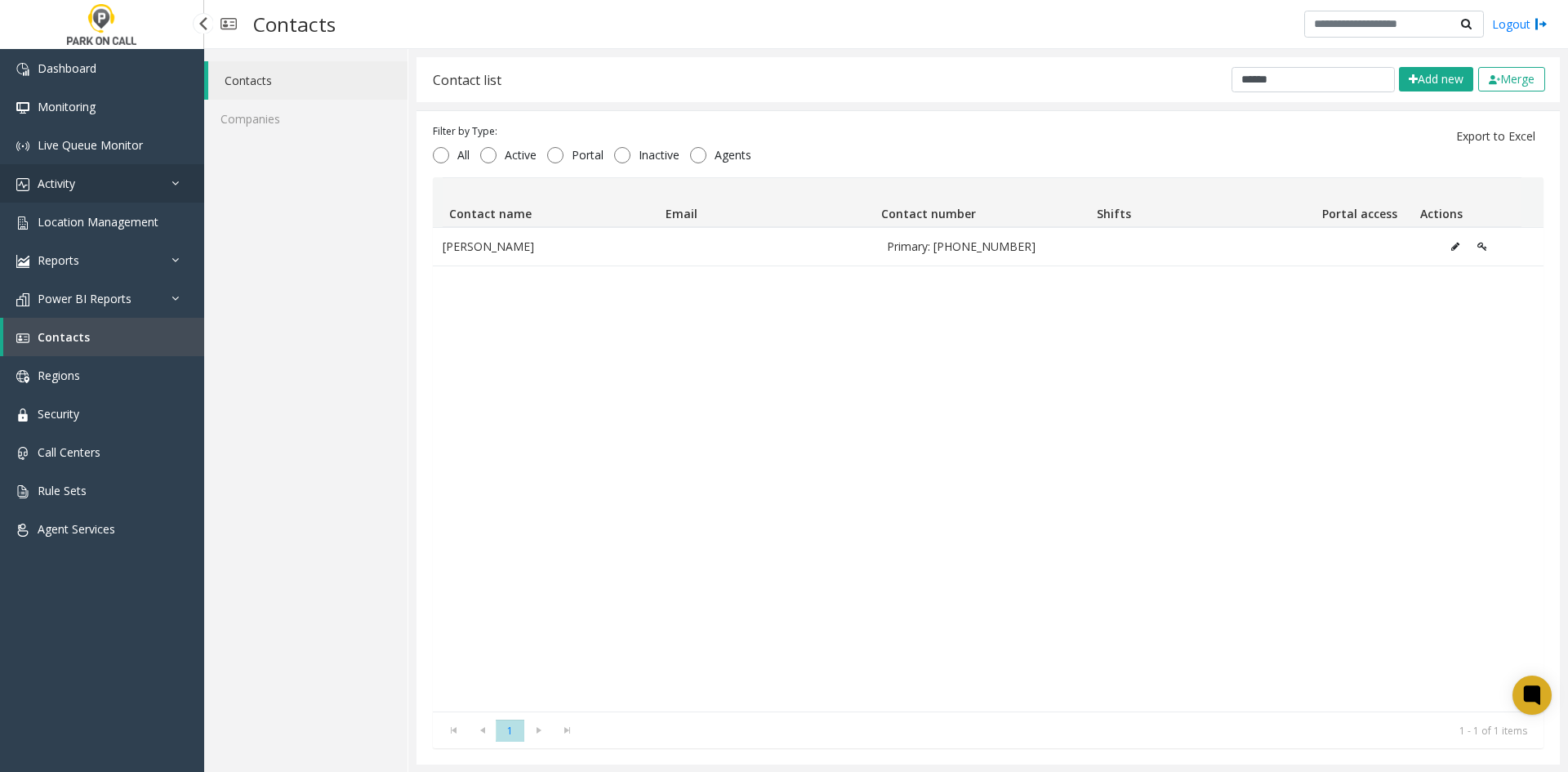
click at [50, 197] on link "Activity" at bounding box center [102, 183] width 204 height 38
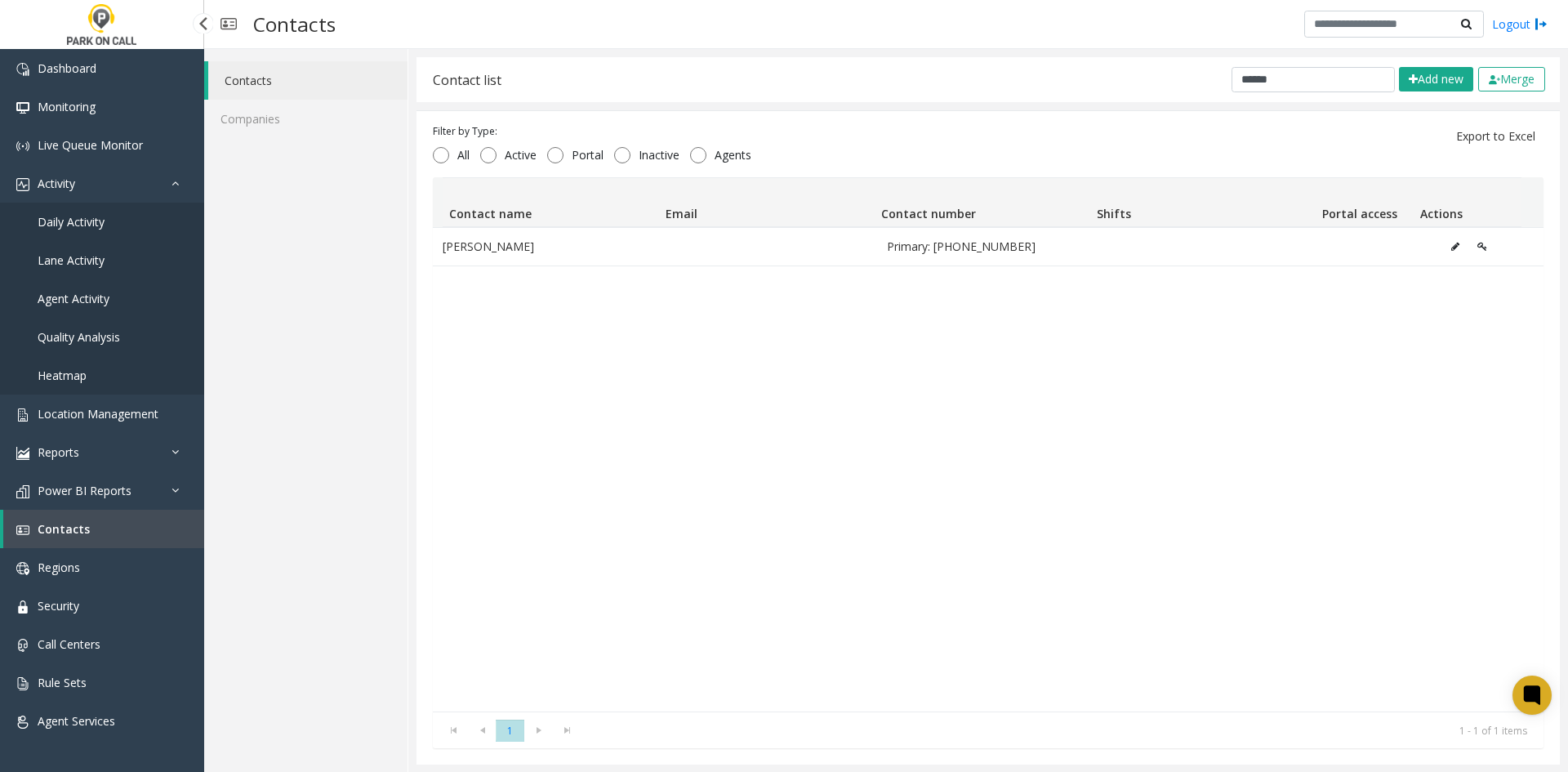
click at [52, 220] on span "Daily Activity" at bounding box center [71, 222] width 67 height 16
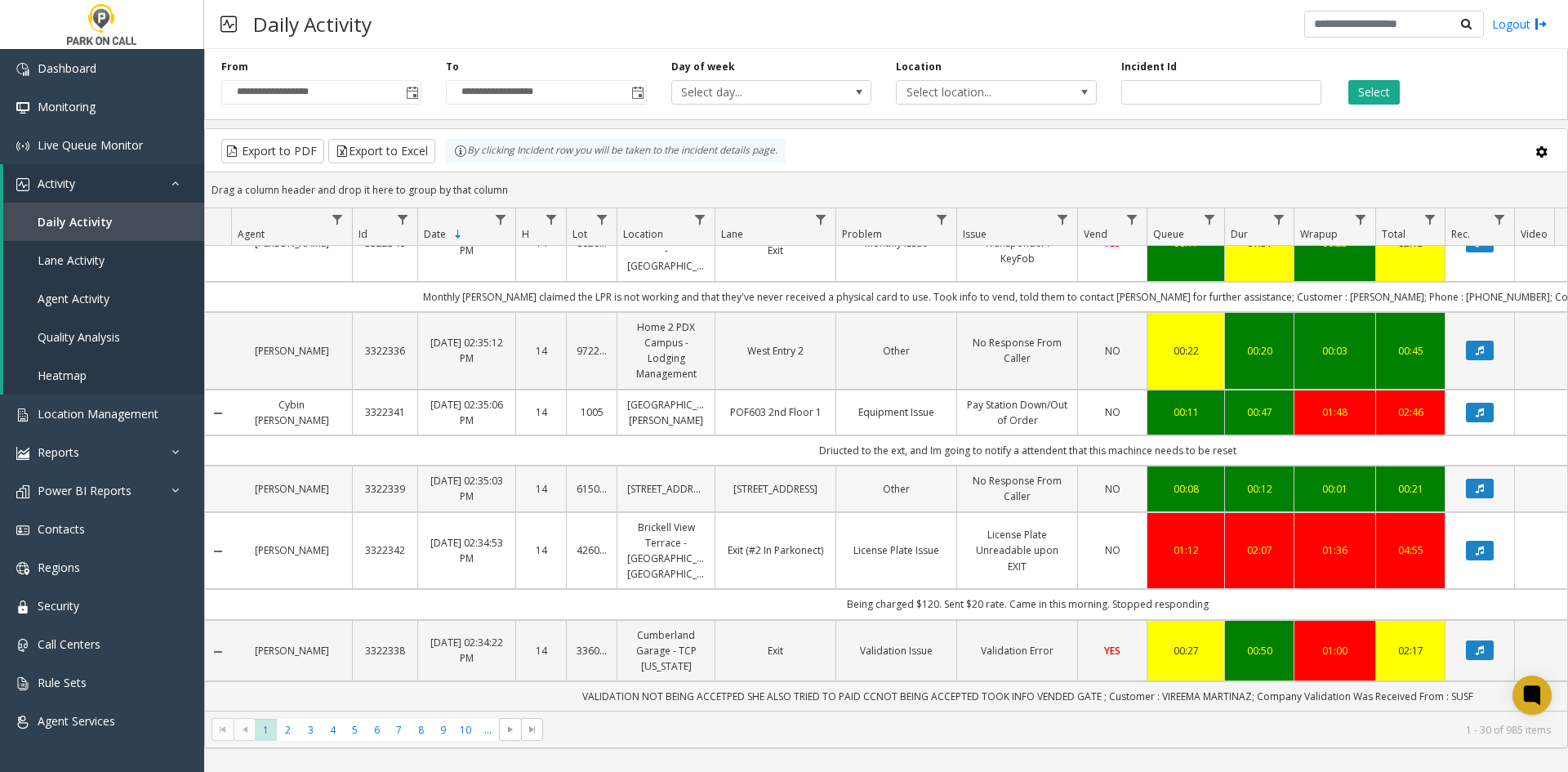
scroll to position [2329, 0]
click at [508, 732] on span "Go to the next page" at bounding box center [509, 729] width 13 height 13
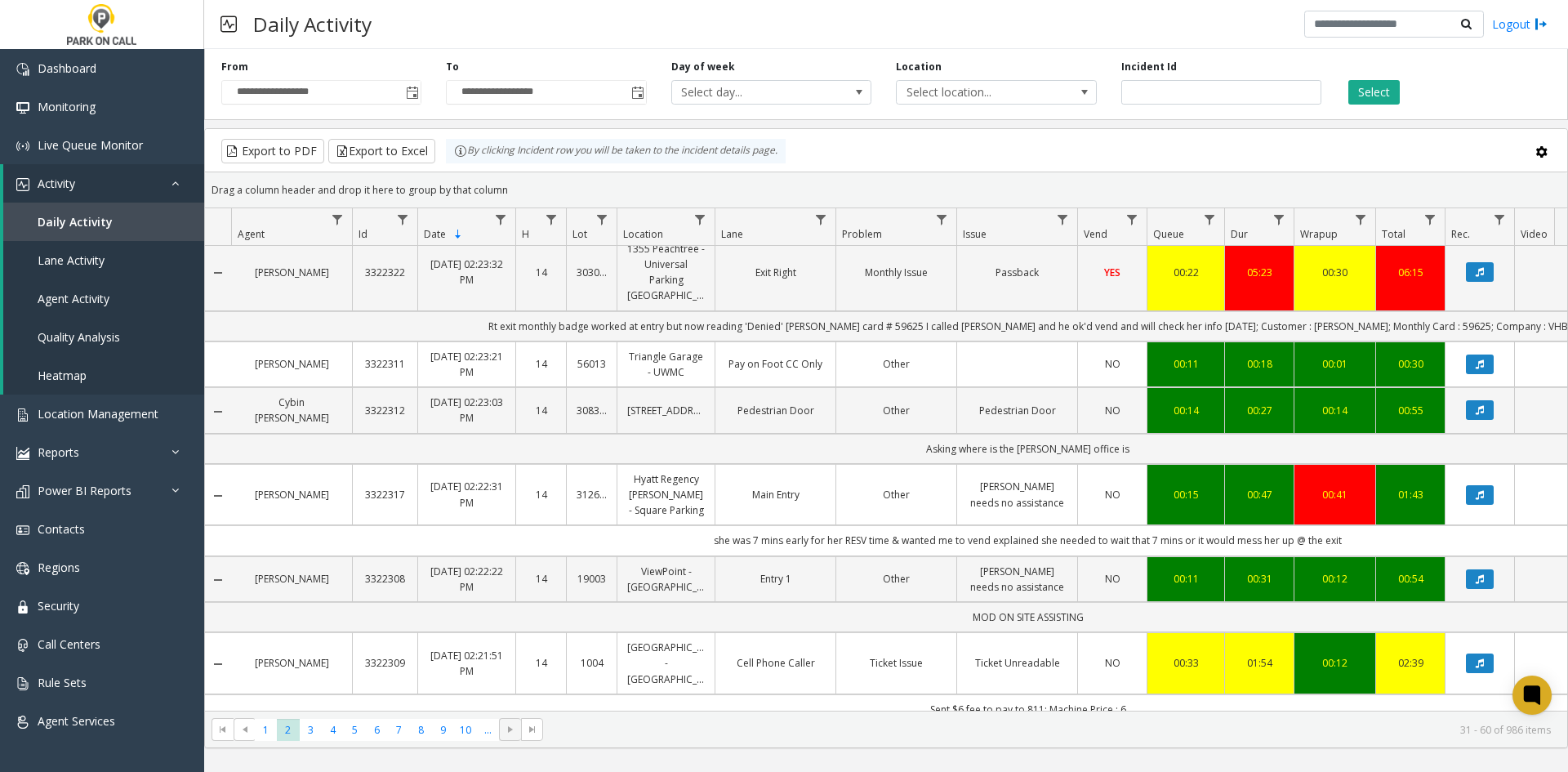
scroll to position [2205, 0]
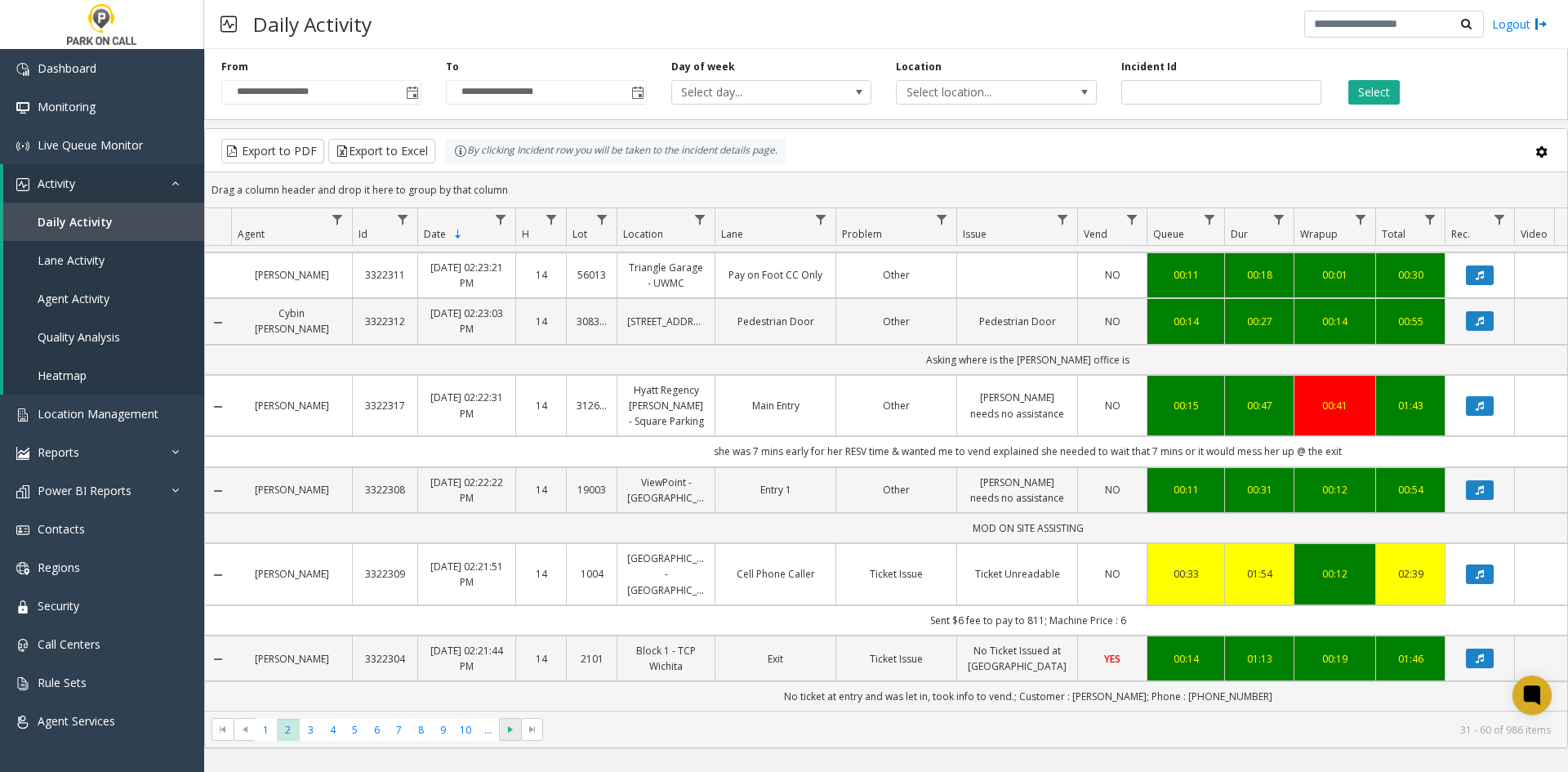
click at [506, 732] on span "Go to the next page" at bounding box center [509, 729] width 13 height 13
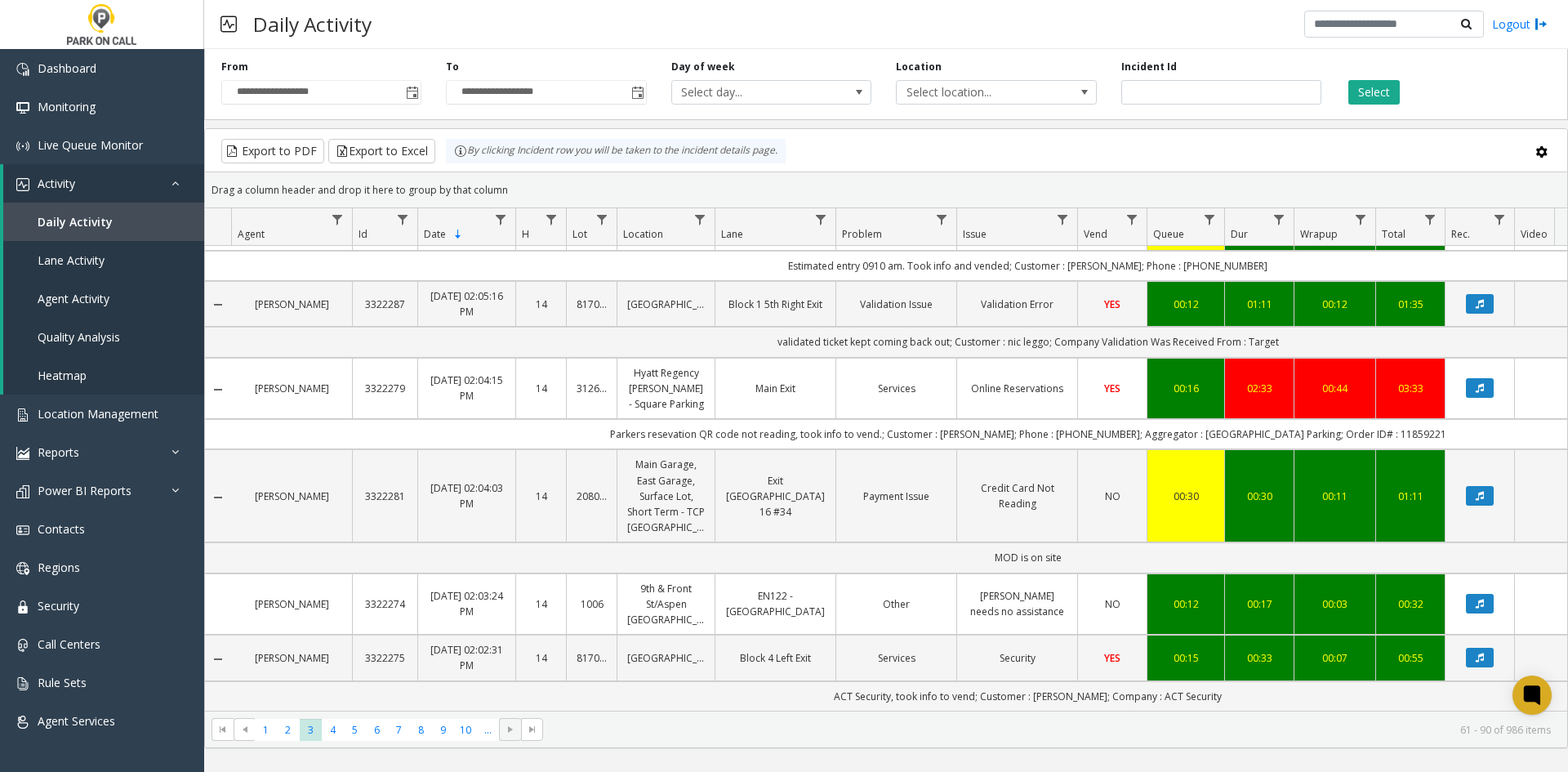
scroll to position [2160, 0]
click at [502, 726] on span at bounding box center [510, 729] width 22 height 23
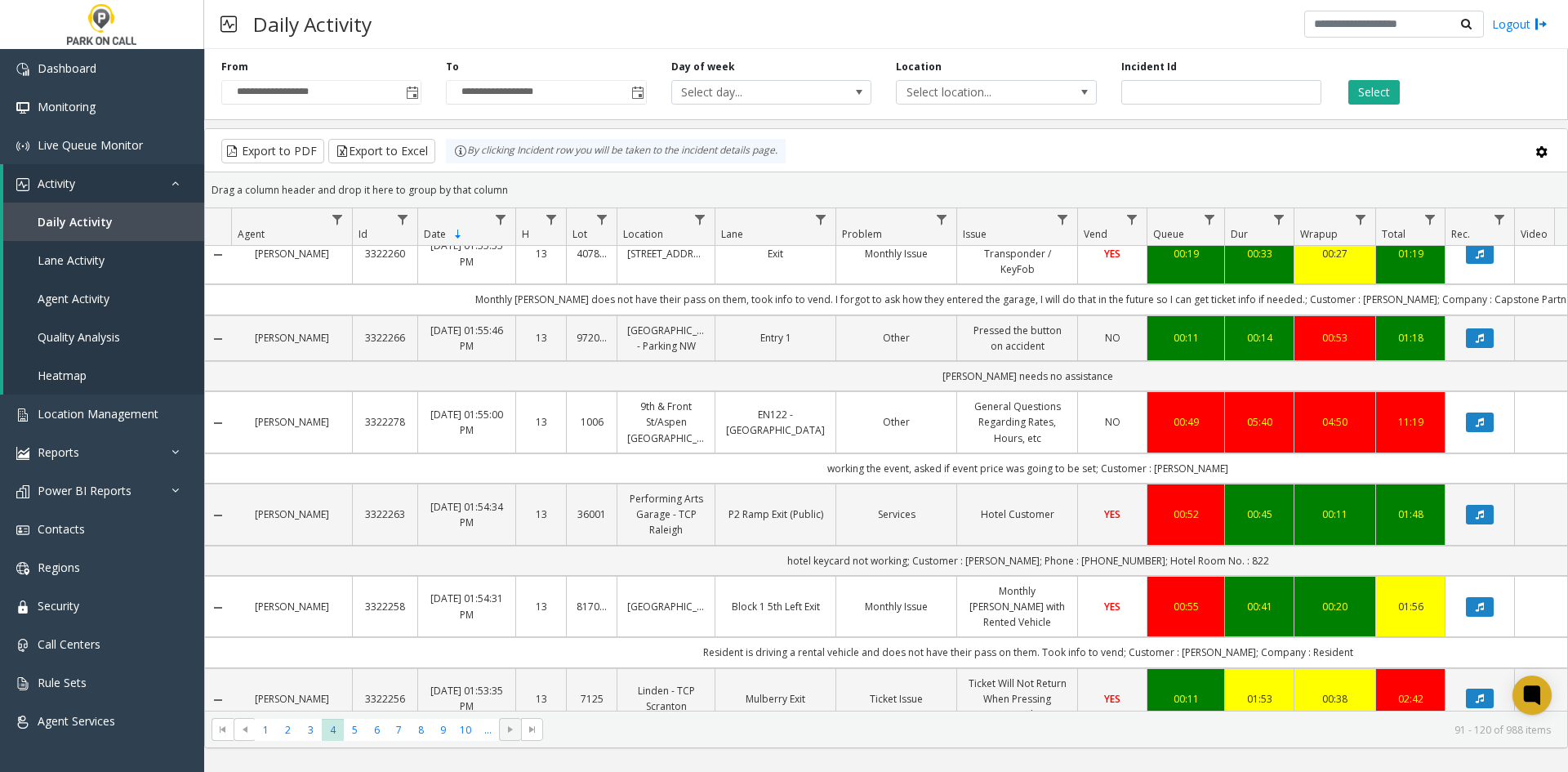
scroll to position [1144, 0]
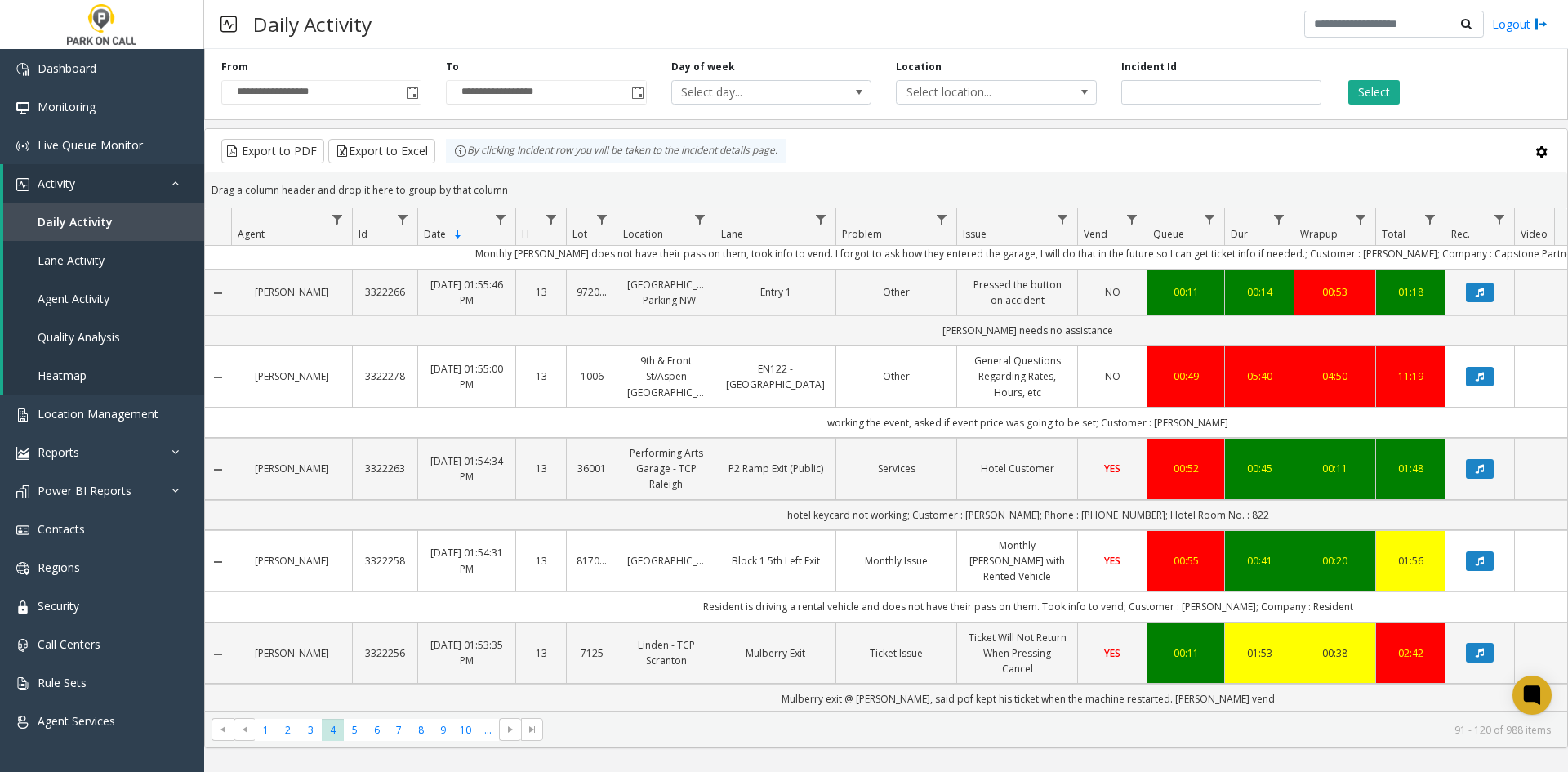
click at [303, 384] on link "[PERSON_NAME]" at bounding box center [291, 377] width 101 height 16
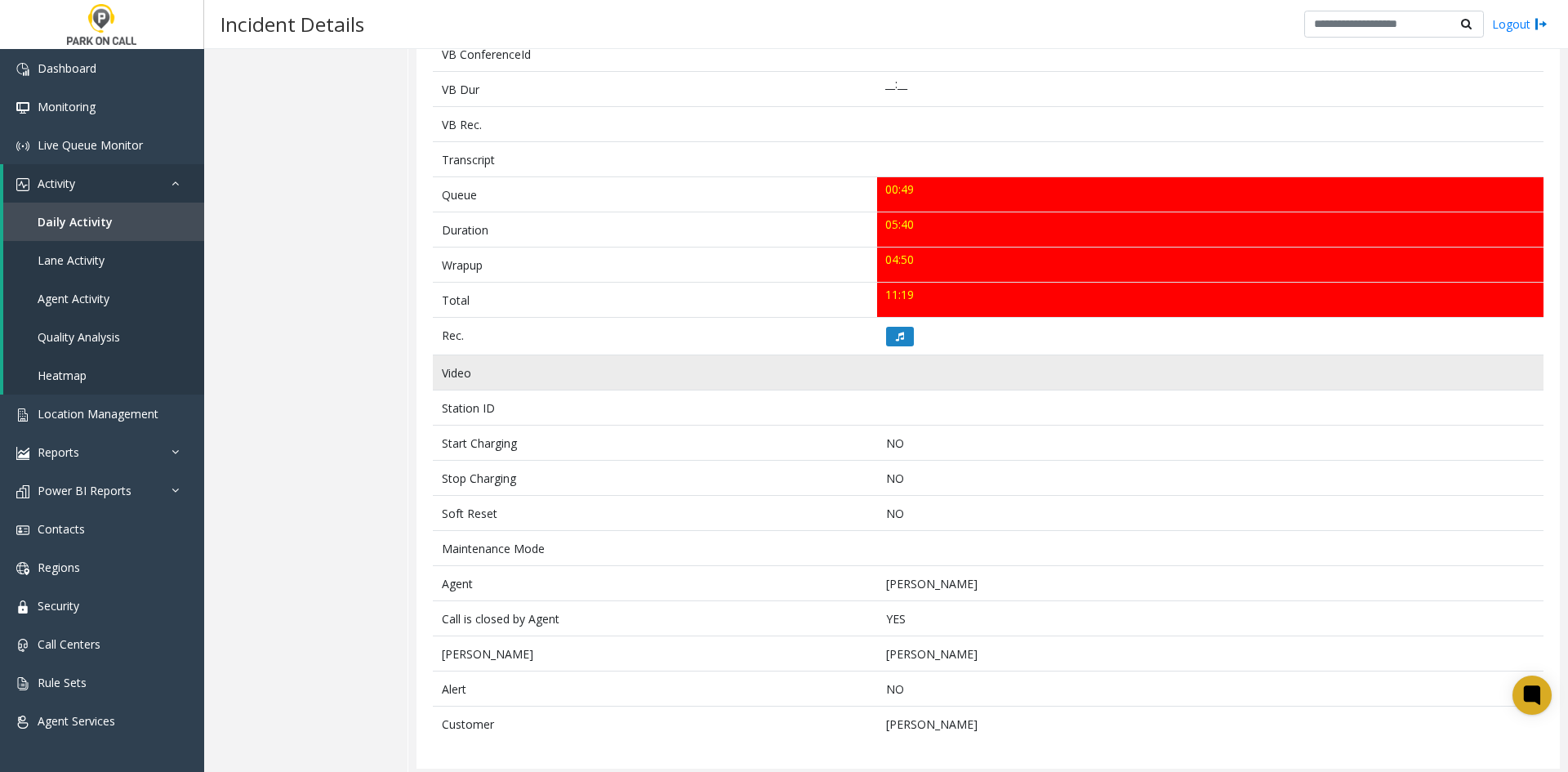
scroll to position [481, 0]
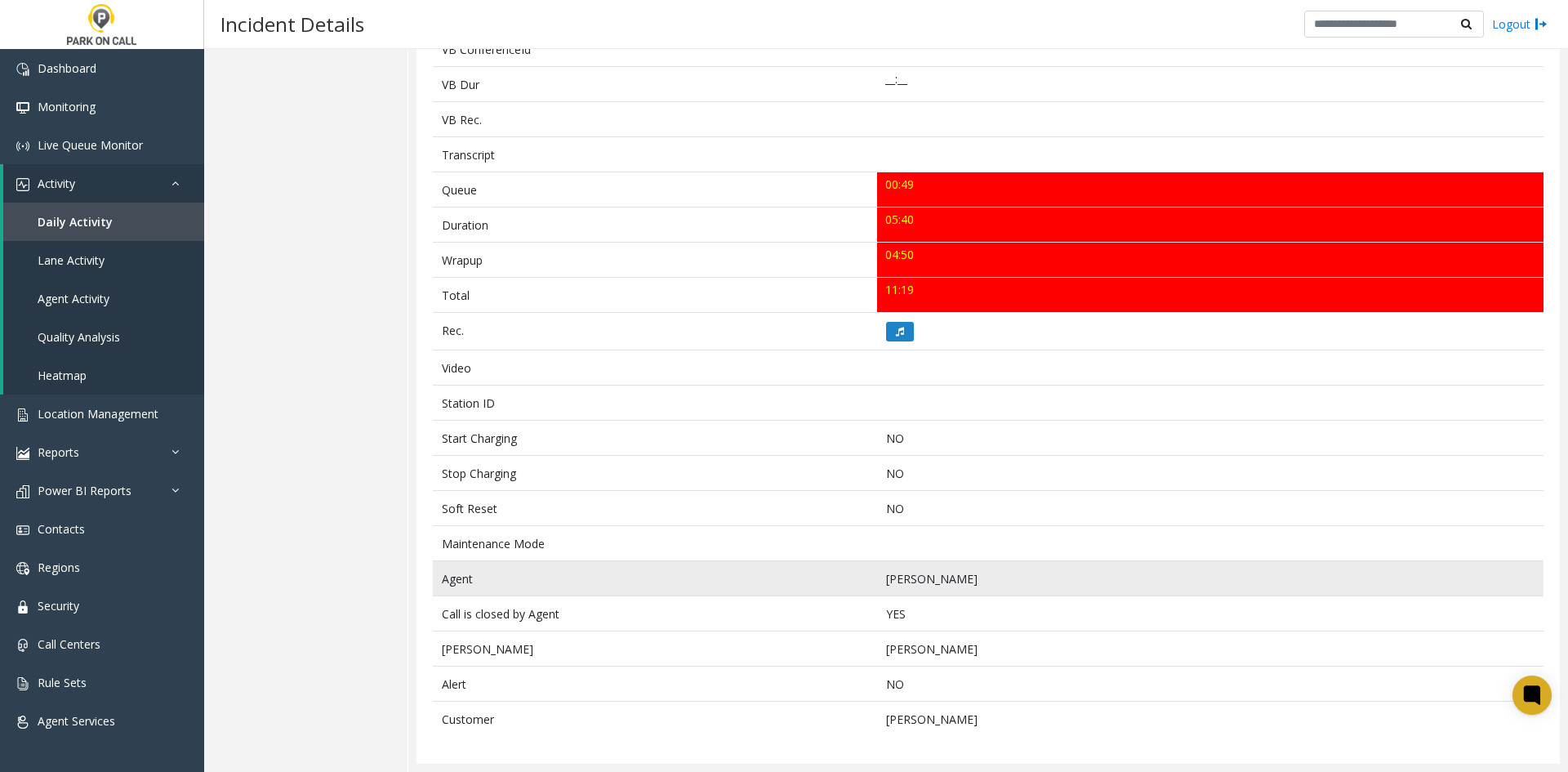
click at [893, 570] on td "[PERSON_NAME]" at bounding box center [1209, 578] width 666 height 35
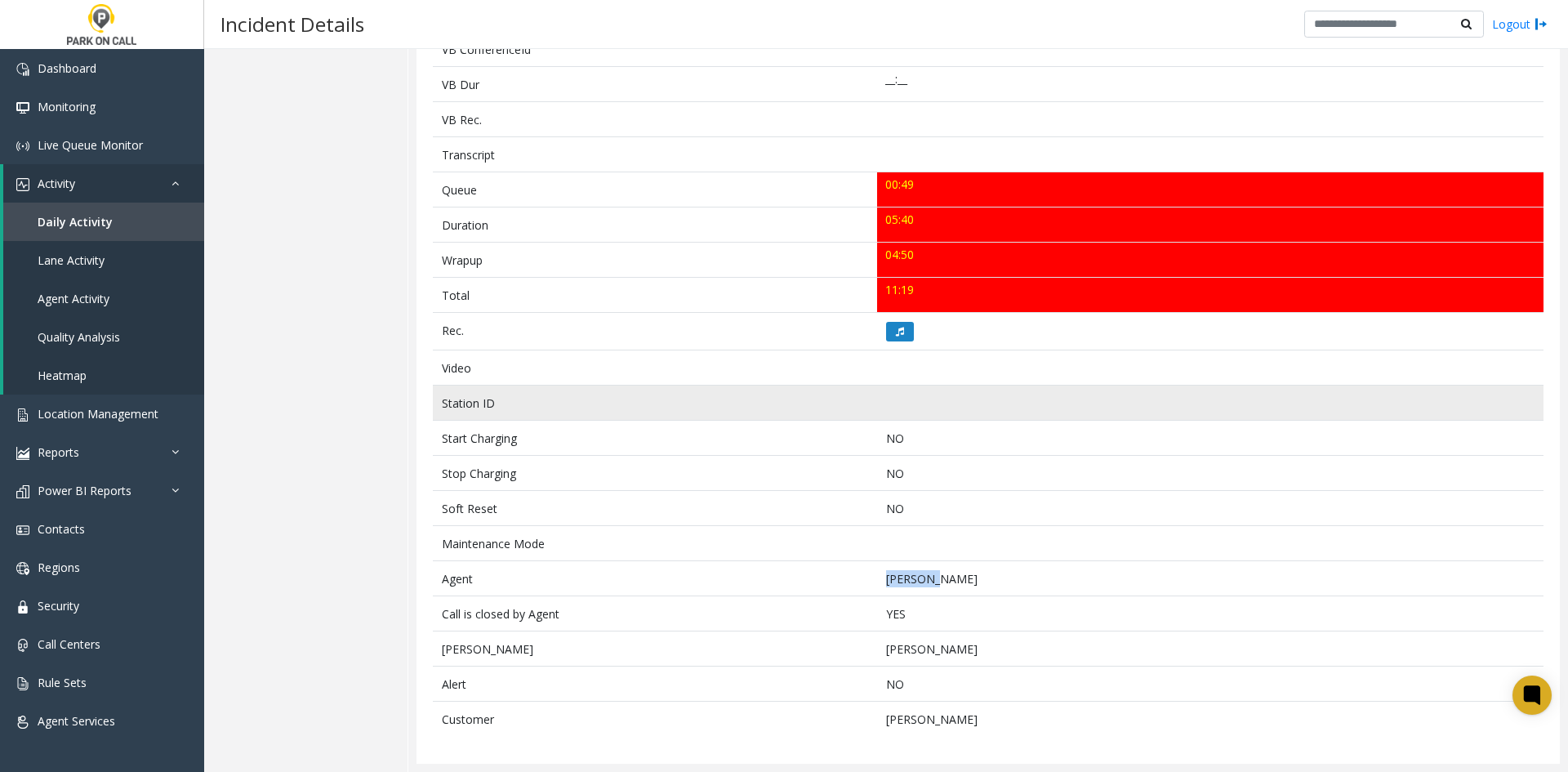
copy td "Jocelyn"
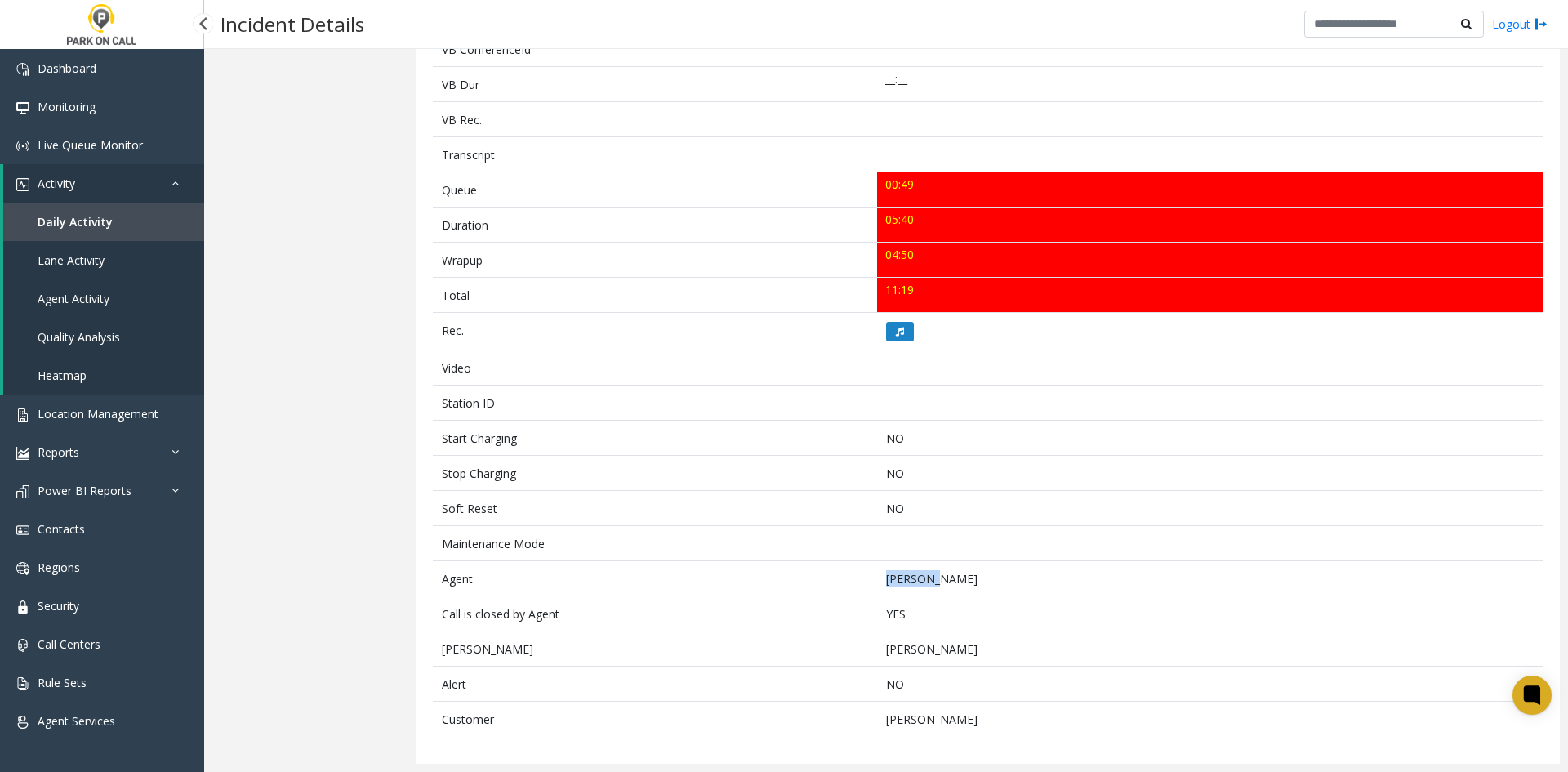
click at [124, 224] on link "Daily Activity" at bounding box center [103, 222] width 201 height 38
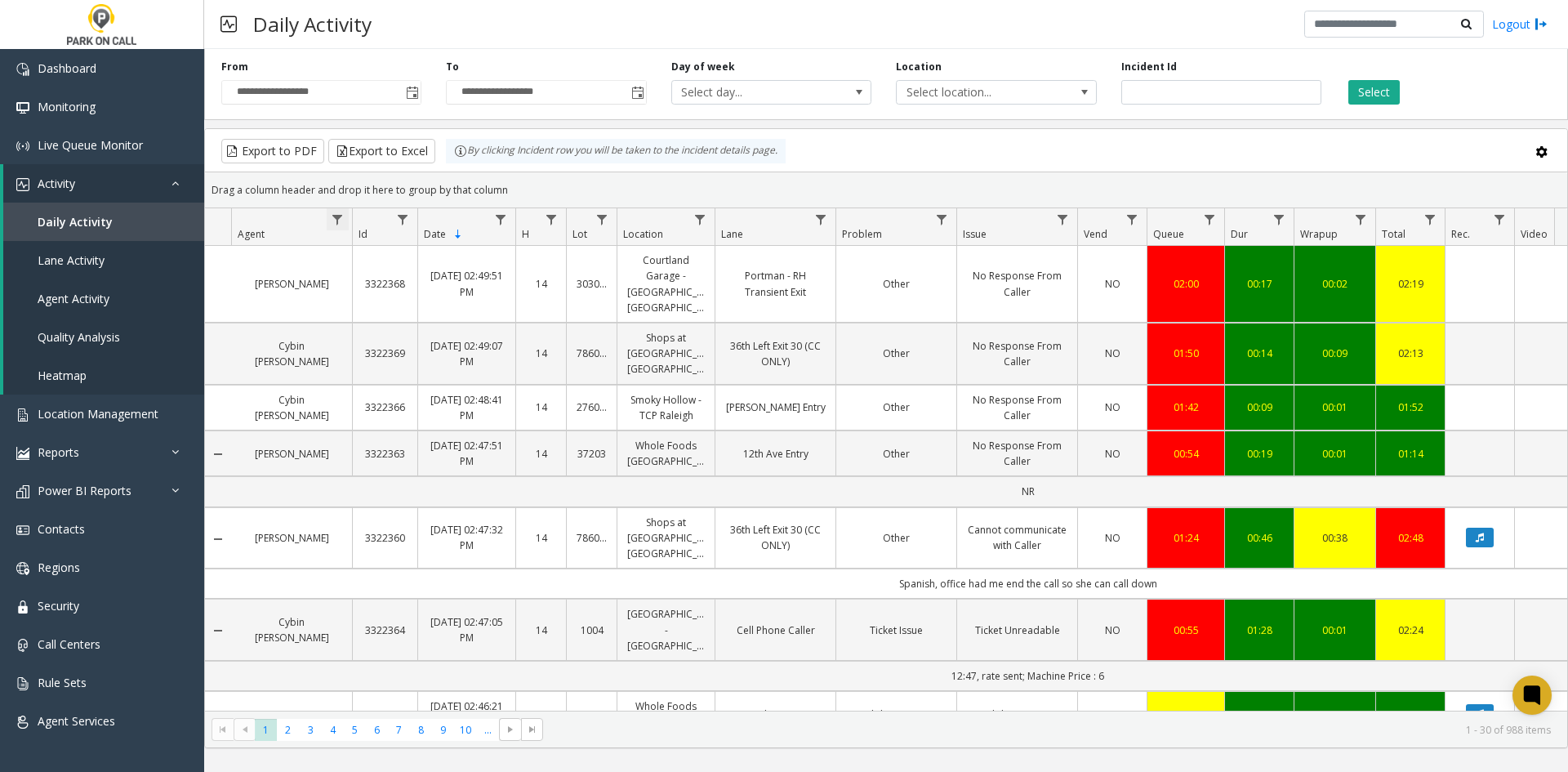
click at [338, 216] on span "Data table" at bounding box center [337, 219] width 13 height 13
click at [384, 298] on input "Agent Filter" at bounding box center [407, 290] width 139 height 28
paste input "*******"
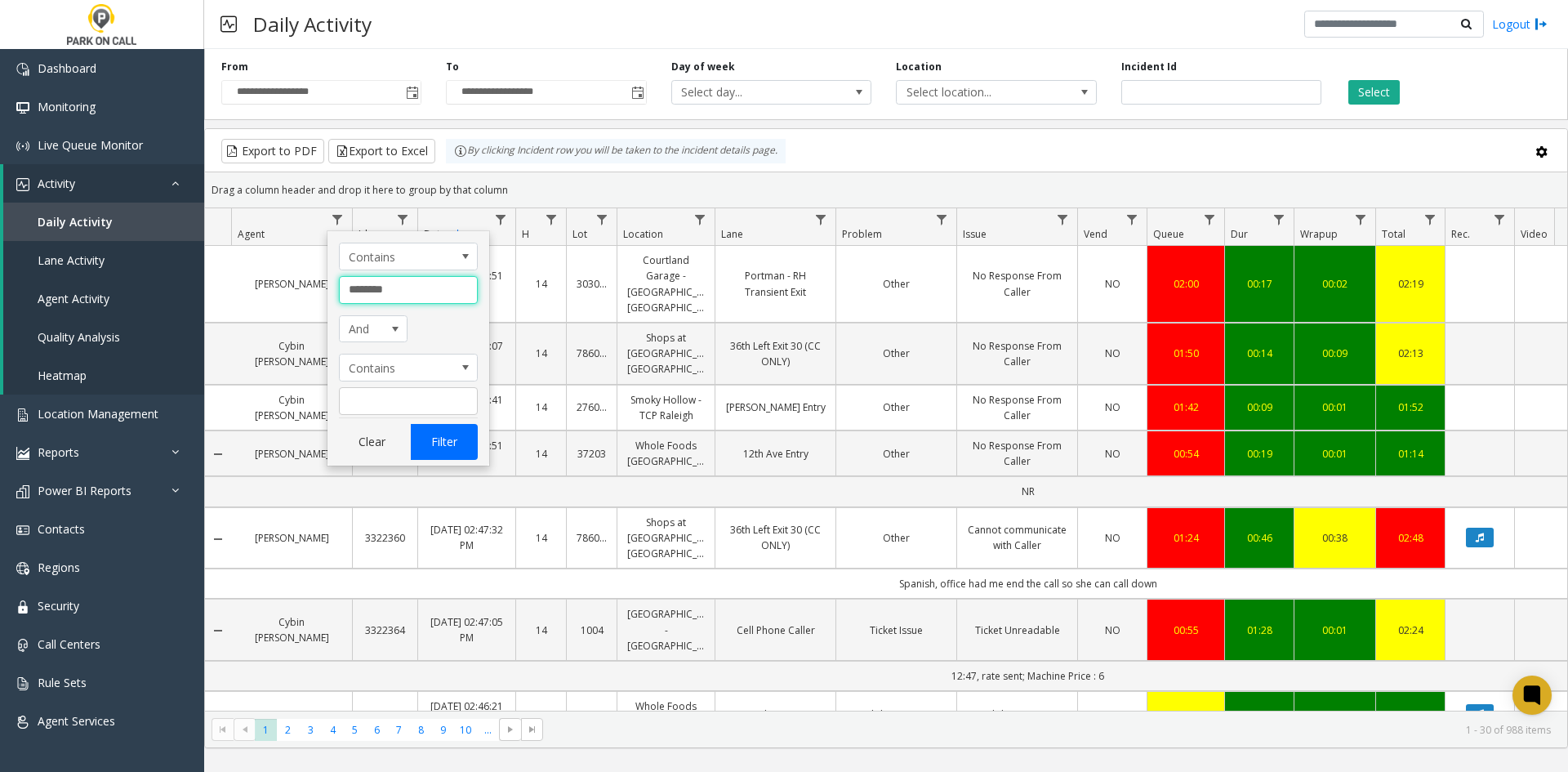
type input "*******"
click at [452, 458] on button "Filter" at bounding box center [443, 441] width 67 height 36
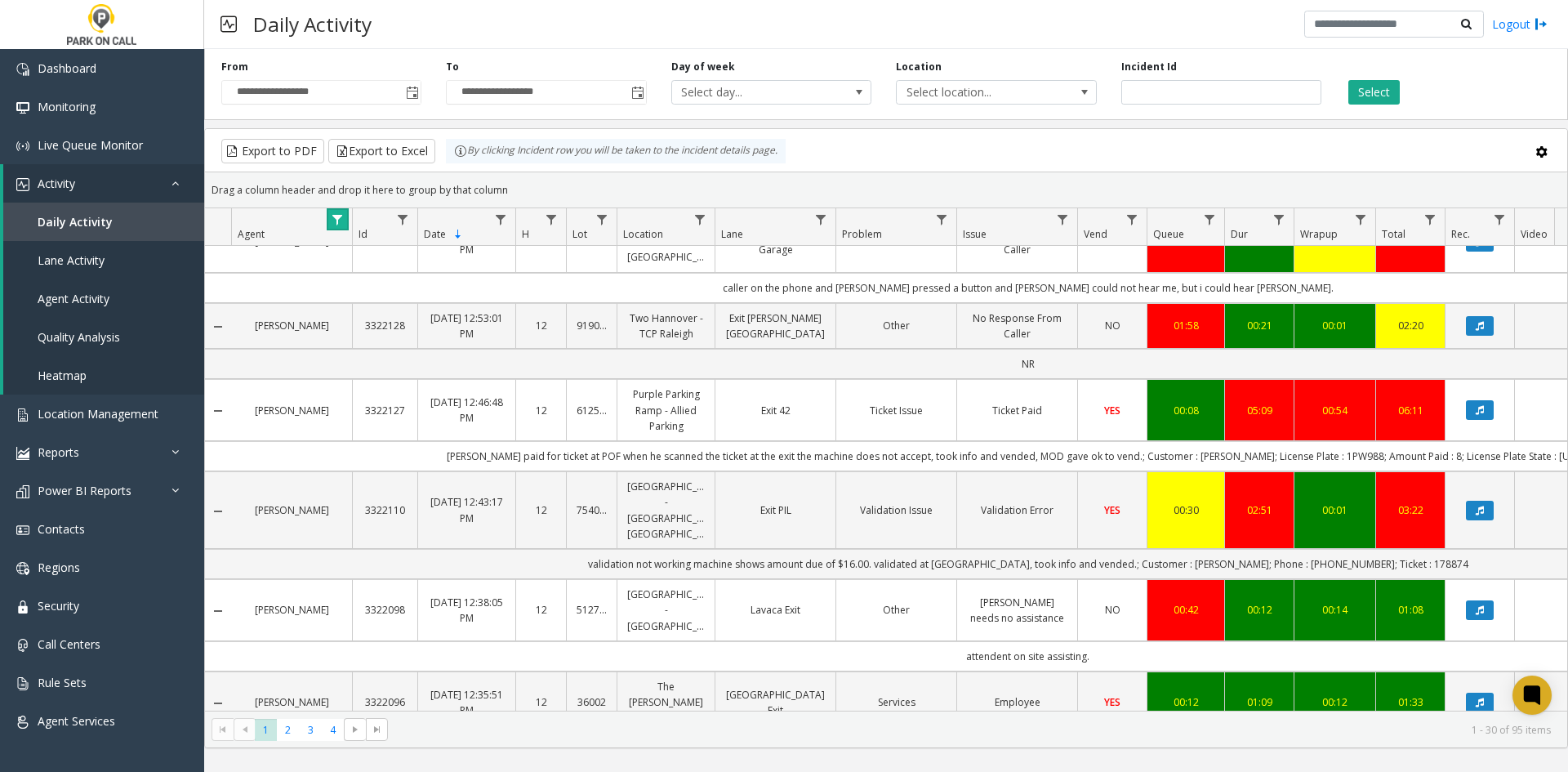
scroll to position [2185, 0]
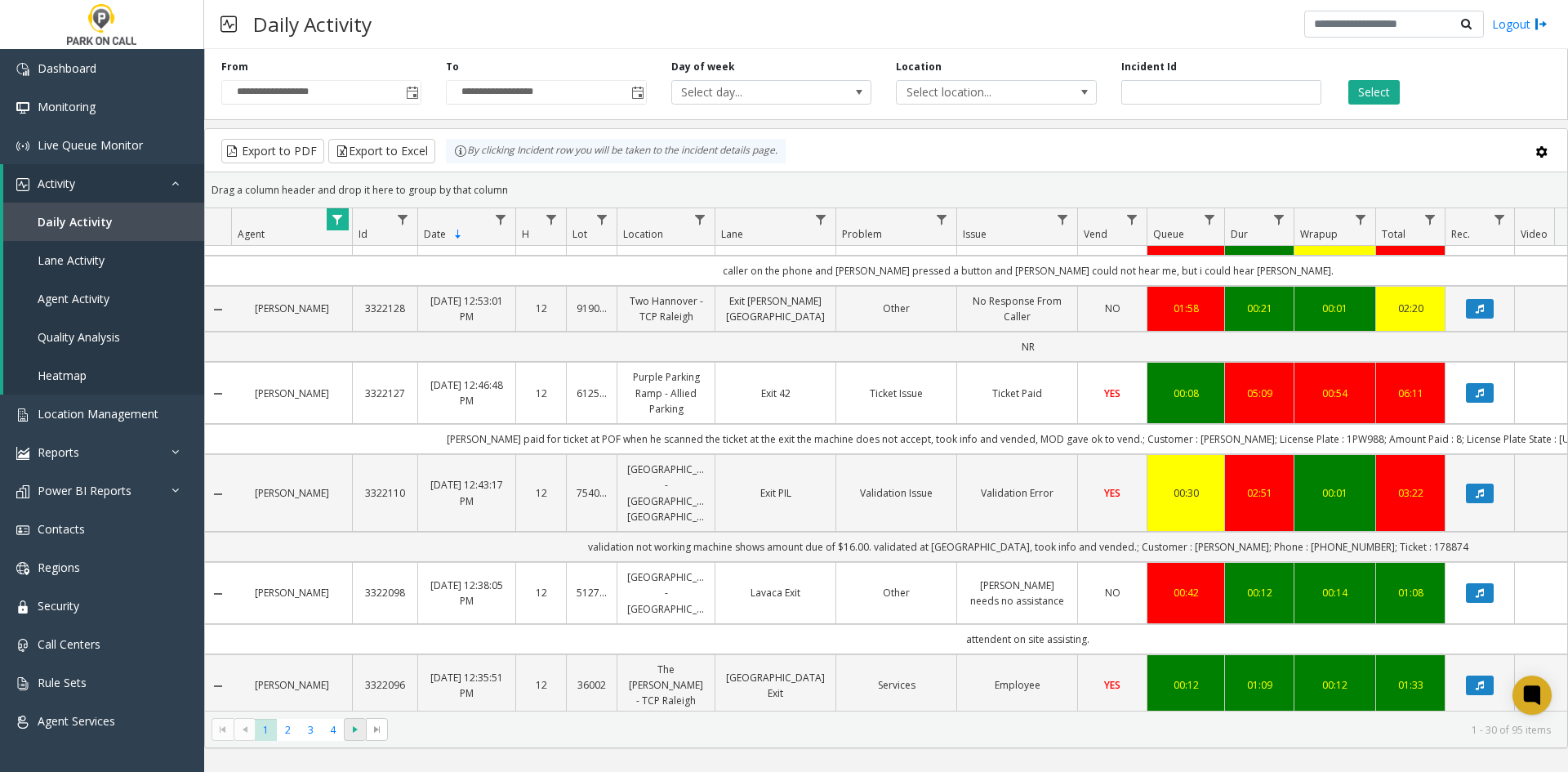
click at [363, 729] on span at bounding box center [355, 729] width 22 height 23
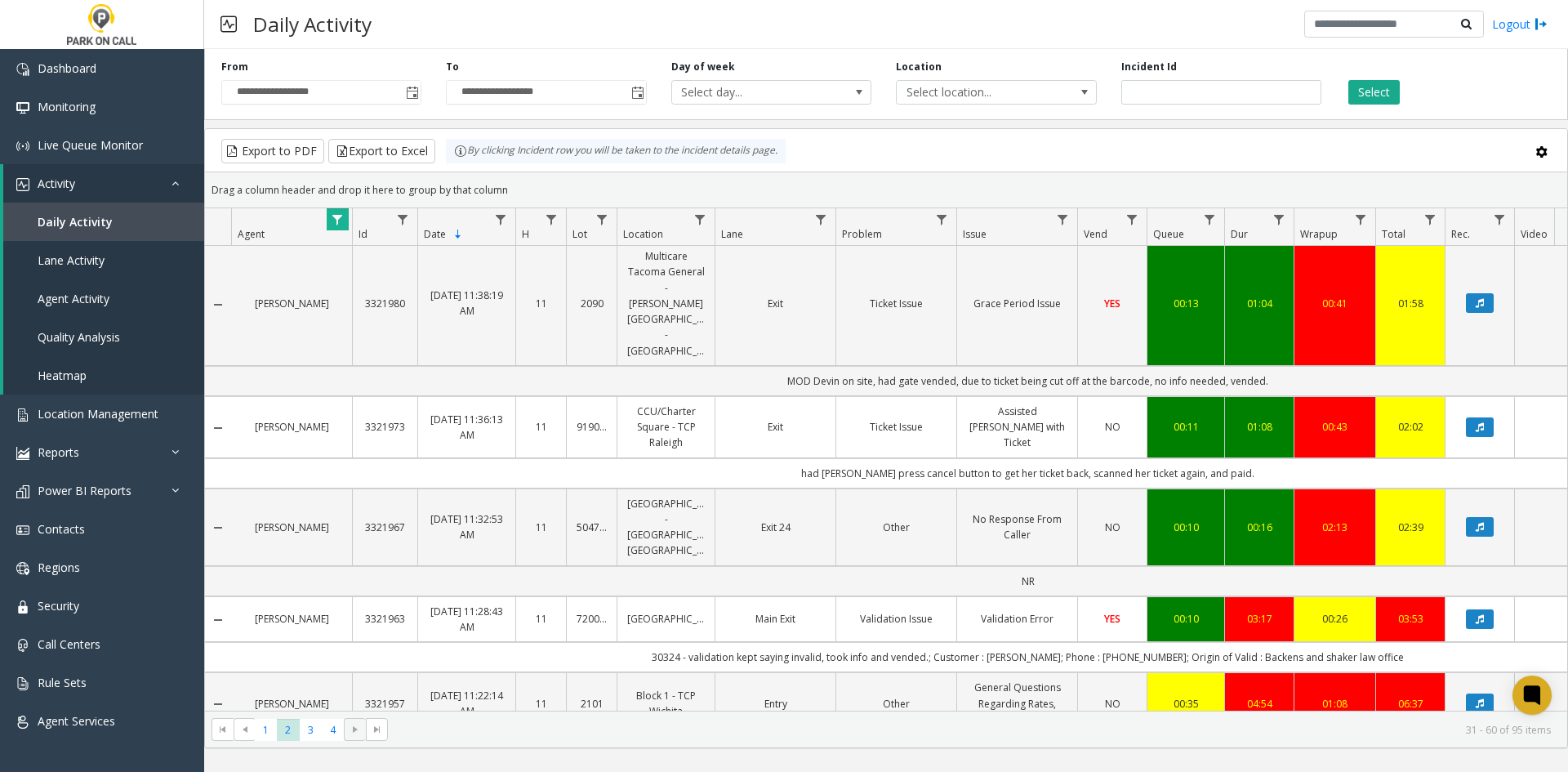
scroll to position [2154, 0]
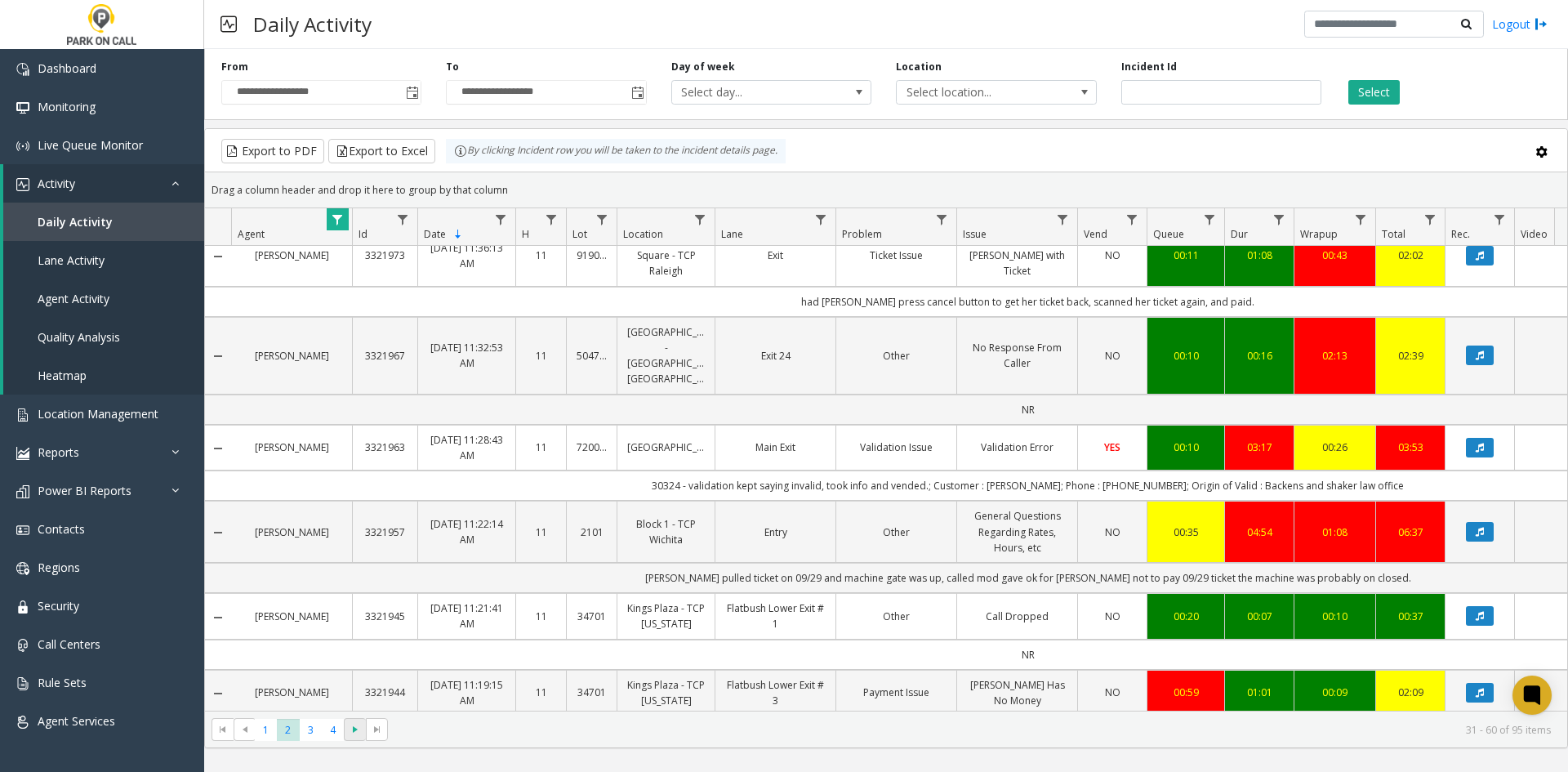
click at [354, 719] on span at bounding box center [355, 729] width 22 height 23
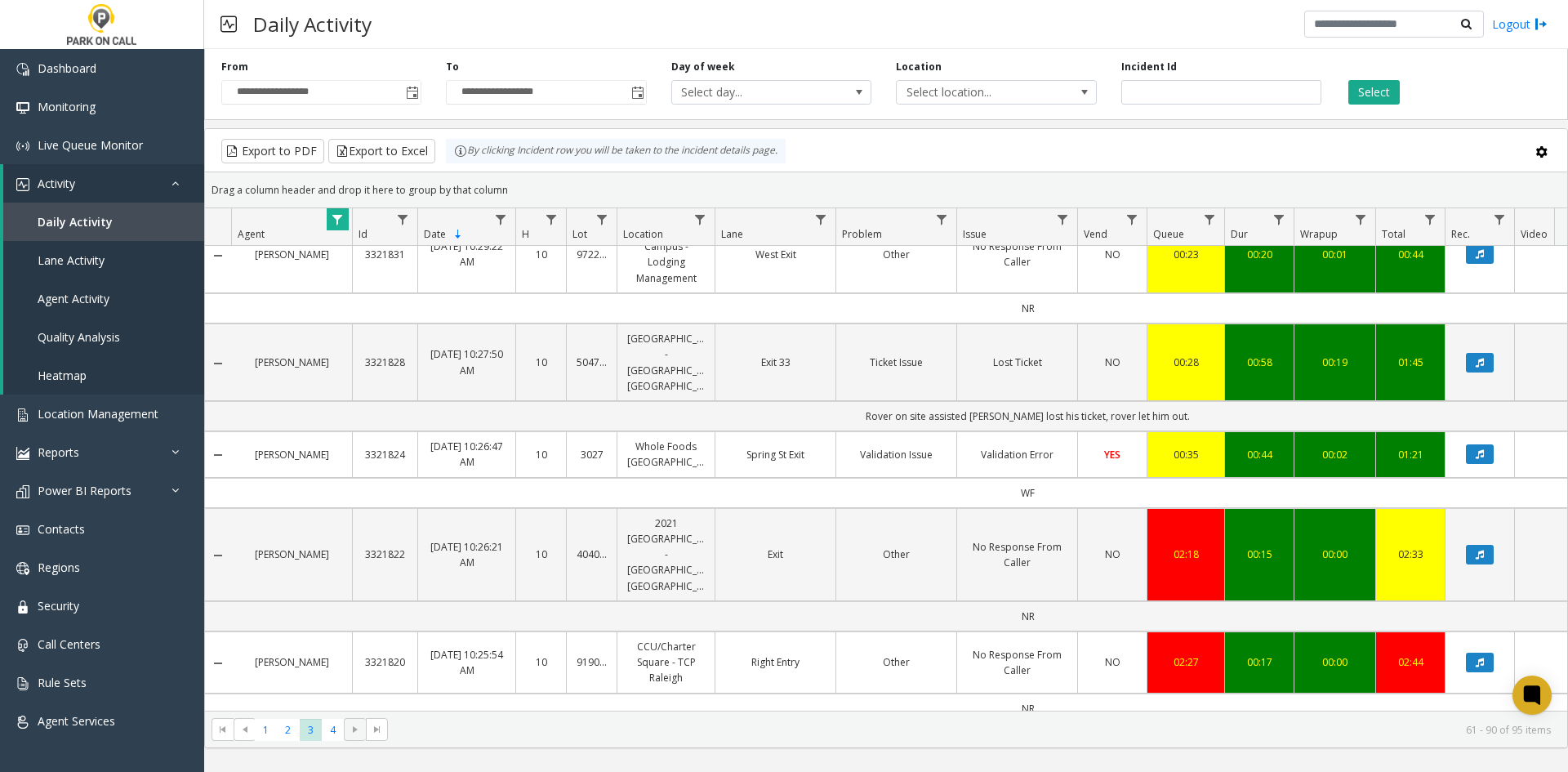
scroll to position [2247, 0]
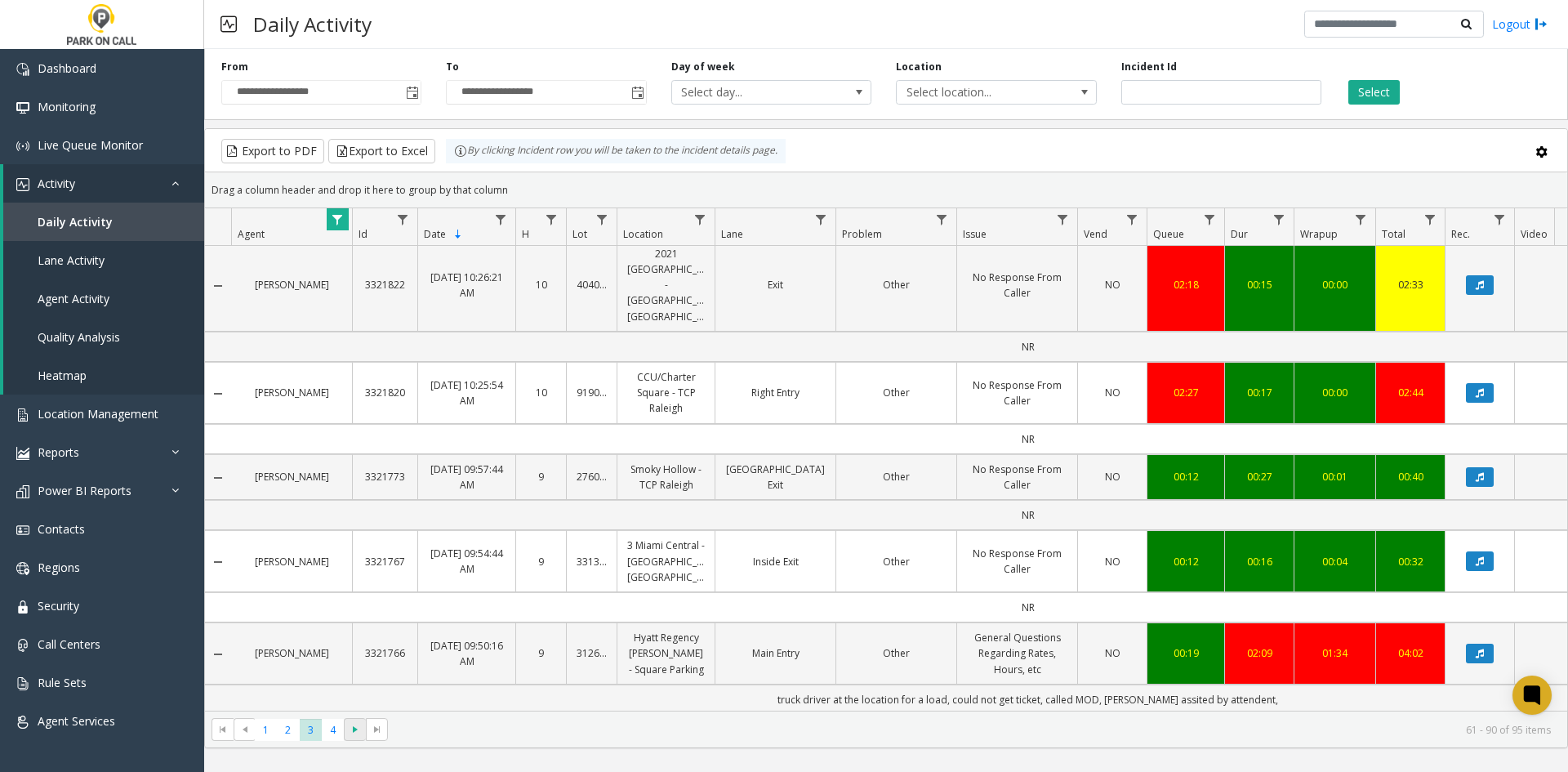
click at [352, 723] on span "Go to the next page" at bounding box center [355, 729] width 13 height 13
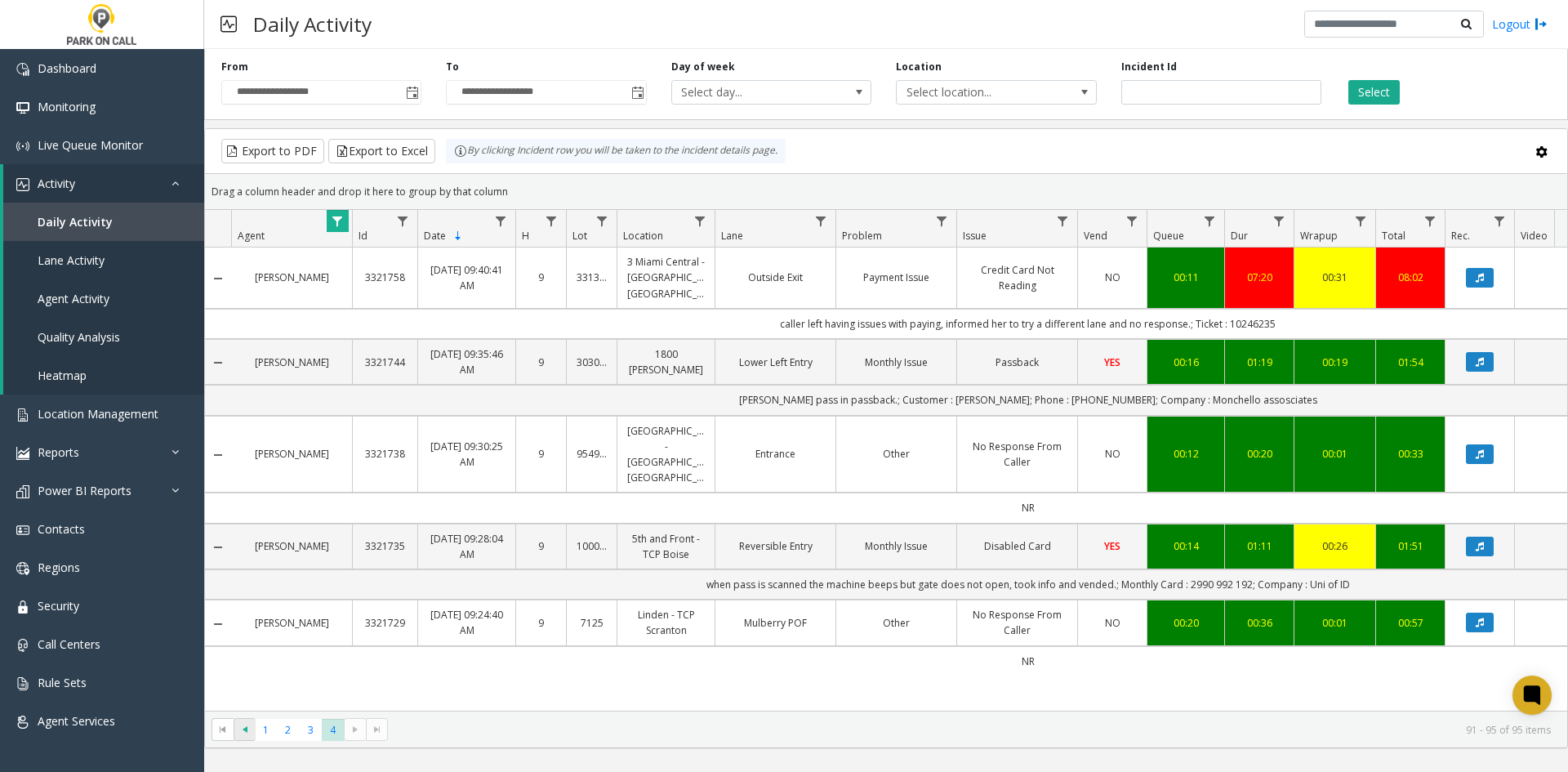
click at [239, 730] on span "Go to the previous page" at bounding box center [245, 729] width 13 height 13
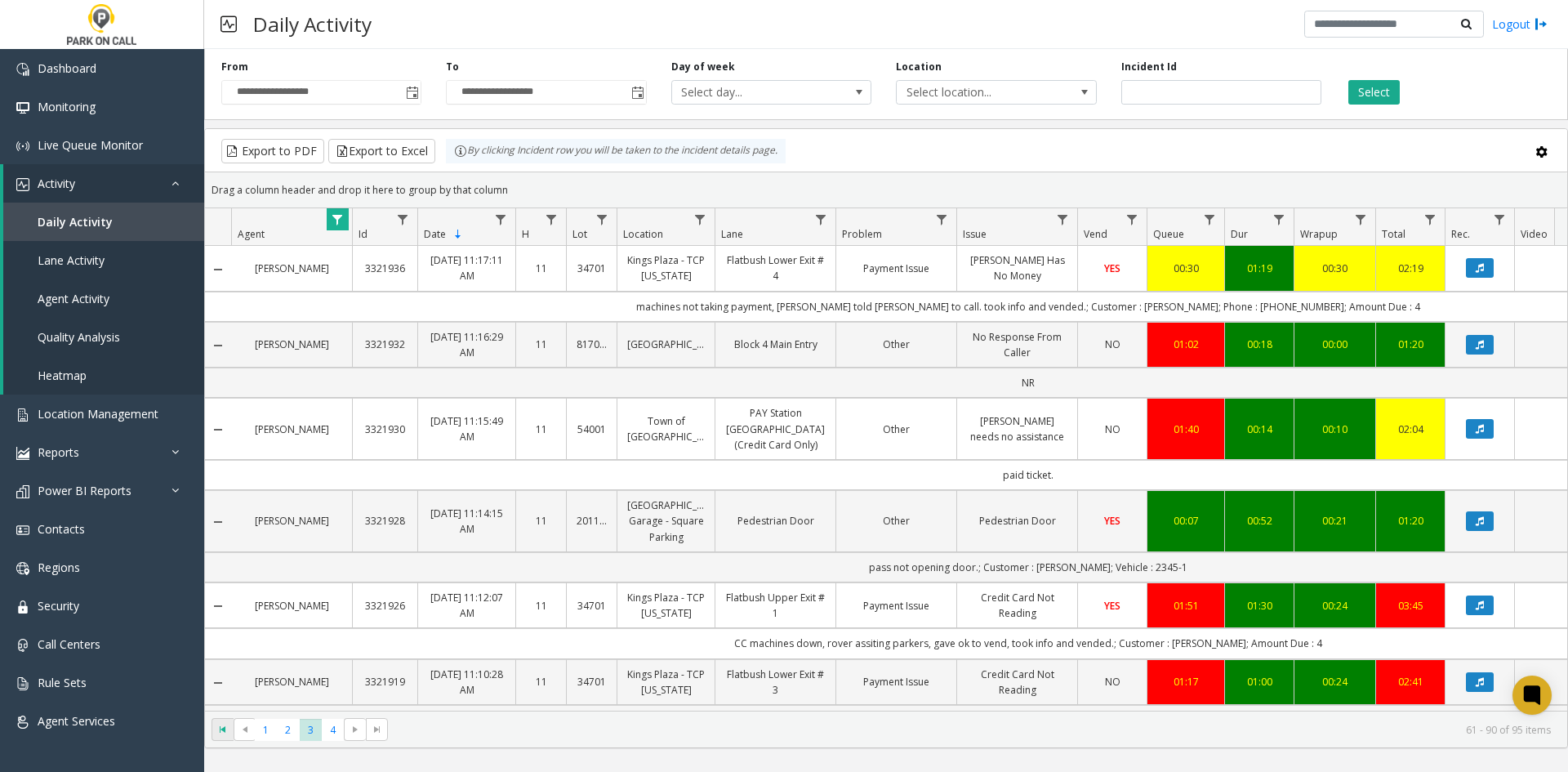
click at [226, 731] on span "Go to the first page" at bounding box center [223, 729] width 13 height 13
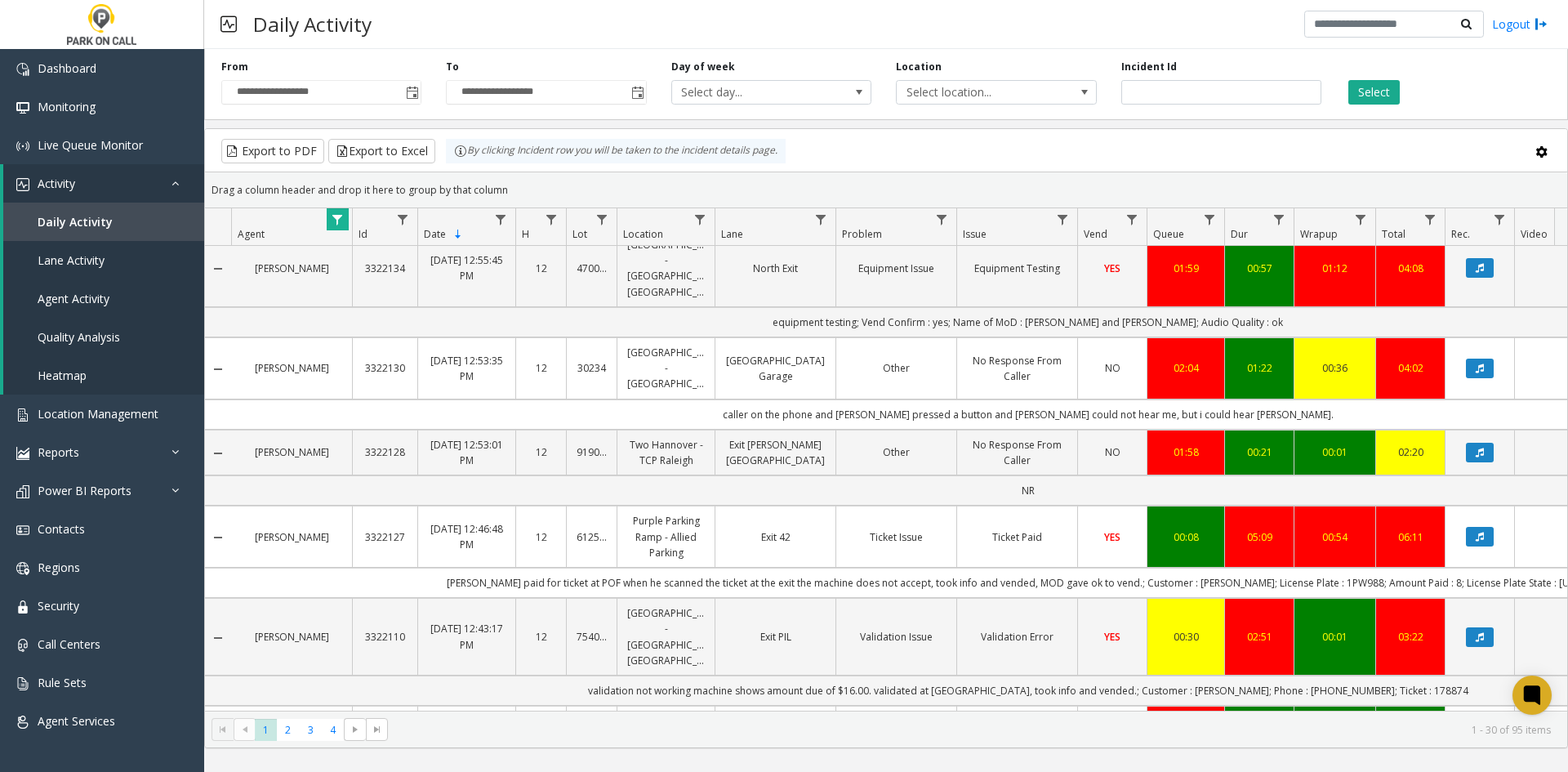
scroll to position [2185, 0]
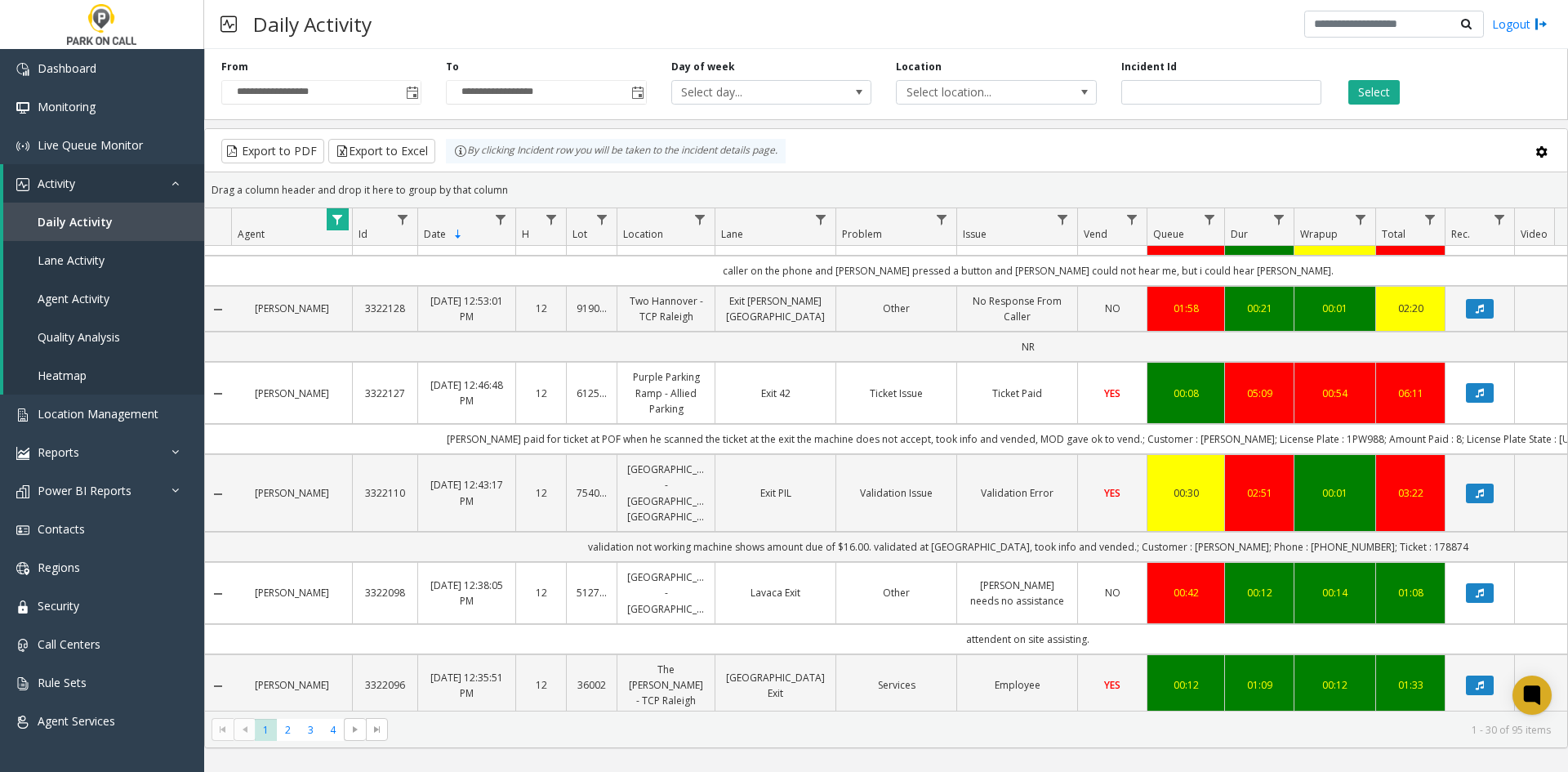
click at [1482, 117] on div "**********" at bounding box center [885, 82] width 1363 height 78
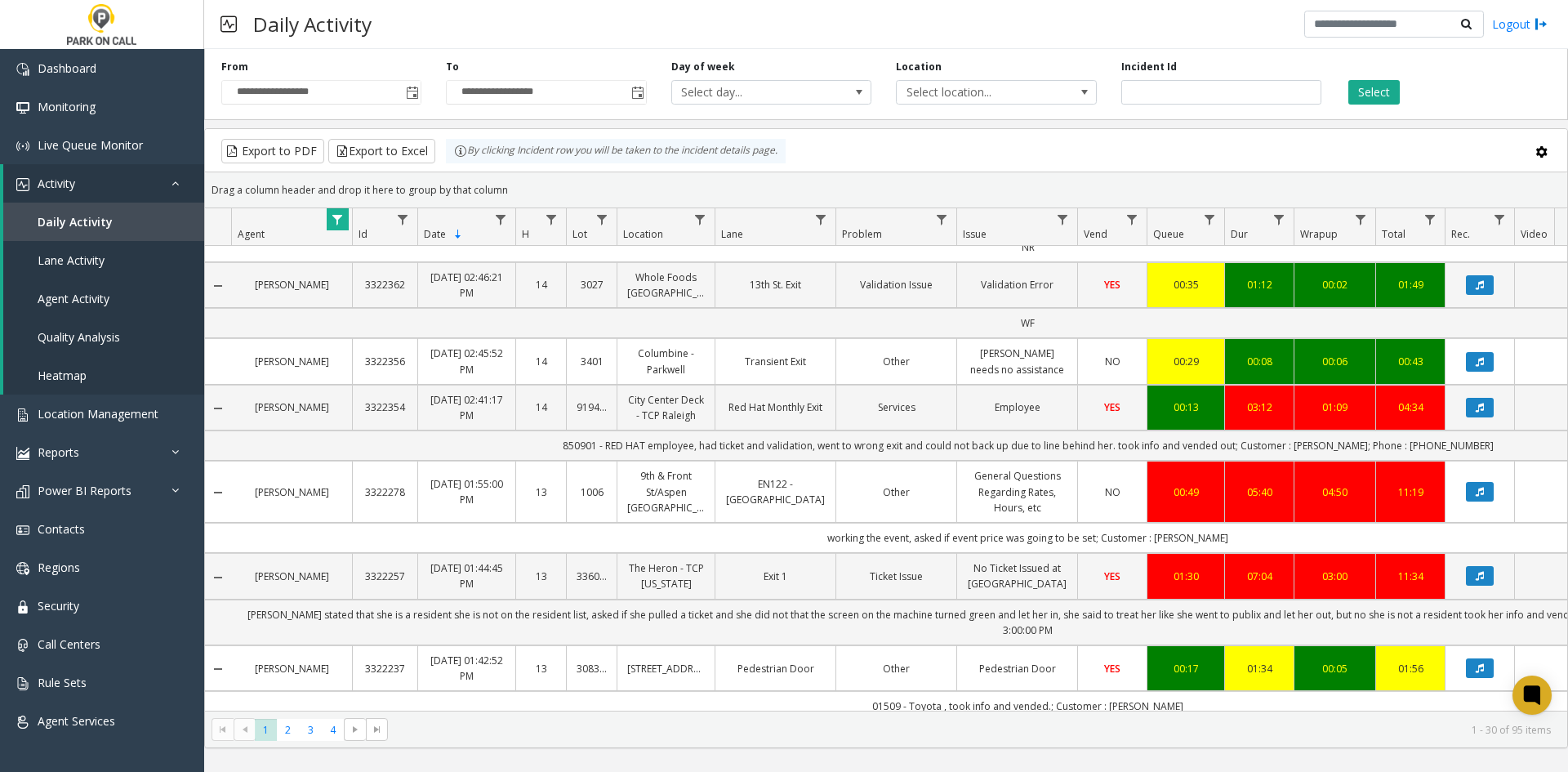
scroll to position [164, 0]
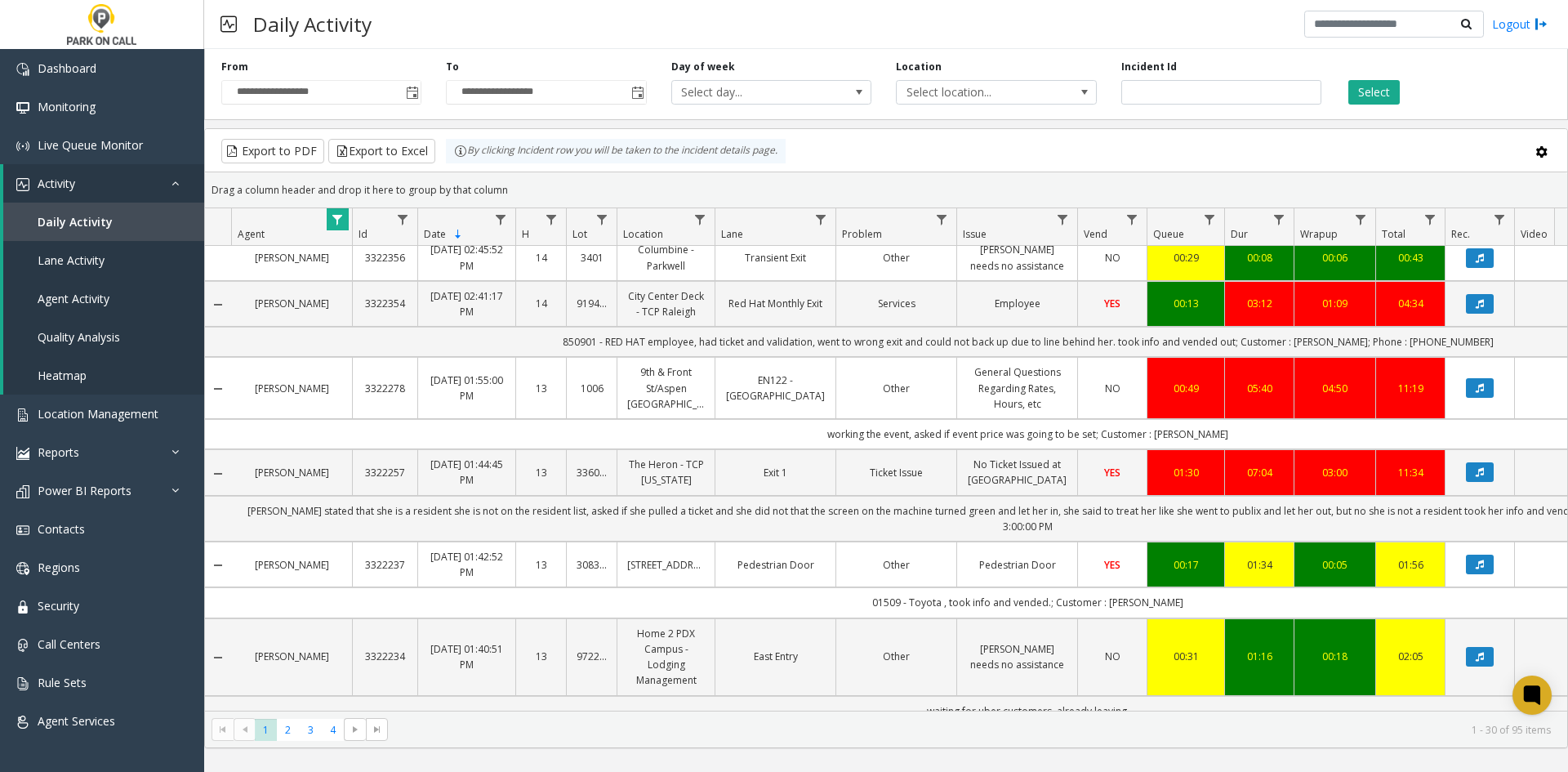
click at [925, 418] on td "Other" at bounding box center [895, 387] width 121 height 62
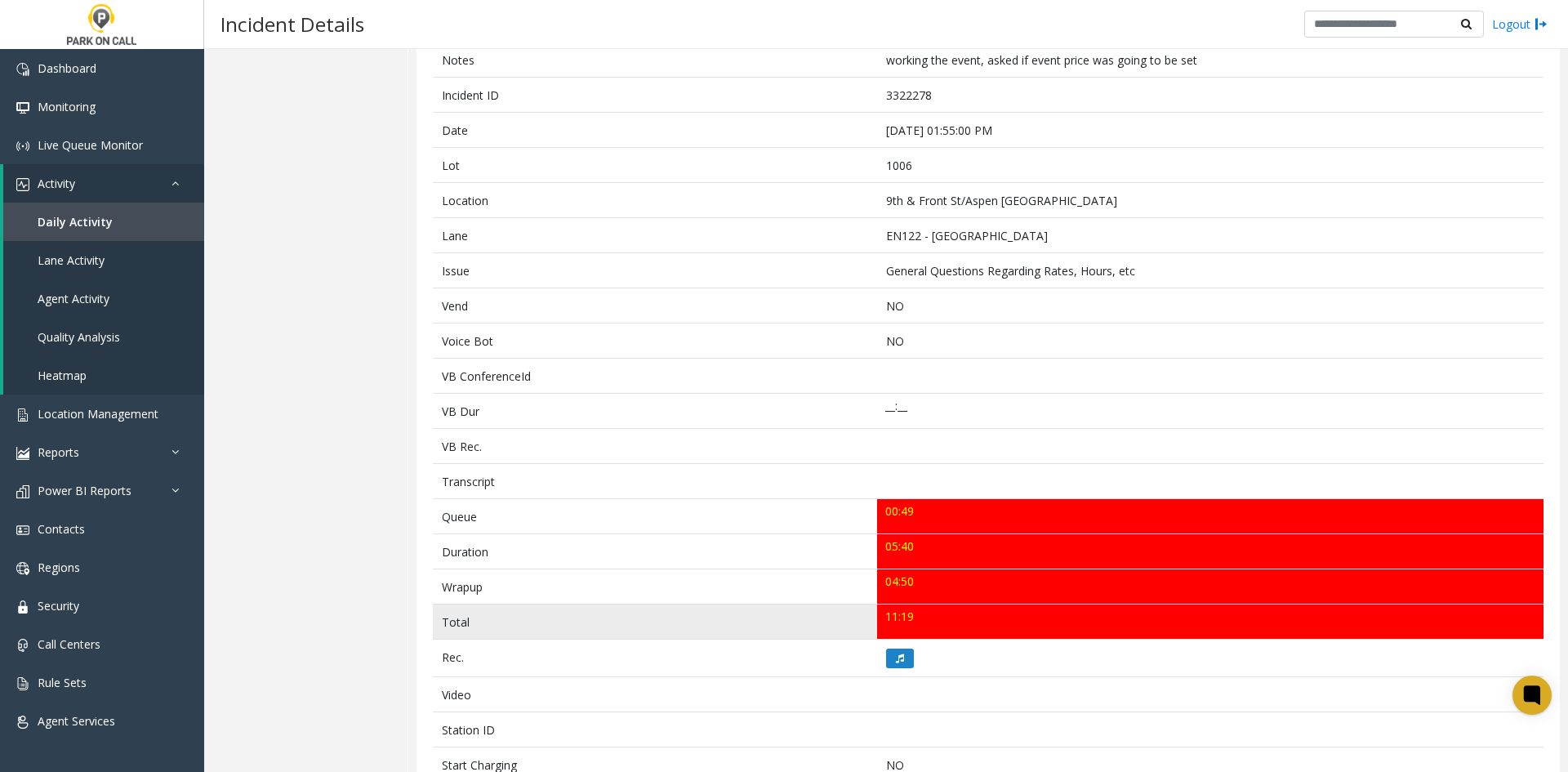
scroll to position [164, 0]
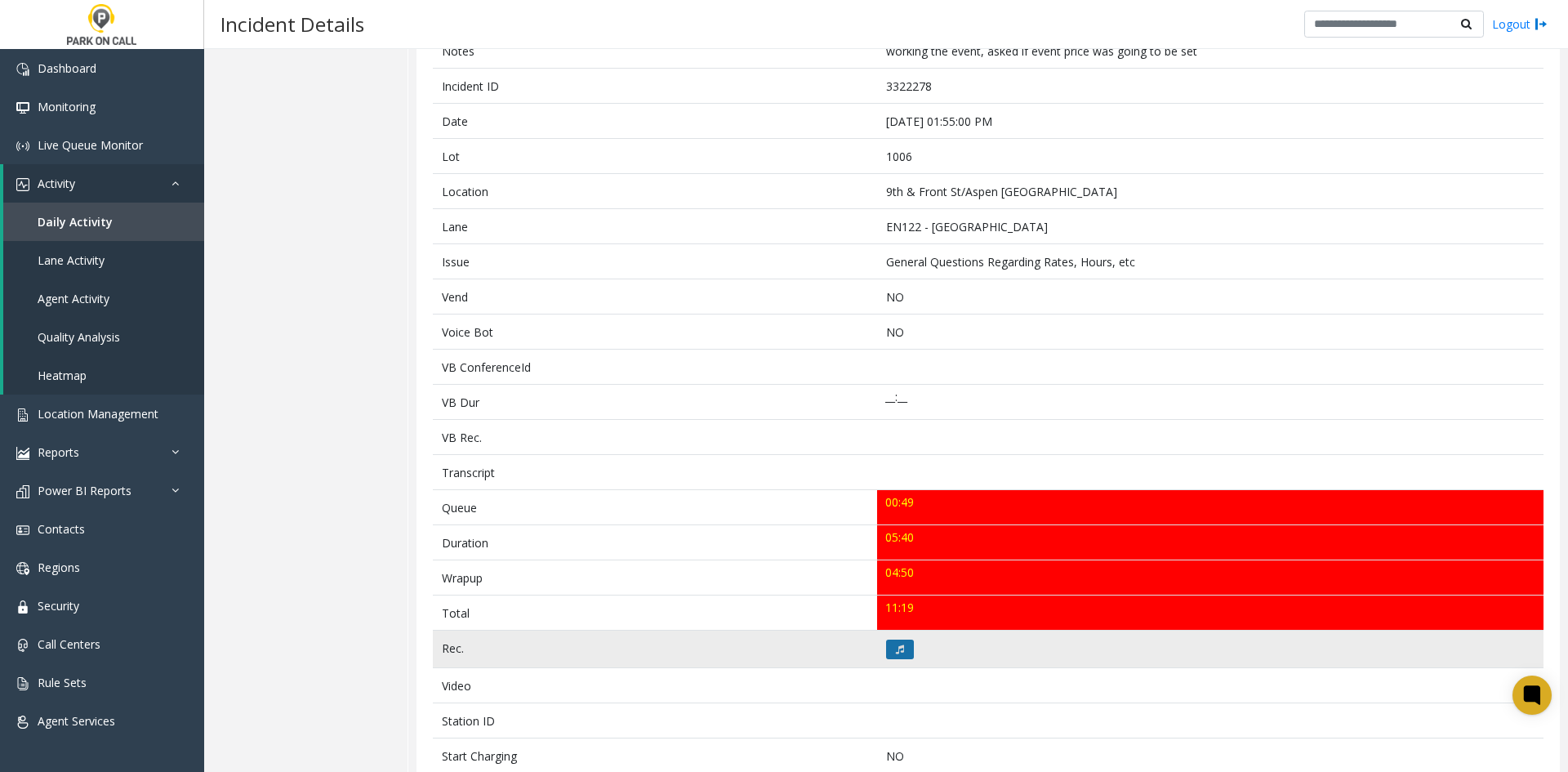
click at [896, 642] on button at bounding box center [900, 649] width 28 height 20
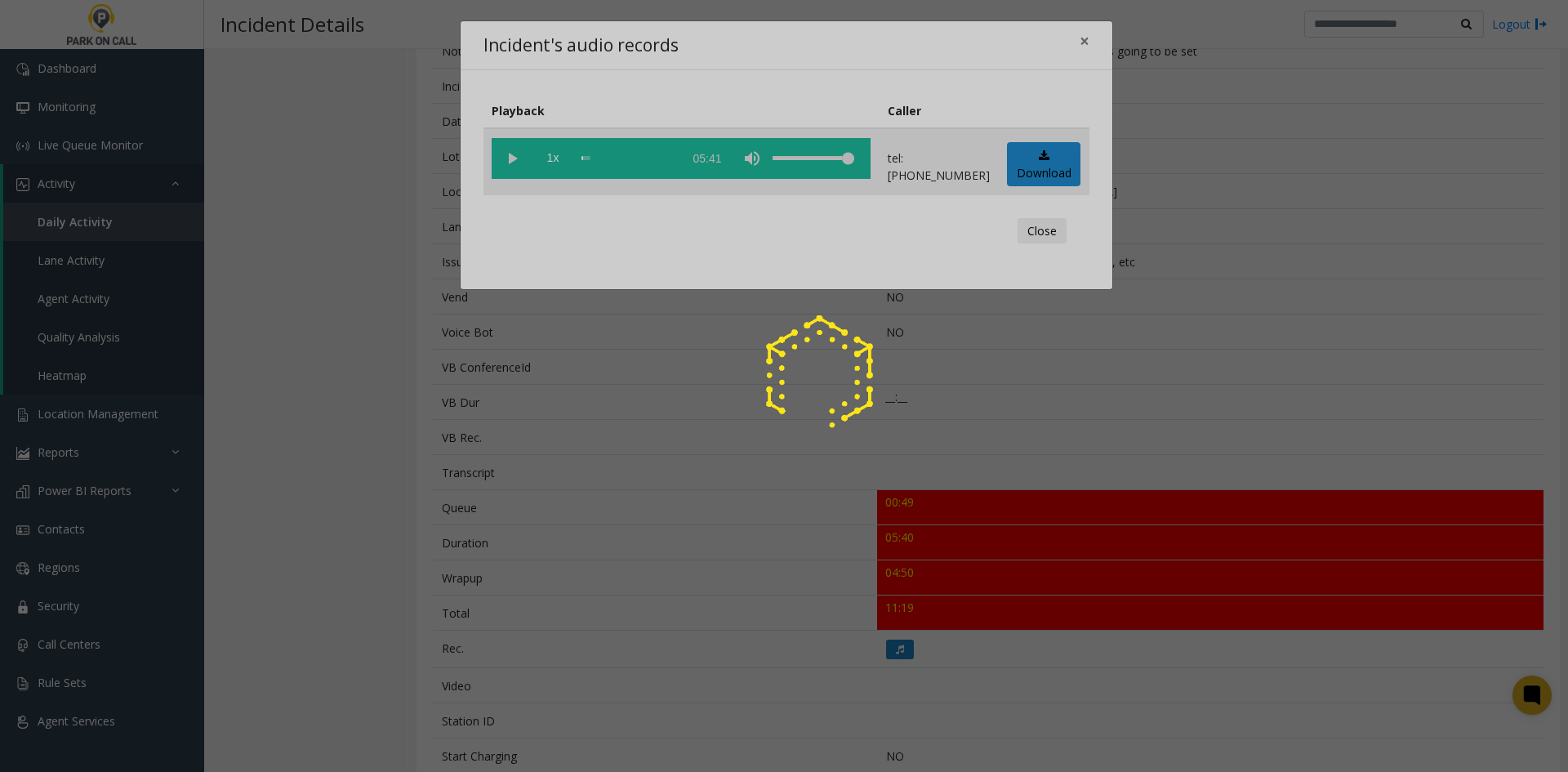
click at [526, 182] on div at bounding box center [784, 386] width 1568 height 772
click at [506, 162] on div at bounding box center [784, 386] width 1568 height 772
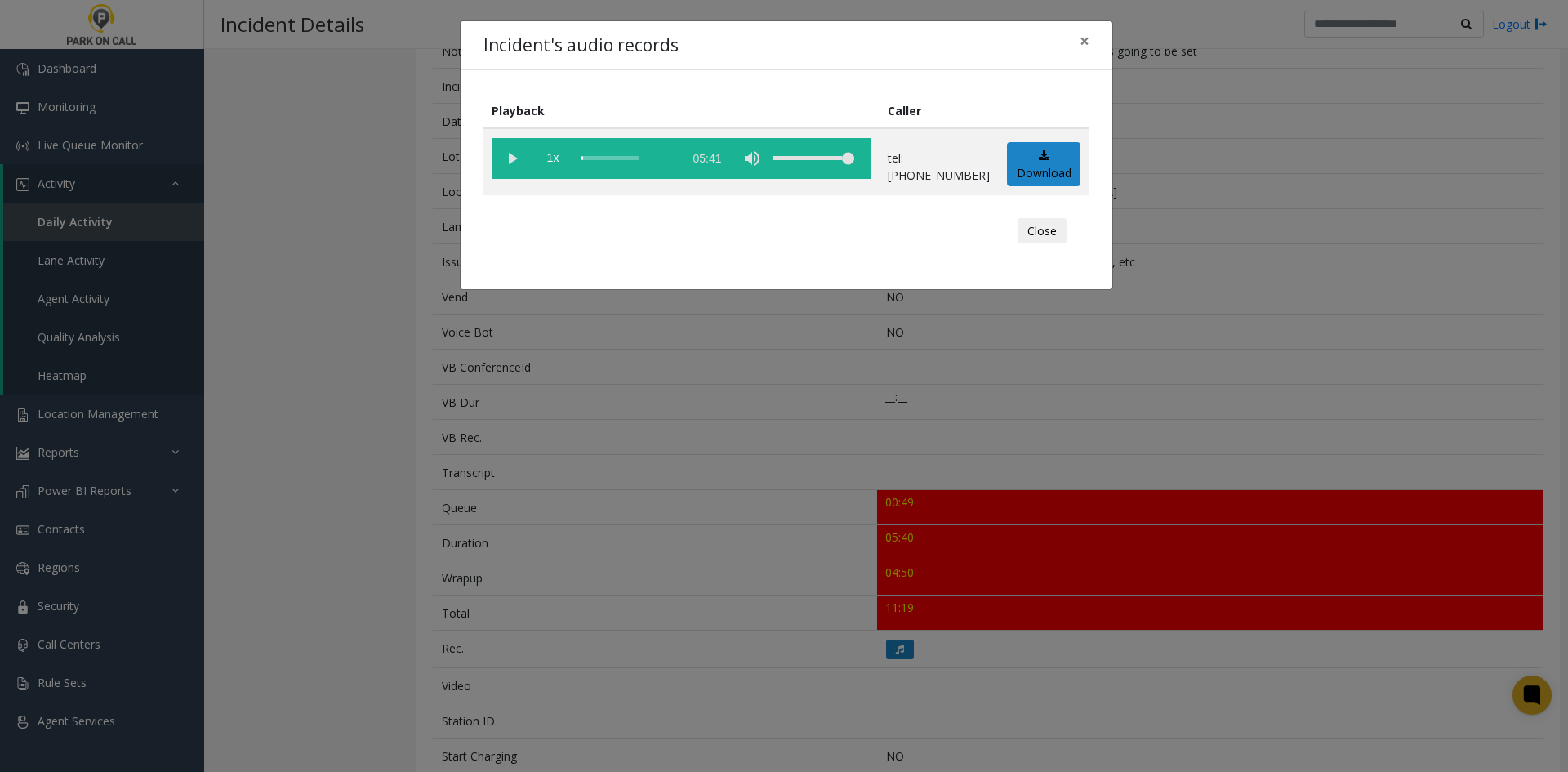
click at [509, 163] on vg-play-pause at bounding box center [511, 158] width 41 height 41
click at [511, 158] on vg-play-pause at bounding box center [511, 158] width 41 height 41
click at [577, 164] on vg-controls "1x 05:41" at bounding box center [680, 158] width 379 height 41
drag, startPoint x: 585, startPoint y: 163, endPoint x: 440, endPoint y: 192, distance: 147.9
click at [441, 191] on div "Incident's audio records × Playback Caller 1x 05:41 tel:0010069007 Download Clo…" at bounding box center [784, 386] width 1568 height 772
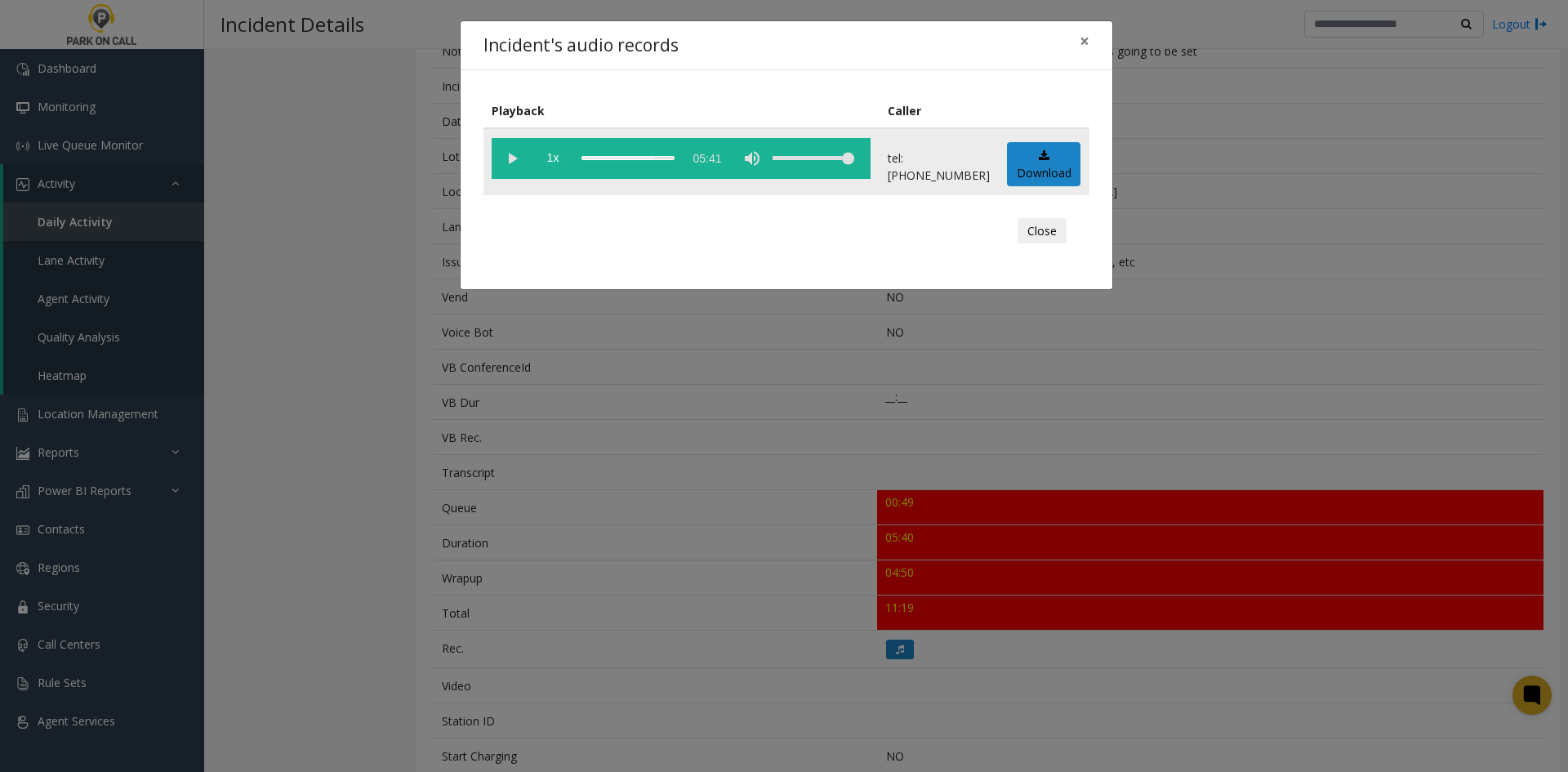
click at [577, 150] on vg-controls "1x 05:41" at bounding box center [680, 158] width 379 height 41
drag, startPoint x: 584, startPoint y: 163, endPoint x: 501, endPoint y: 182, distance: 85.1
click at [335, 201] on div "Incident's audio records × Playback Caller 1x 05:41 tel:0010069007 Download Clo…" at bounding box center [784, 386] width 1568 height 772
click at [583, 157] on div "scrub bar" at bounding box center [627, 158] width 93 height 41
click at [512, 155] on vg-play-pause at bounding box center [511, 158] width 41 height 41
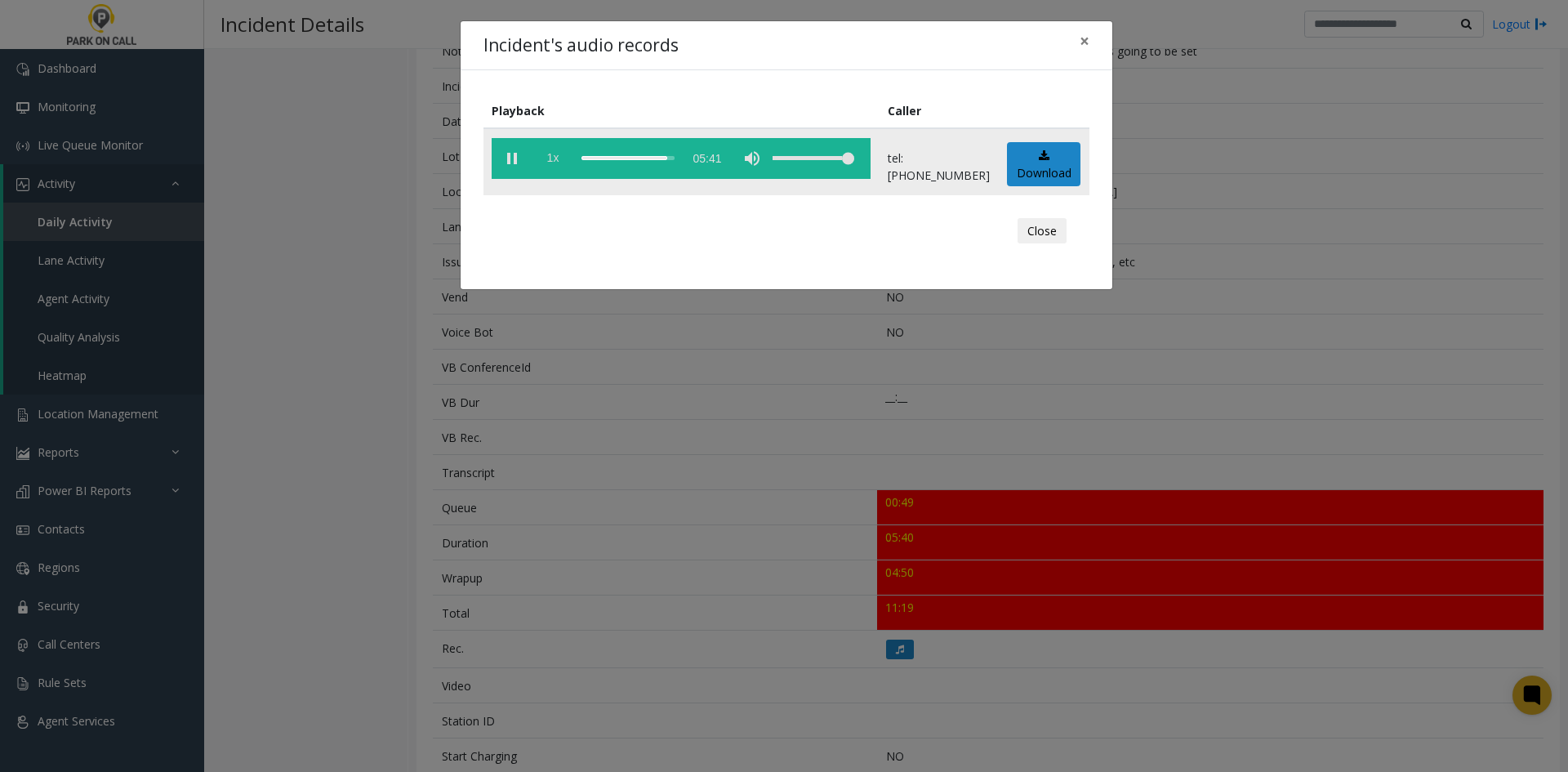
click at [553, 158] on span "1x" at bounding box center [552, 158] width 41 height 41
click at [553, 158] on span "1.5x" at bounding box center [552, 158] width 41 height 41
click at [552, 160] on span "2x" at bounding box center [552, 158] width 41 height 41
click at [552, 160] on span "1x" at bounding box center [552, 158] width 41 height 41
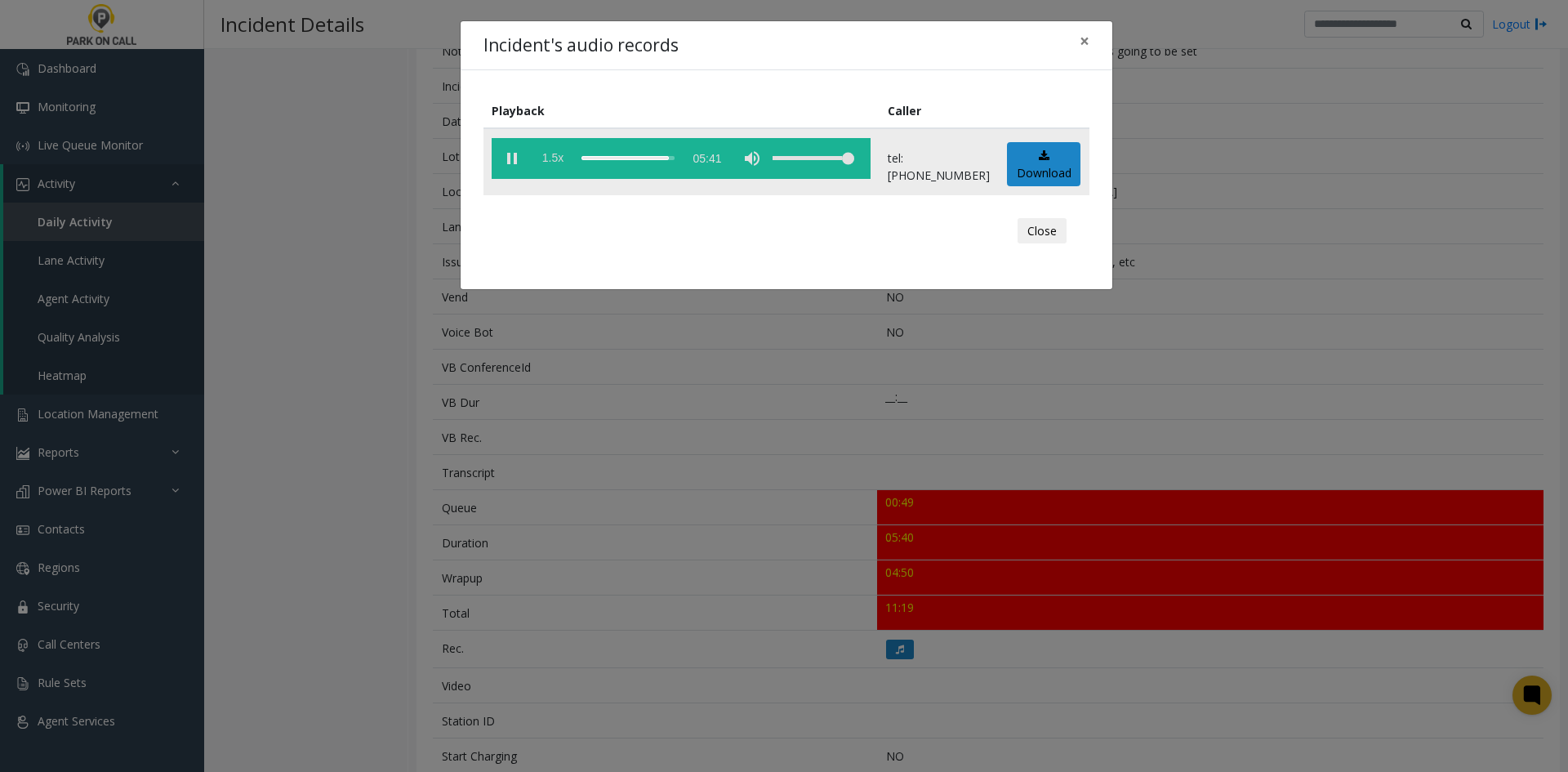
click at [552, 160] on span "1.5x" at bounding box center [552, 158] width 41 height 41
click at [552, 160] on span "2x" at bounding box center [552, 158] width 41 height 41
click at [562, 163] on span "0.5x" at bounding box center [552, 158] width 41 height 41
click at [674, 161] on div "scrub bar" at bounding box center [627, 158] width 93 height 41
click at [511, 162] on vg-play-pause at bounding box center [511, 158] width 41 height 41
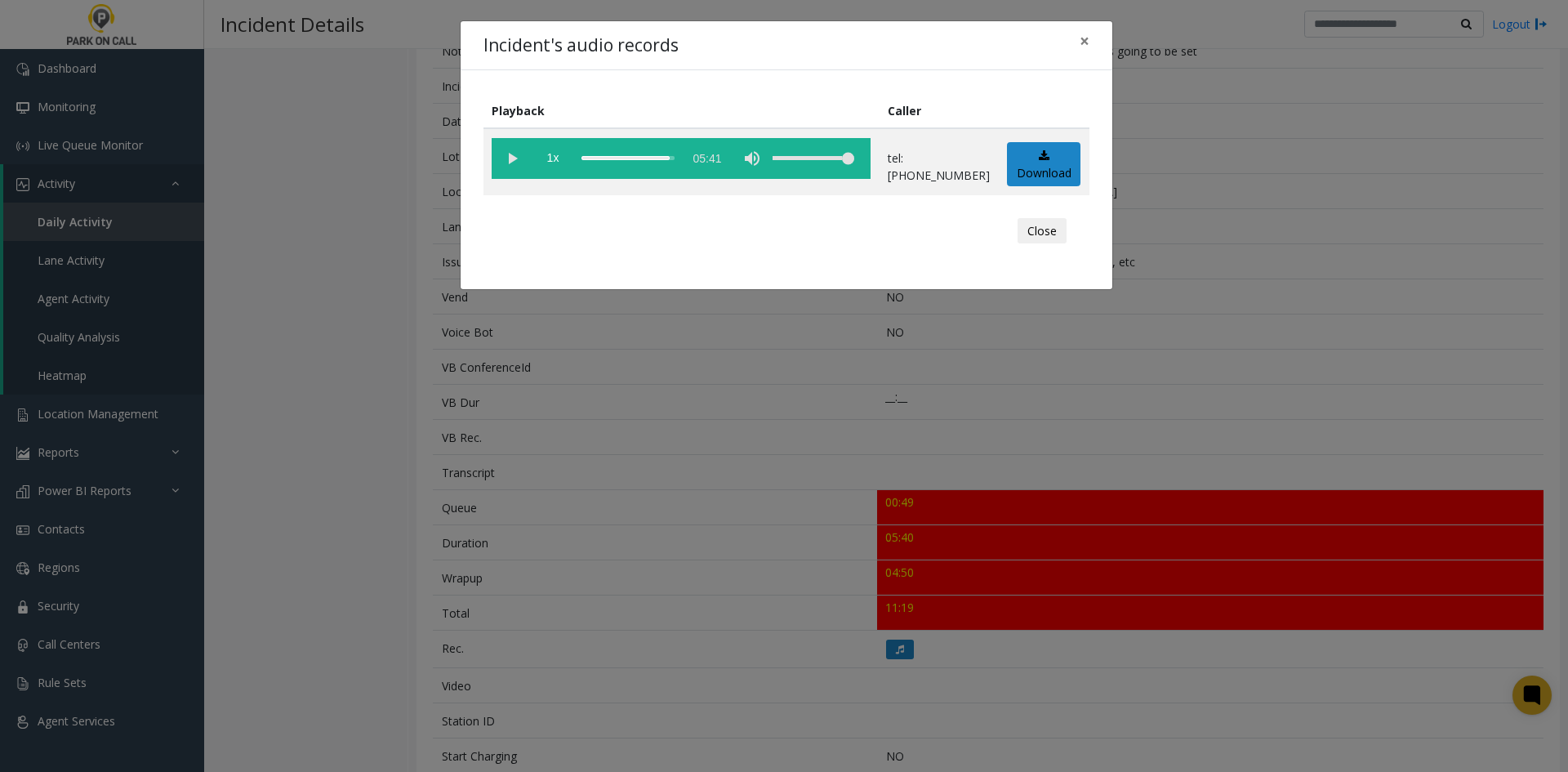
click at [373, 235] on div "Incident's audio records × Playback Caller 1x 05:41 tel:0010069007 Download Clo…" at bounding box center [784, 386] width 1568 height 772
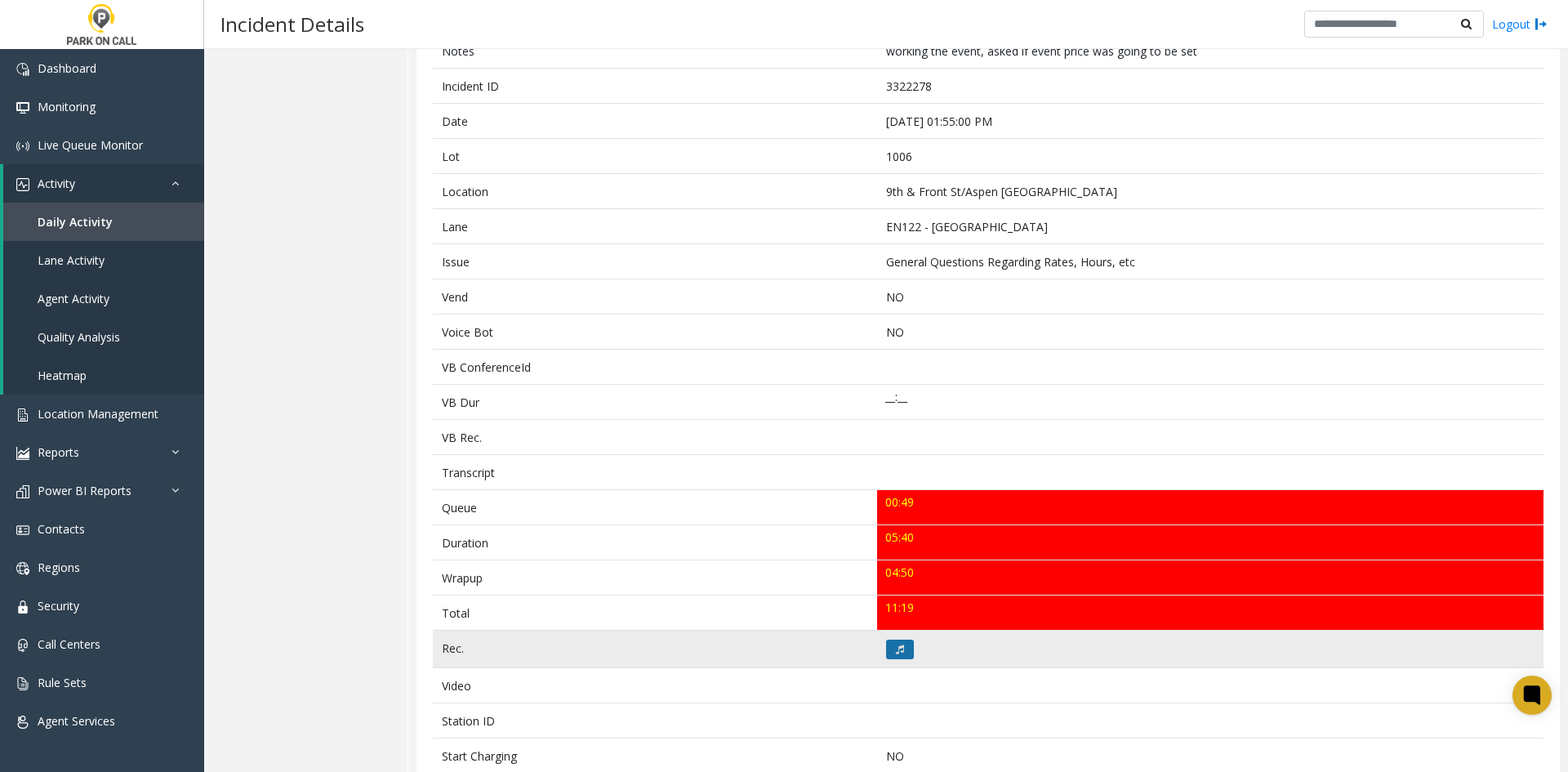
click at [899, 642] on button at bounding box center [900, 649] width 28 height 20
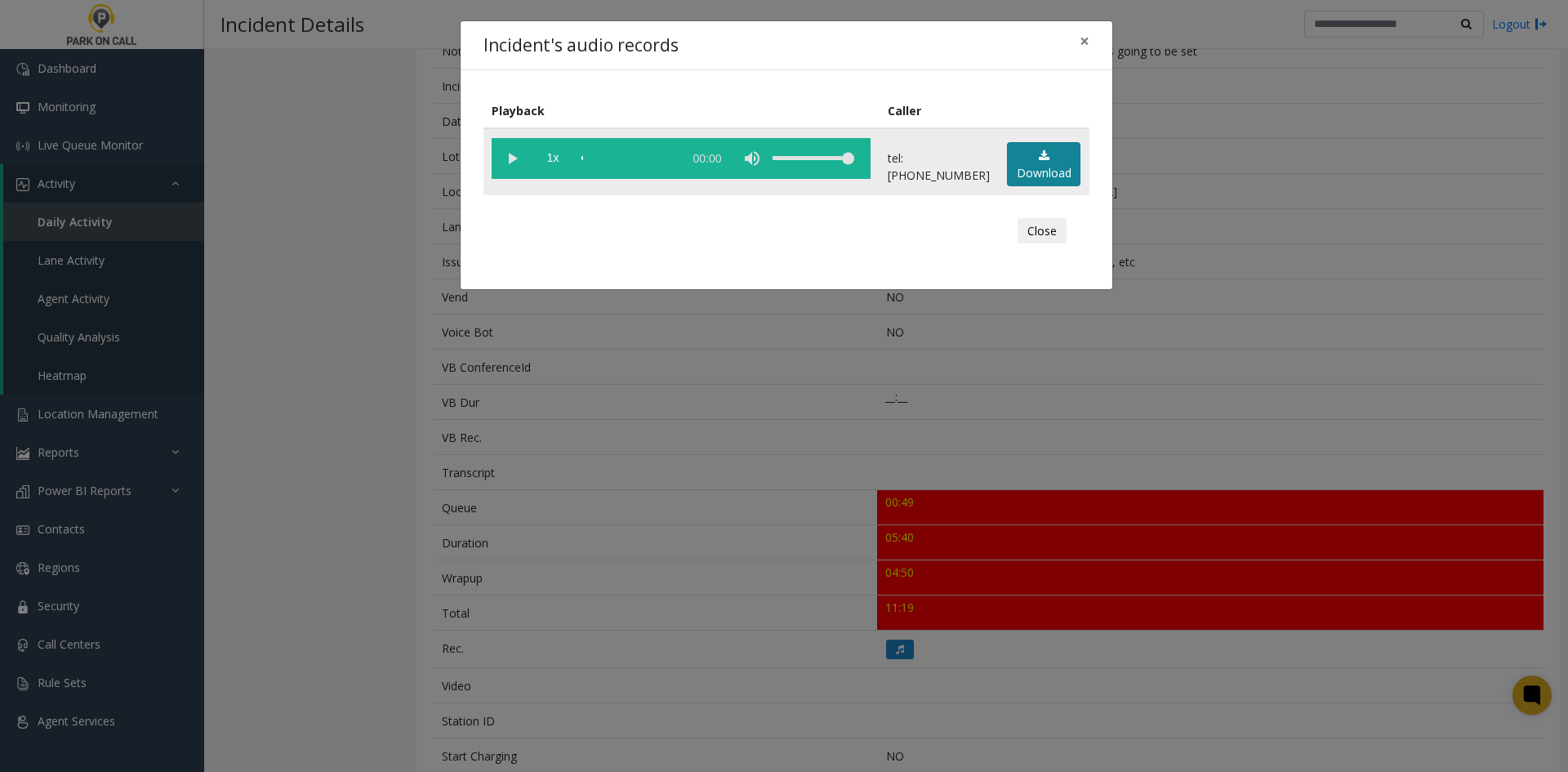
click at [1016, 178] on link "Download" at bounding box center [1044, 164] width 74 height 45
click at [763, 476] on div "Incident's audio records × Playback Caller 1x 05:41 tel:0010069007 Download Clo…" at bounding box center [784, 386] width 1568 height 772
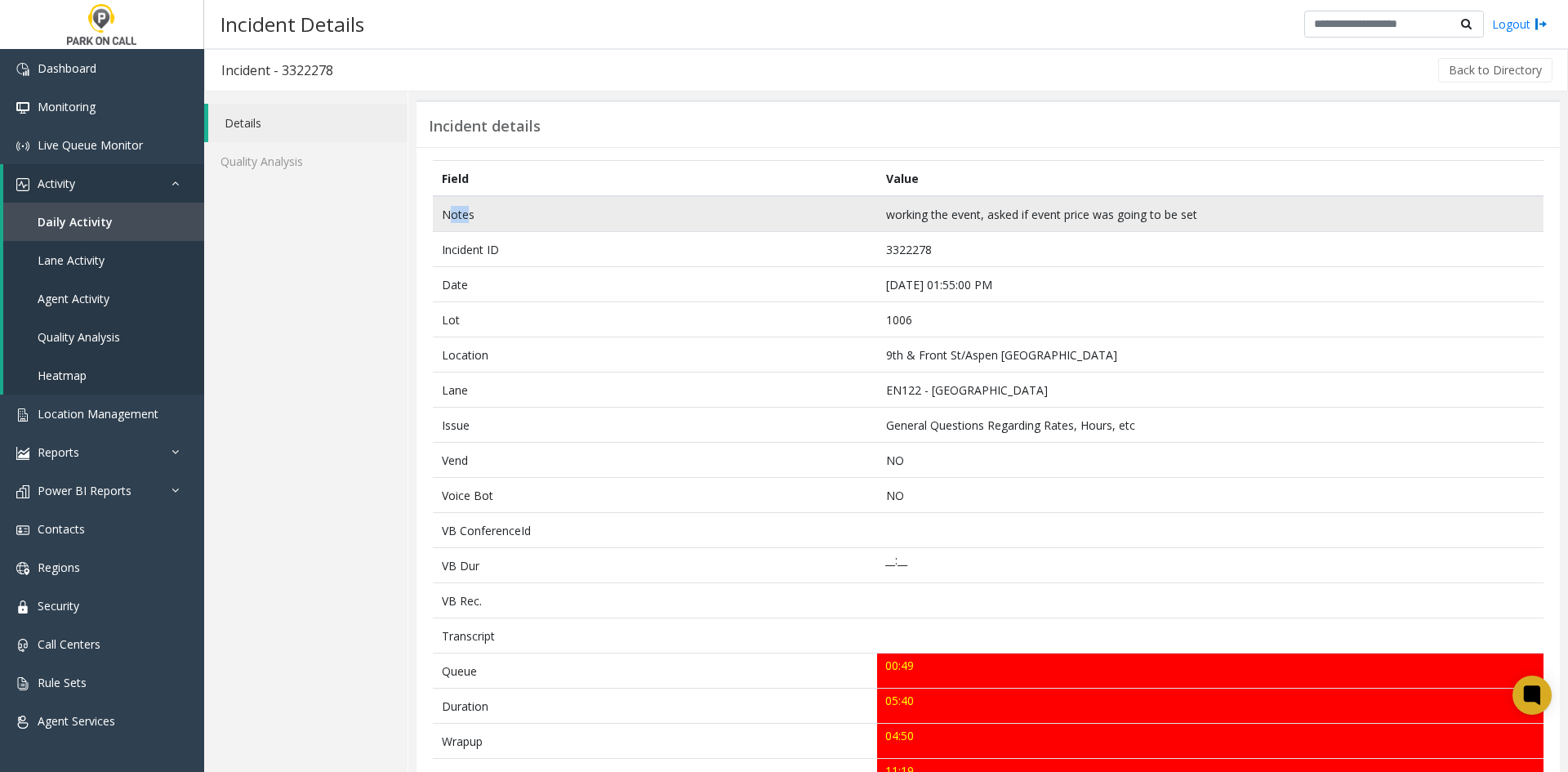
drag, startPoint x: 452, startPoint y: 211, endPoint x: 468, endPoint y: 222, distance: 19.4
click at [469, 222] on td "Notes" at bounding box center [654, 214] width 444 height 36
click at [459, 213] on td "Notes" at bounding box center [654, 214] width 444 height 36
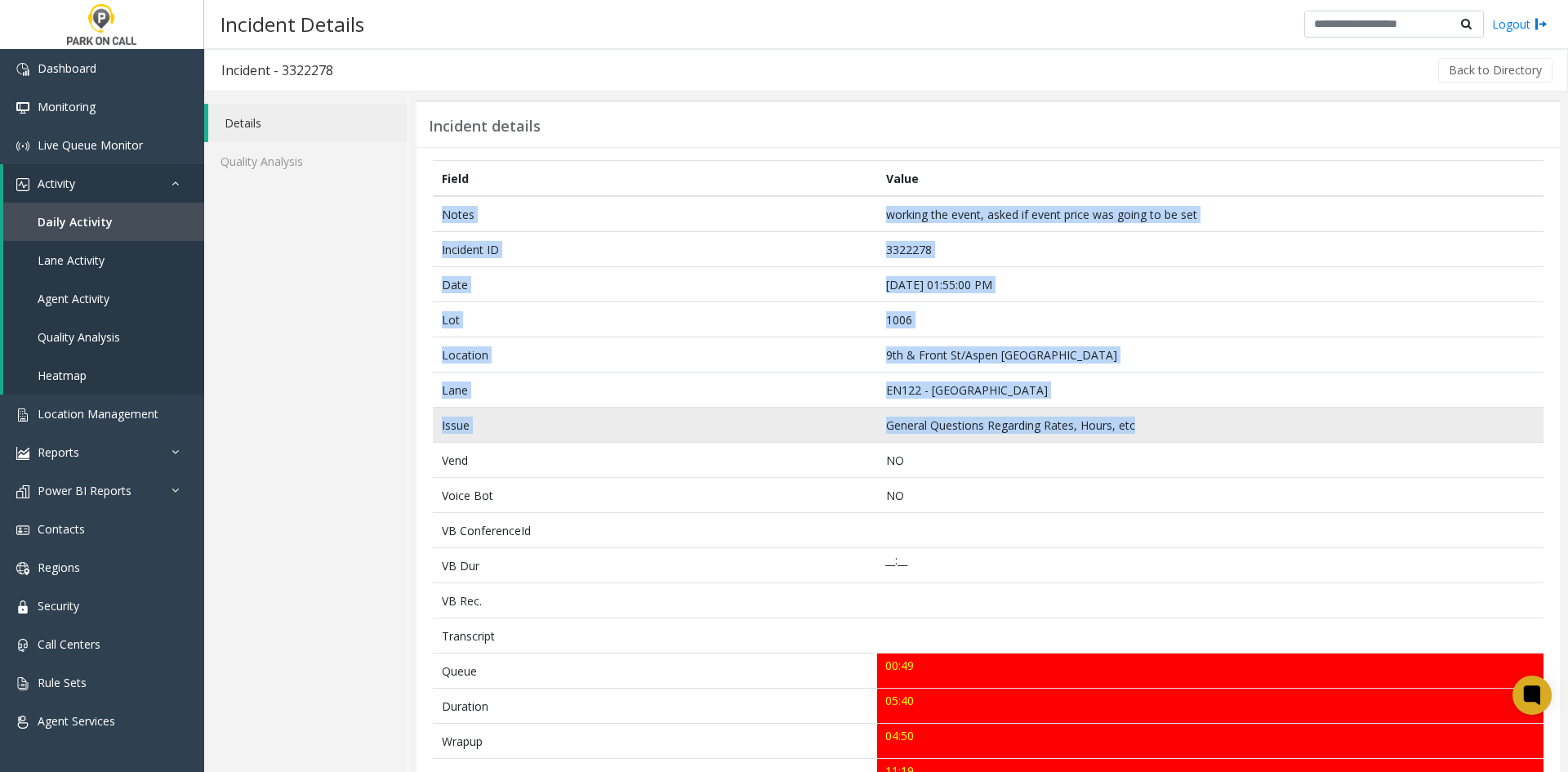
drag, startPoint x: 459, startPoint y: 213, endPoint x: 1177, endPoint y: 427, distance: 749.2
click at [1177, 427] on tbody "Notes working the event, asked if event price was going to be set Incident ID 3…" at bounding box center [988, 706] width 1111 height 1021
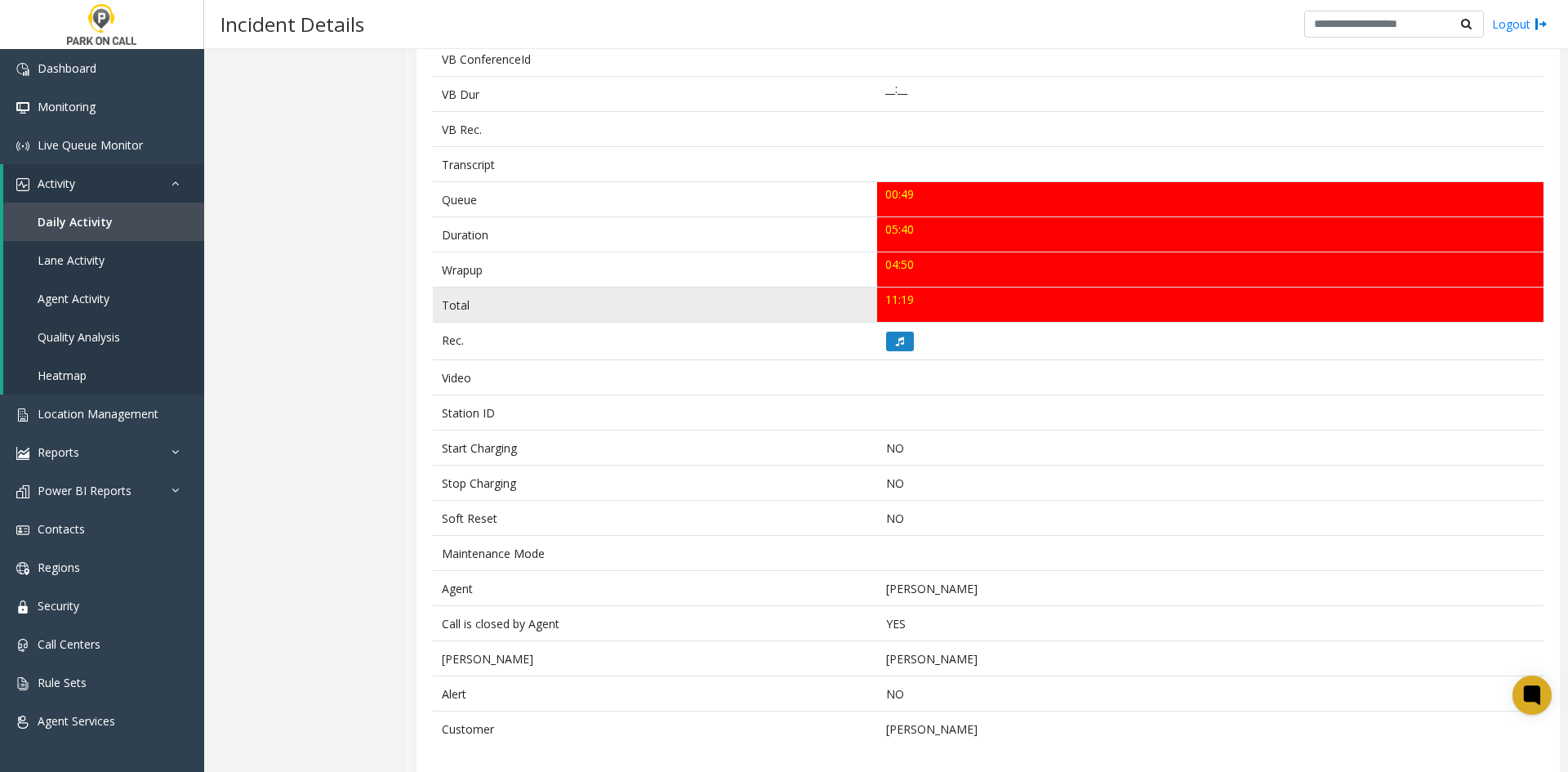
scroll to position [481, 0]
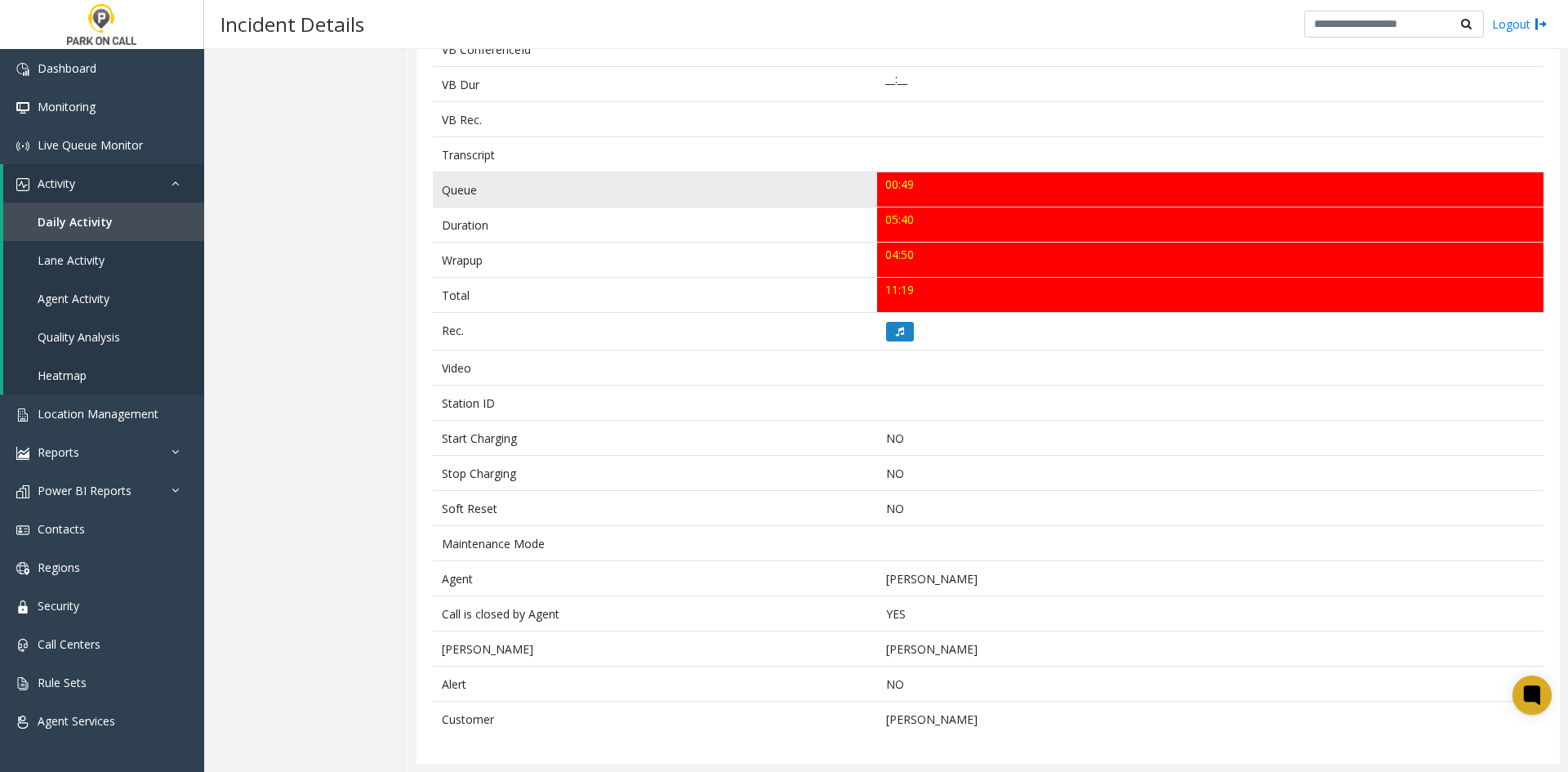
drag, startPoint x: 935, startPoint y: 294, endPoint x: 444, endPoint y: 197, distance: 500.5
click at [444, 197] on tbody "Notes working the event, asked if event price was going to be set Incident ID 3…" at bounding box center [988, 226] width 1111 height 1021
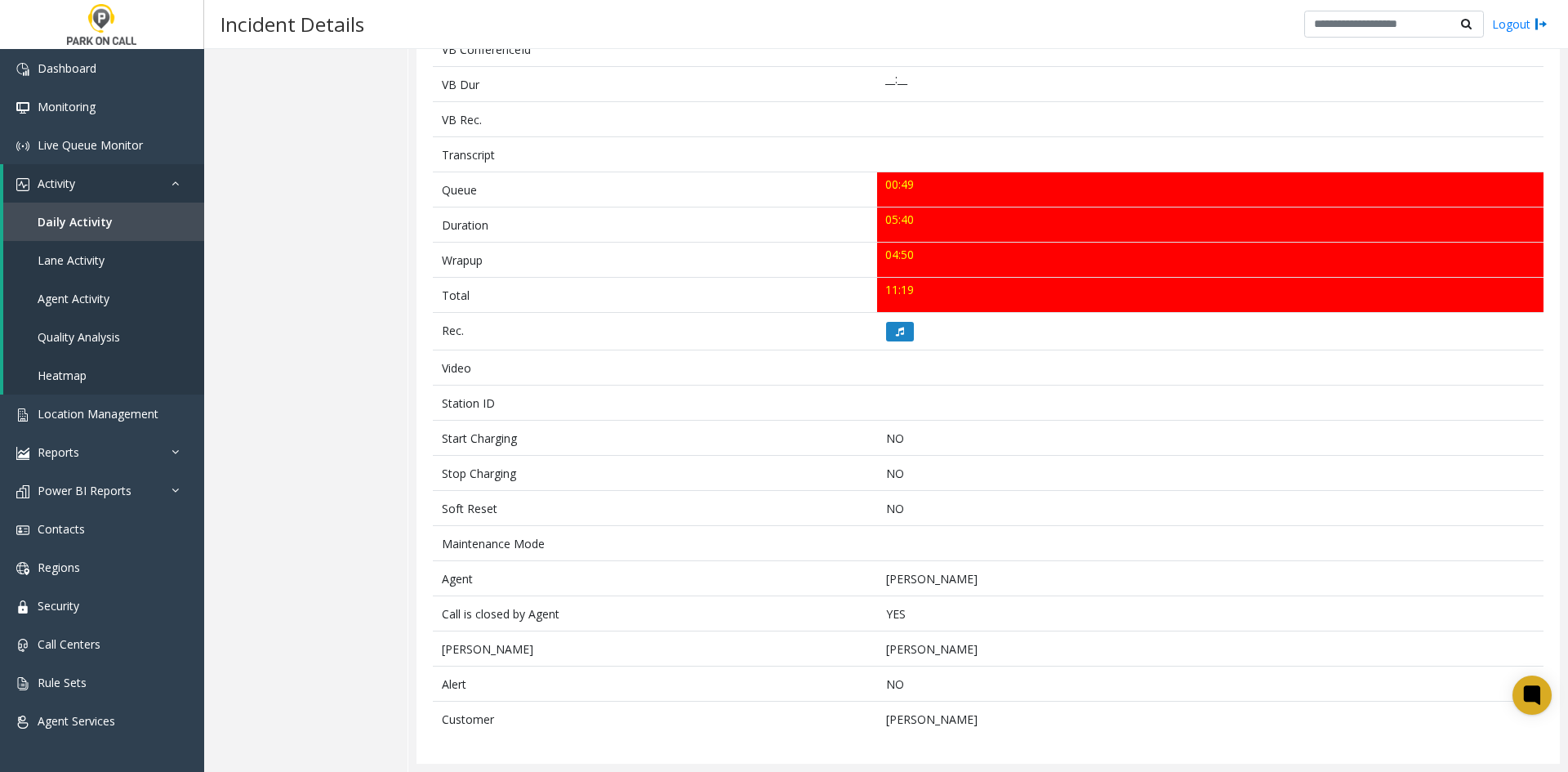
copy tbody "Queue 00:49 Duration 05:40 Wrapup 04:50 Total 11:19"
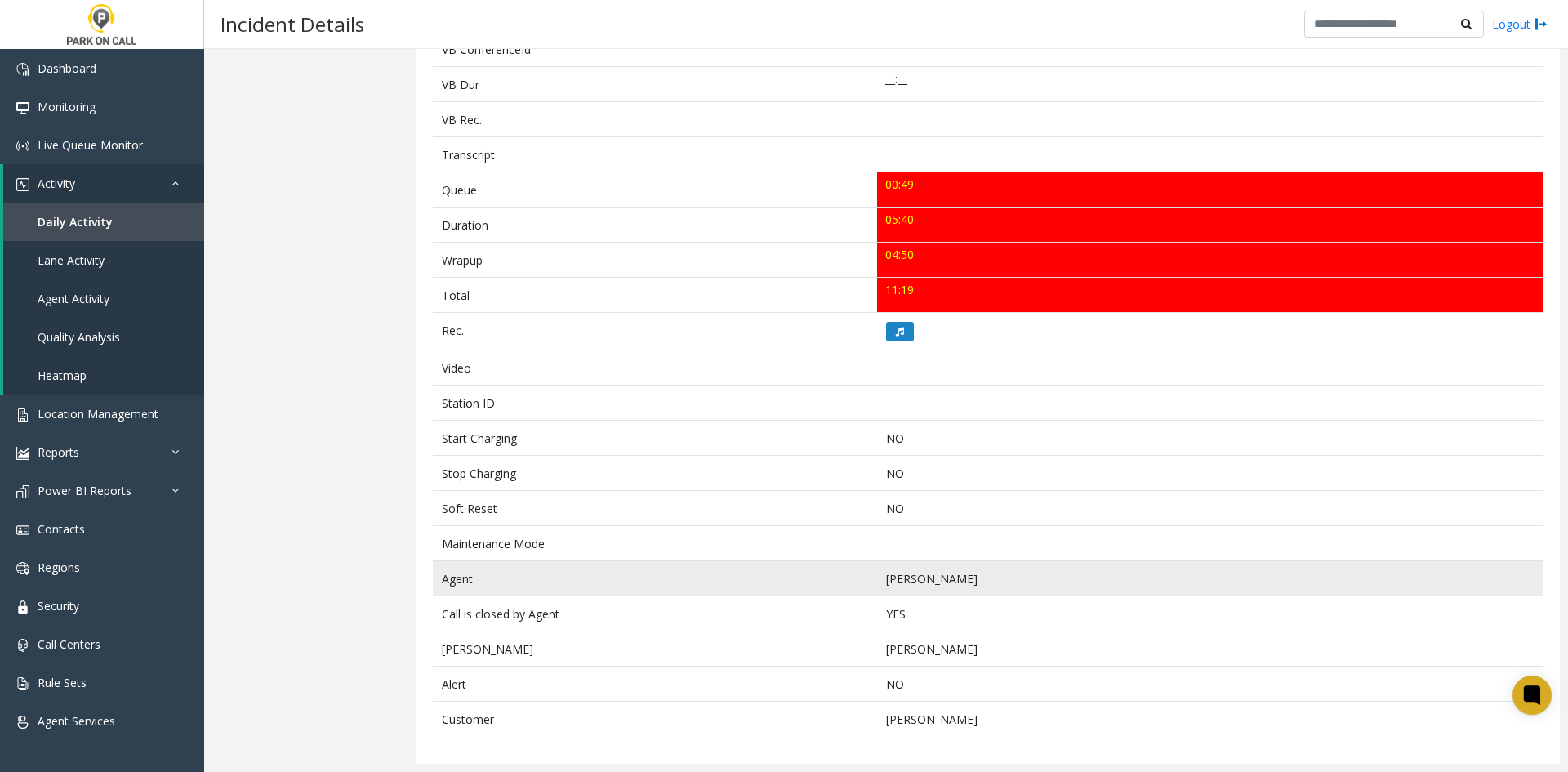
click at [994, 565] on td "[PERSON_NAME]" at bounding box center [1209, 578] width 666 height 35
drag, startPoint x: 996, startPoint y: 576, endPoint x: 440, endPoint y: 573, distance: 556.0
click at [440, 573] on tr "Agent Jocelyn Mestanza" at bounding box center [988, 578] width 1111 height 35
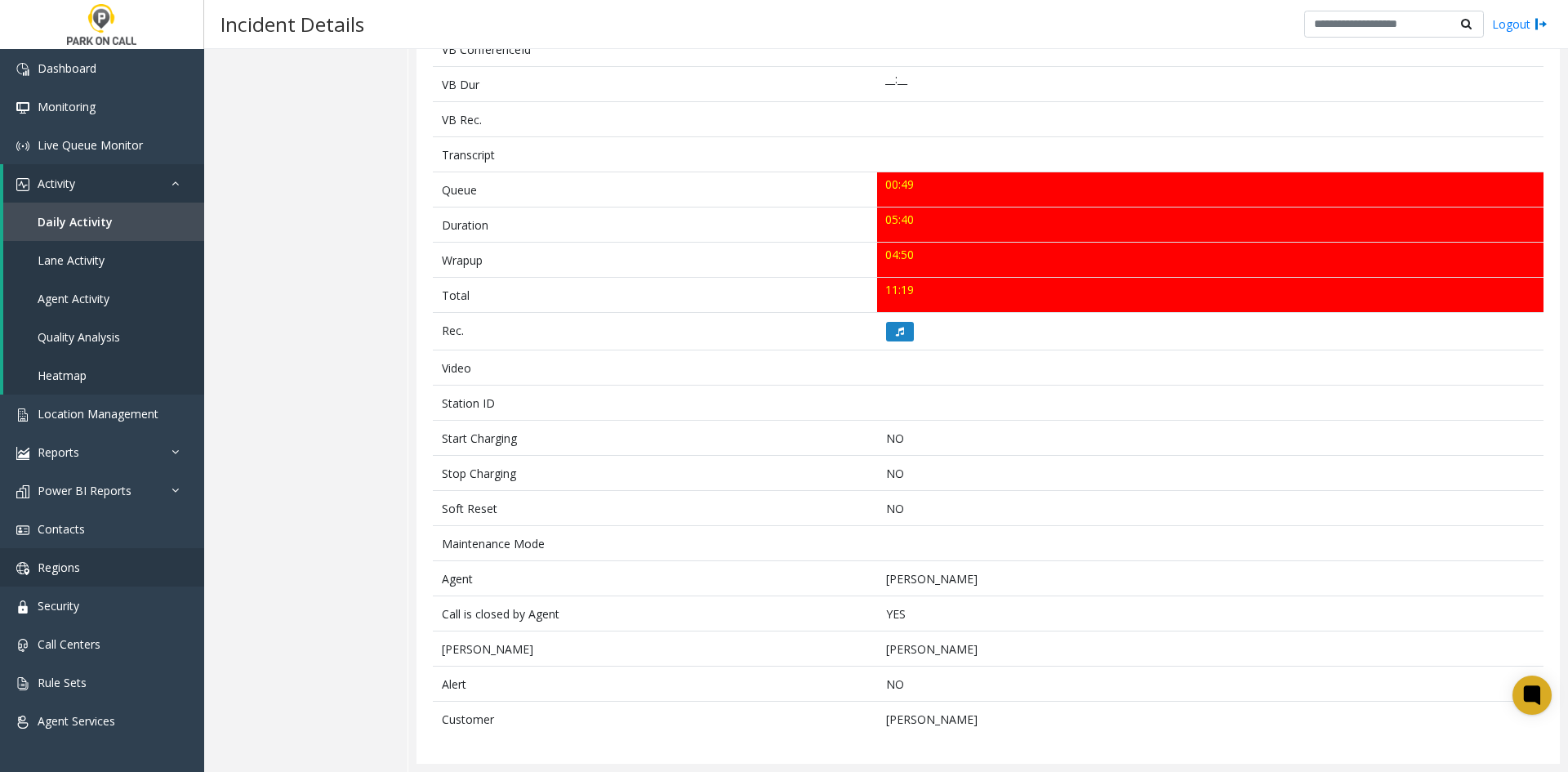
copy tr "Agent Jocelyn Mestanza"
click at [96, 407] on span "Location Management" at bounding box center [98, 413] width 121 height 16
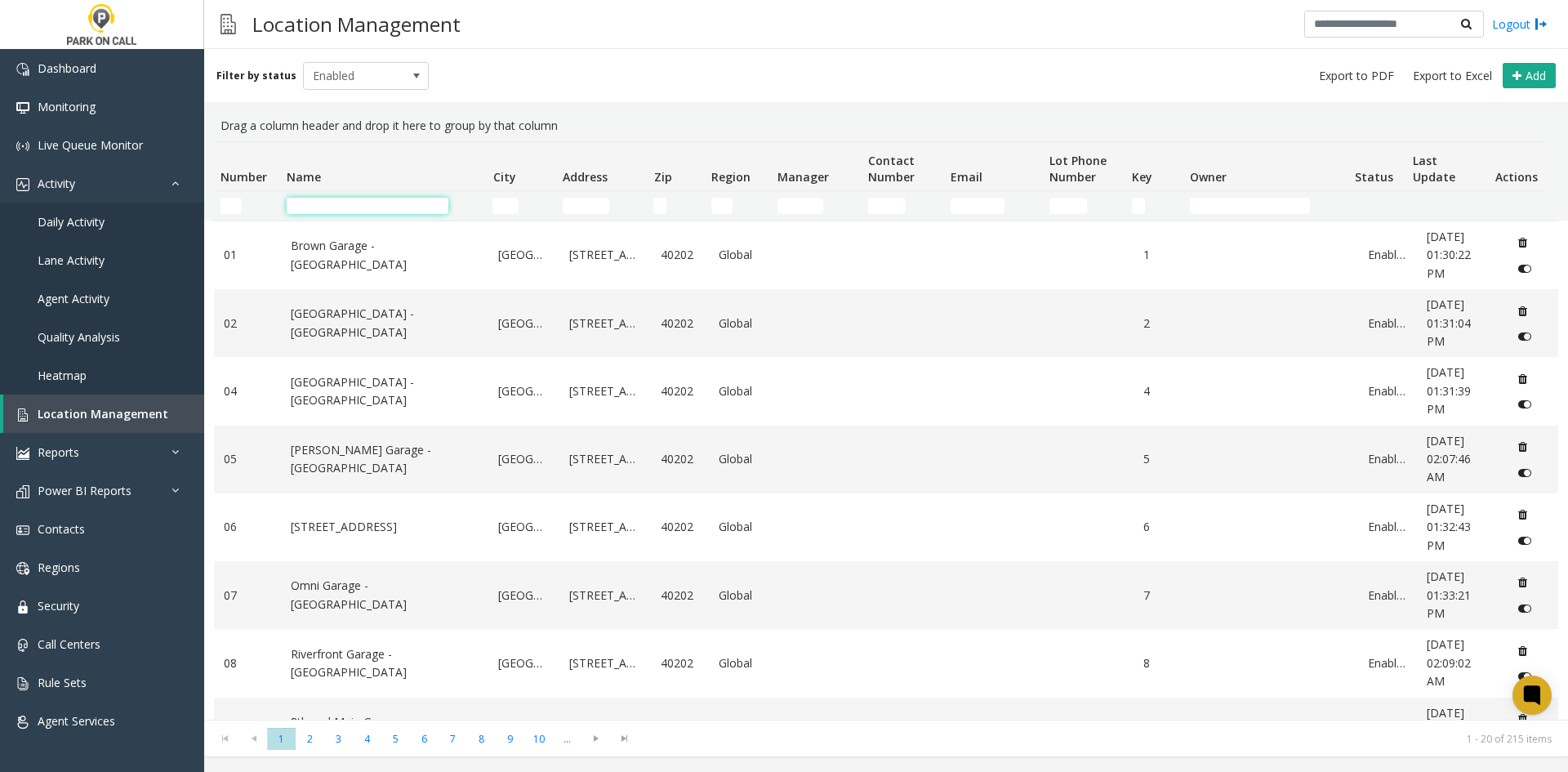
click at [364, 209] on input "Name Filter" at bounding box center [368, 206] width 162 height 16
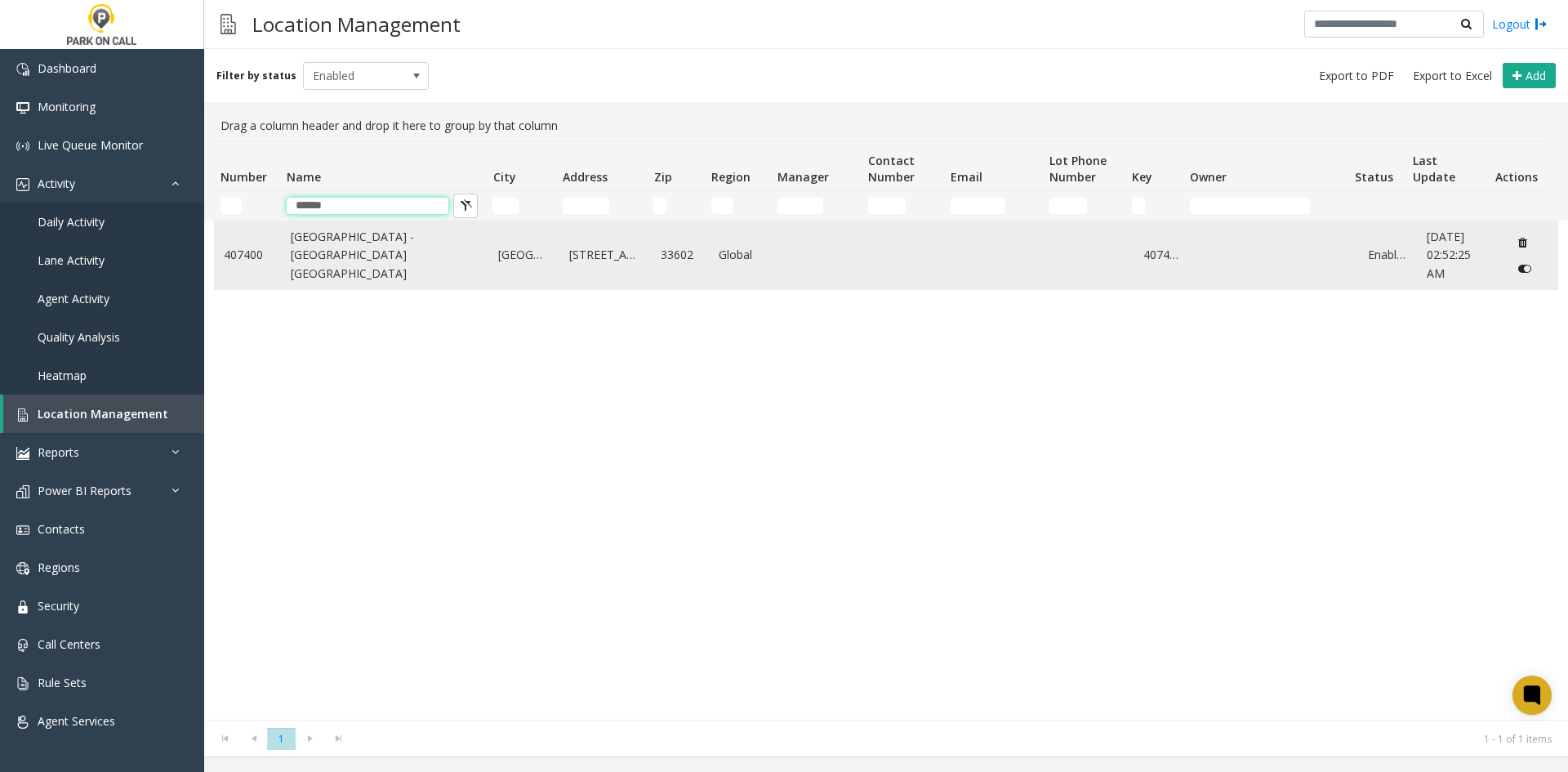
type input "******"
click at [399, 253] on link "Rivergate Tower Garage - Universal Parking Tampa" at bounding box center [385, 255] width 189 height 55
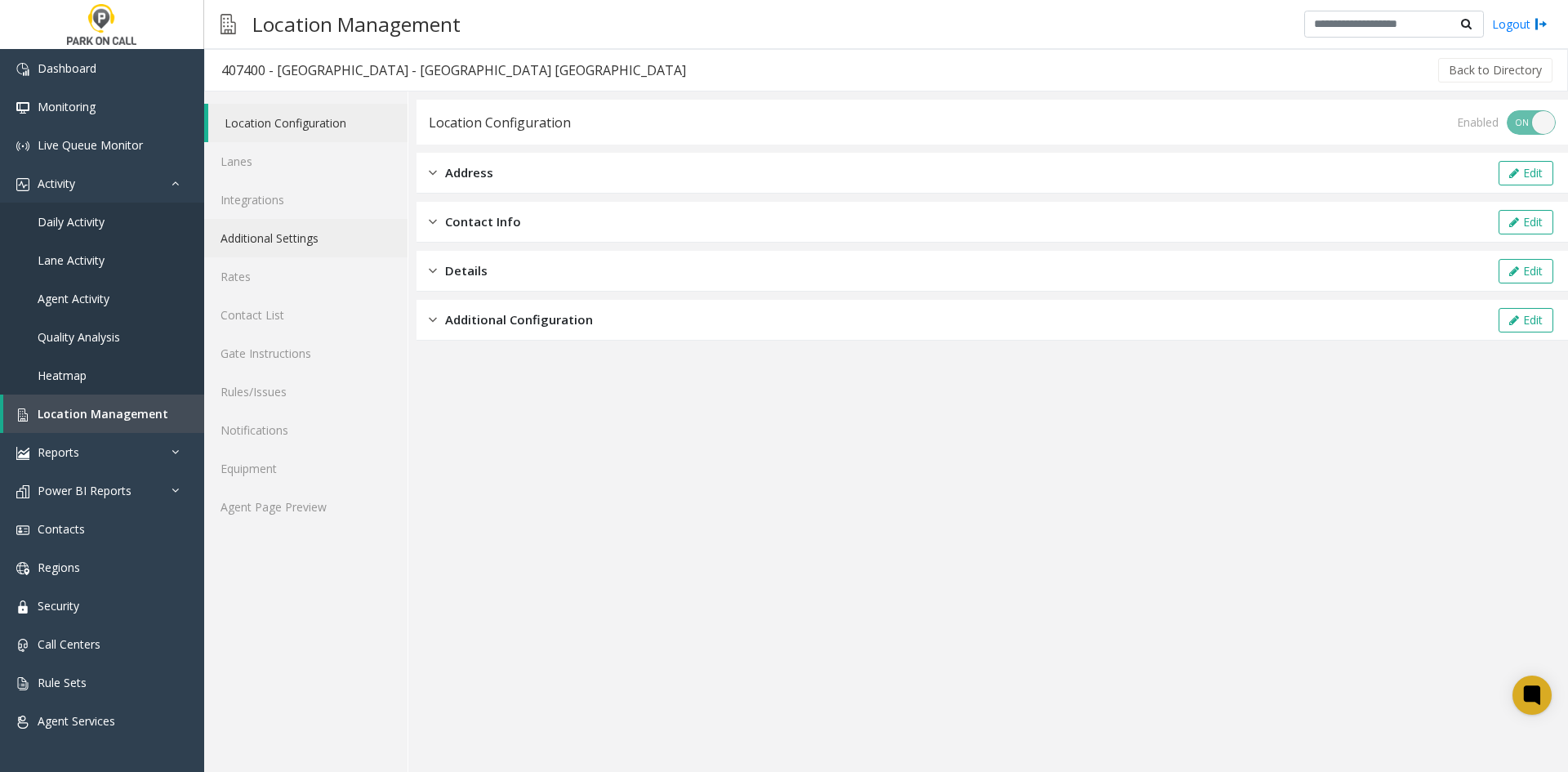
click at [268, 249] on link "Additional Settings" at bounding box center [306, 238] width 204 height 38
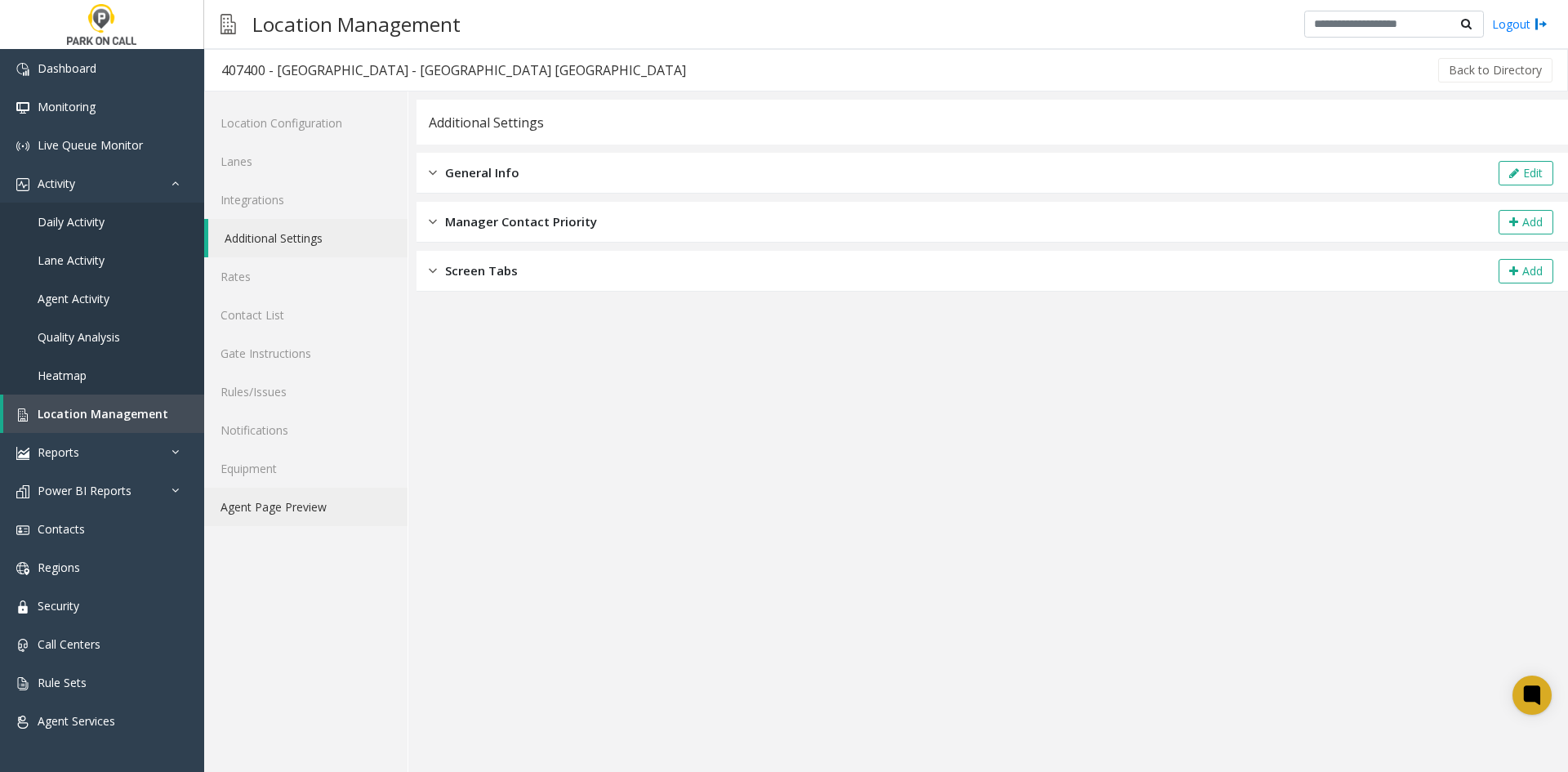
click at [325, 508] on link "Agent Page Preview" at bounding box center [306, 506] width 204 height 38
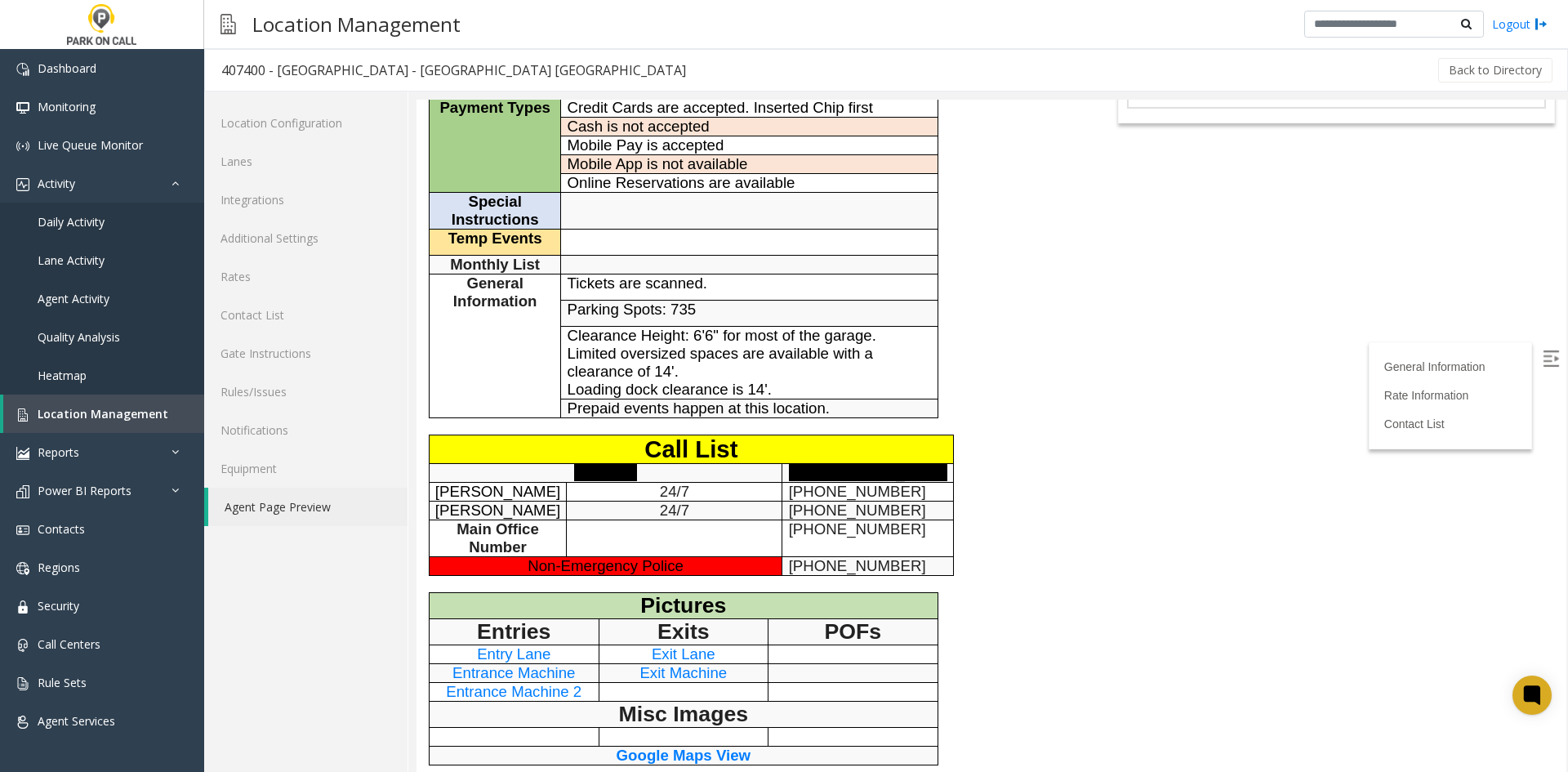
scroll to position [82, 0]
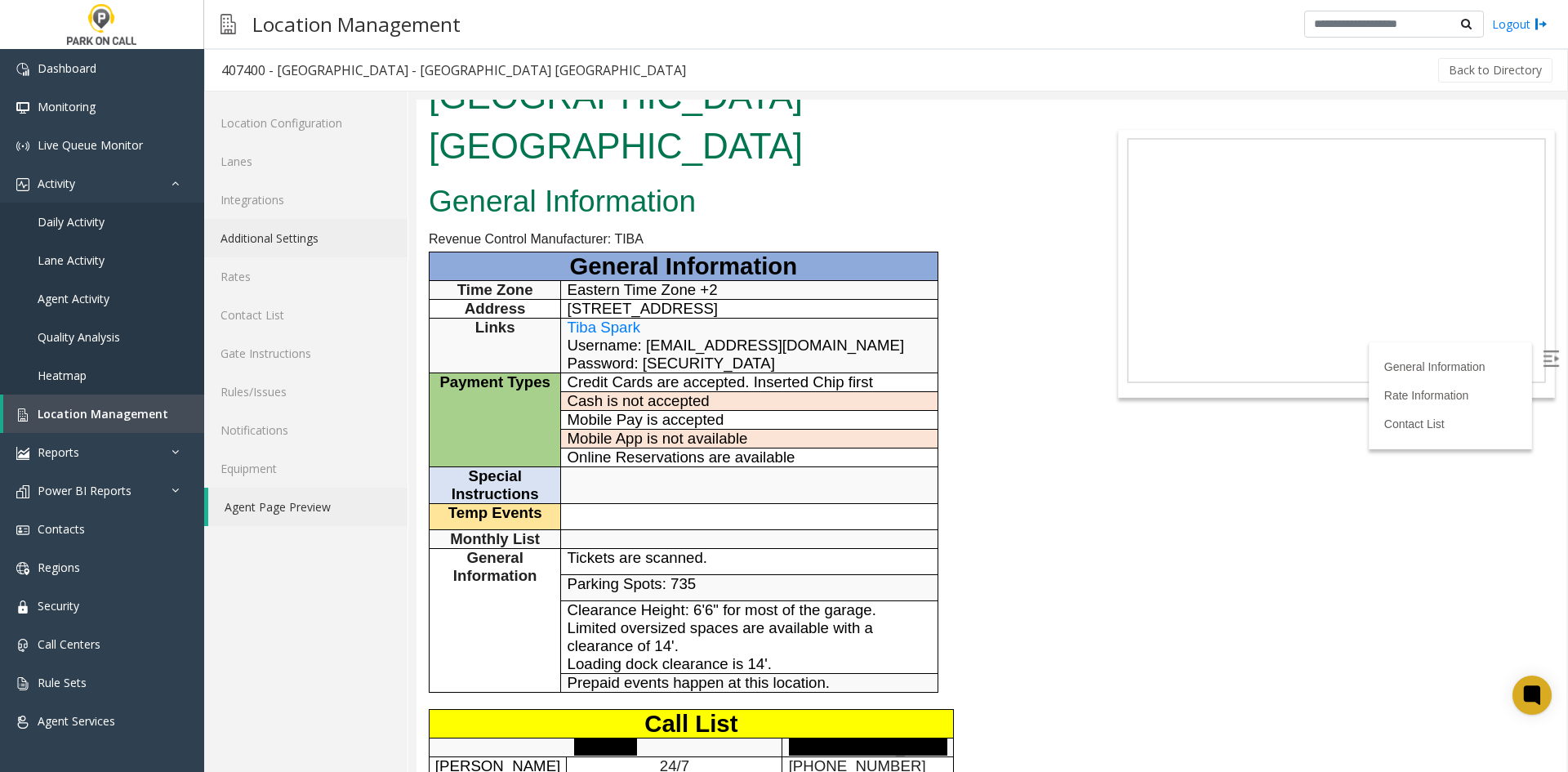
click at [392, 231] on link "Additional Settings" at bounding box center [306, 238] width 204 height 38
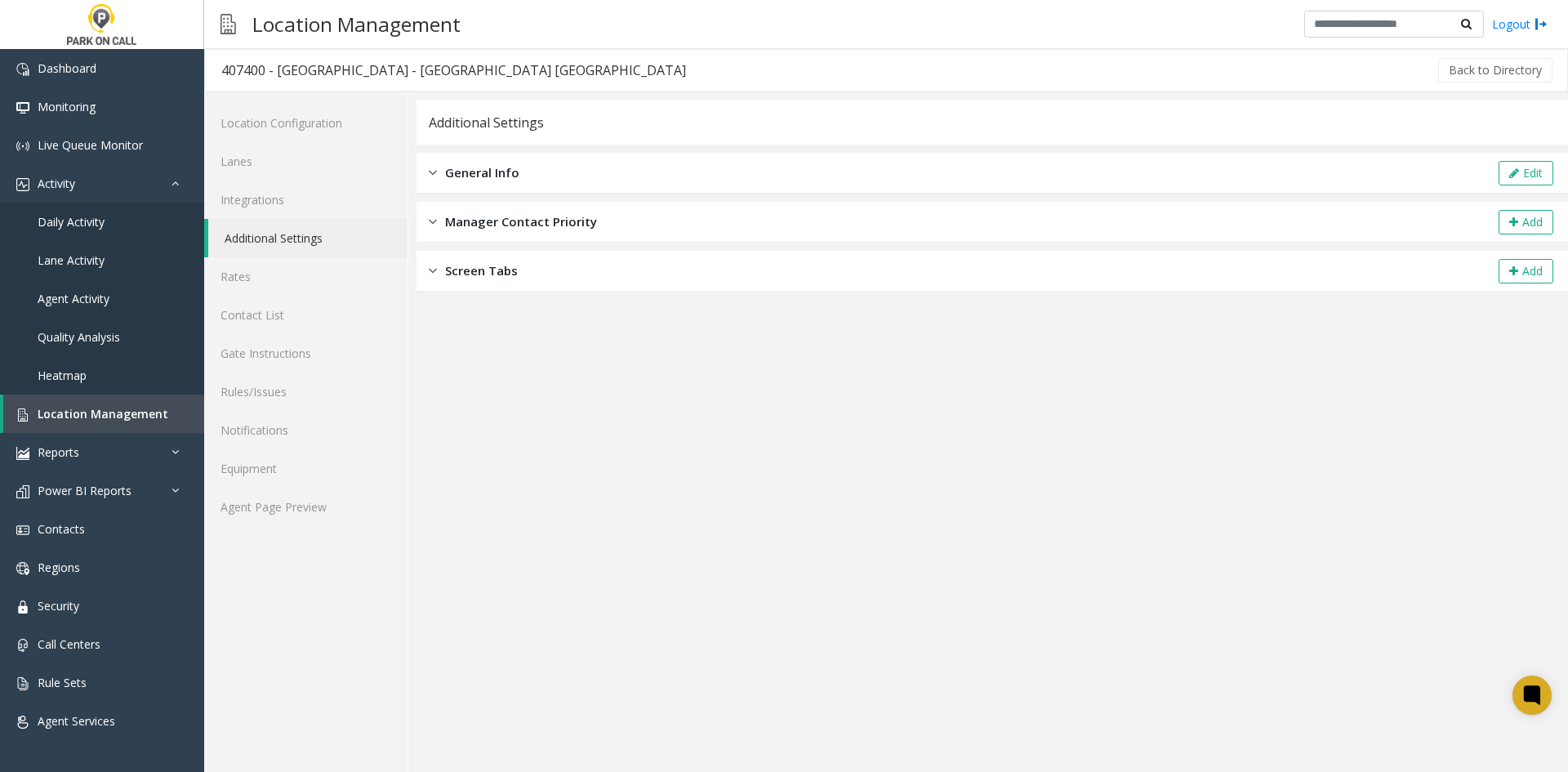
click at [1496, 173] on div "Edit" at bounding box center [1526, 173] width 60 height 25
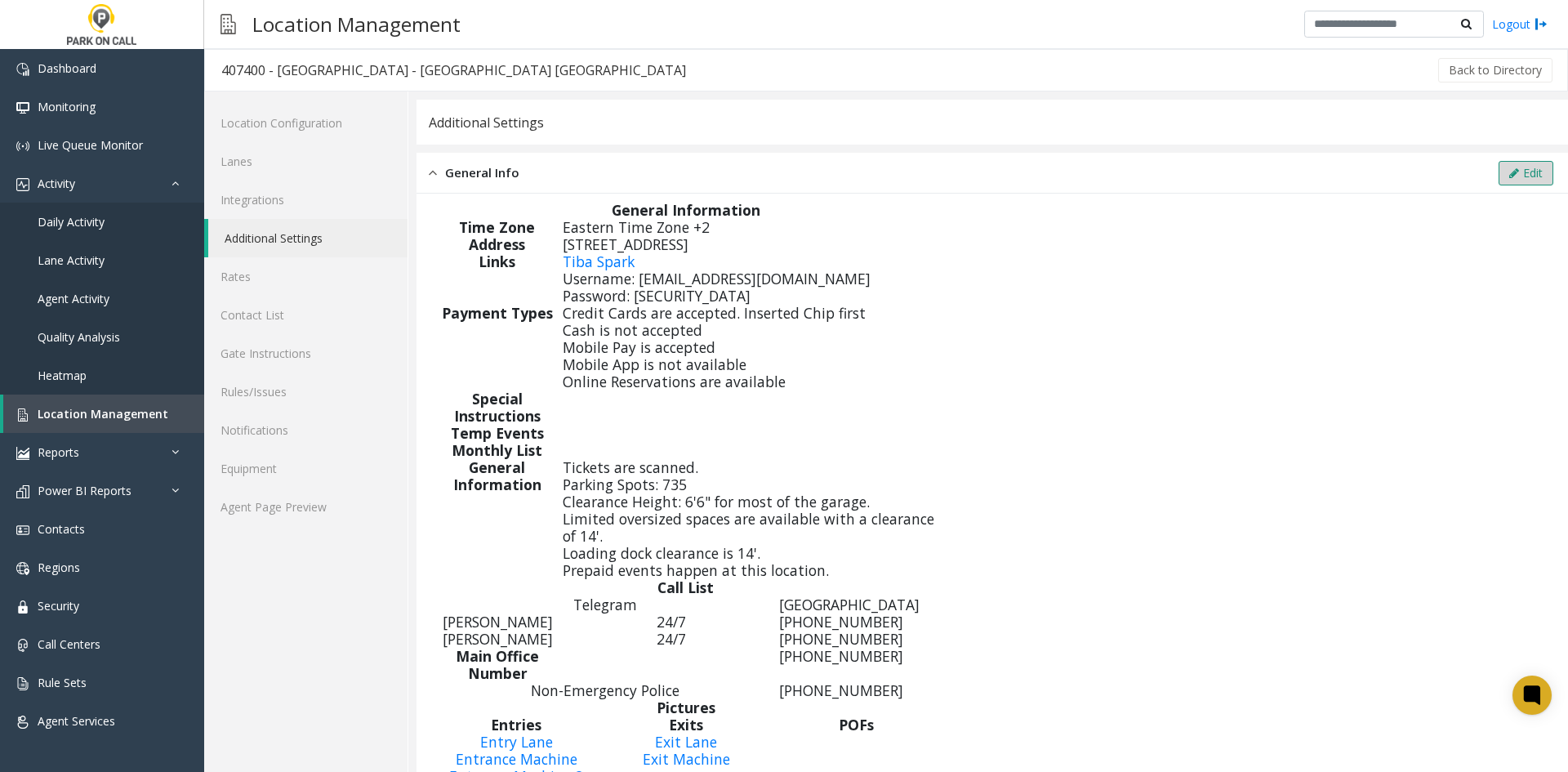
click at [1509, 167] on button "Edit" at bounding box center [1525, 173] width 55 height 25
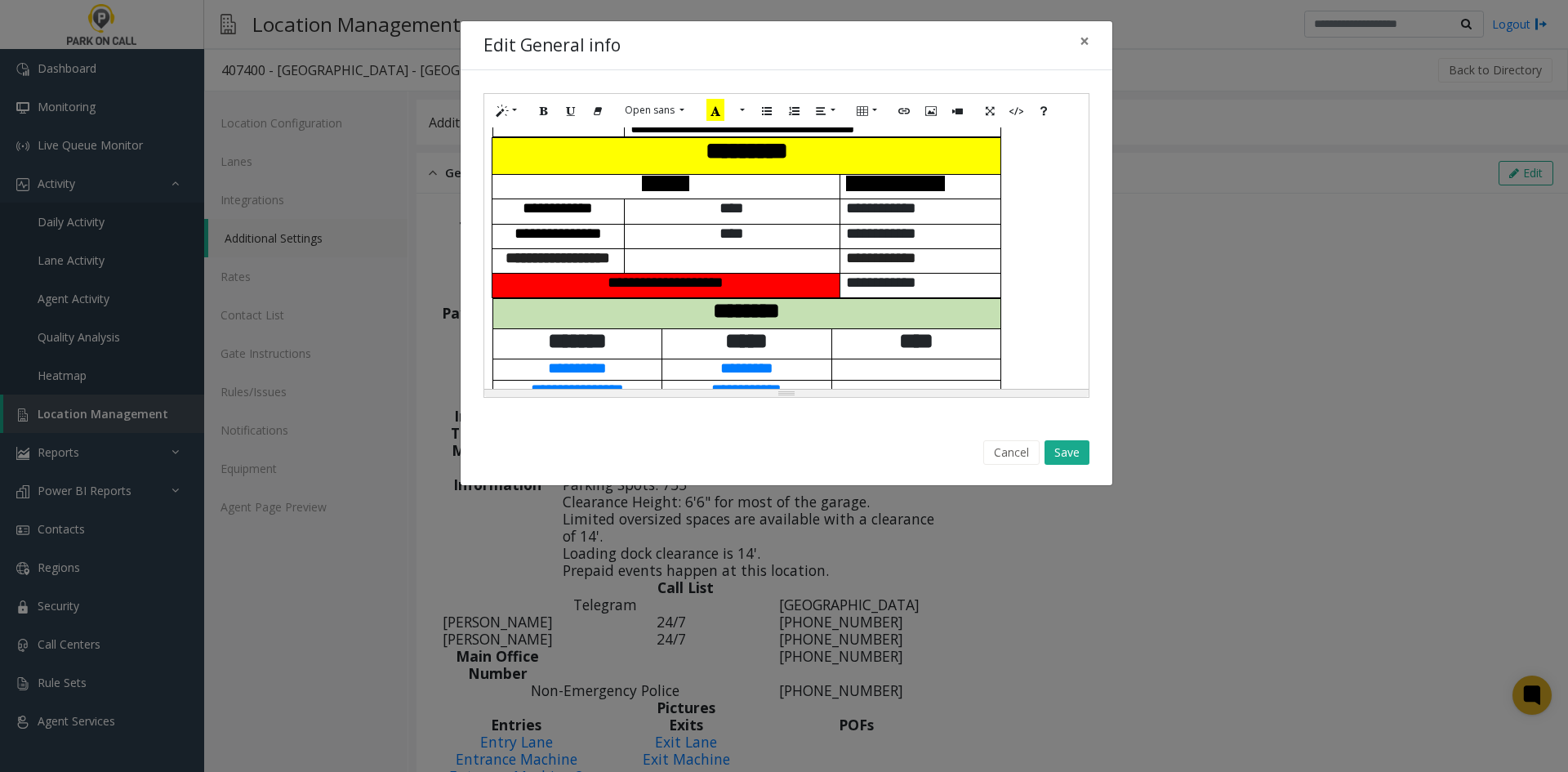
scroll to position [364, 0]
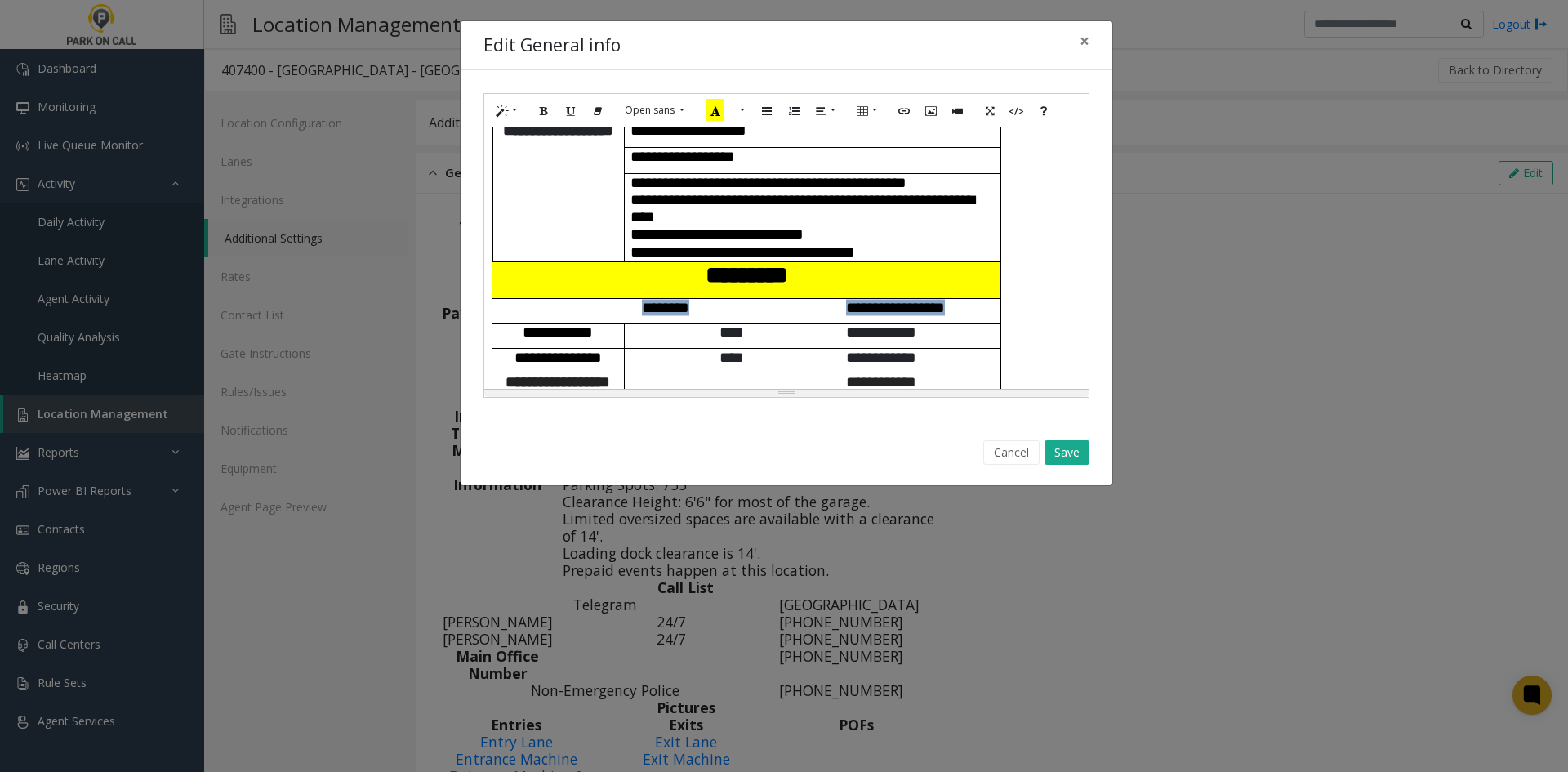
drag, startPoint x: 979, startPoint y: 308, endPoint x: 602, endPoint y: 305, distance: 377.0
click at [602, 305] on tr "******** ********* *******" at bounding box center [746, 311] width 508 height 25
click at [745, 102] on button "More Color" at bounding box center [740, 110] width 16 height 25
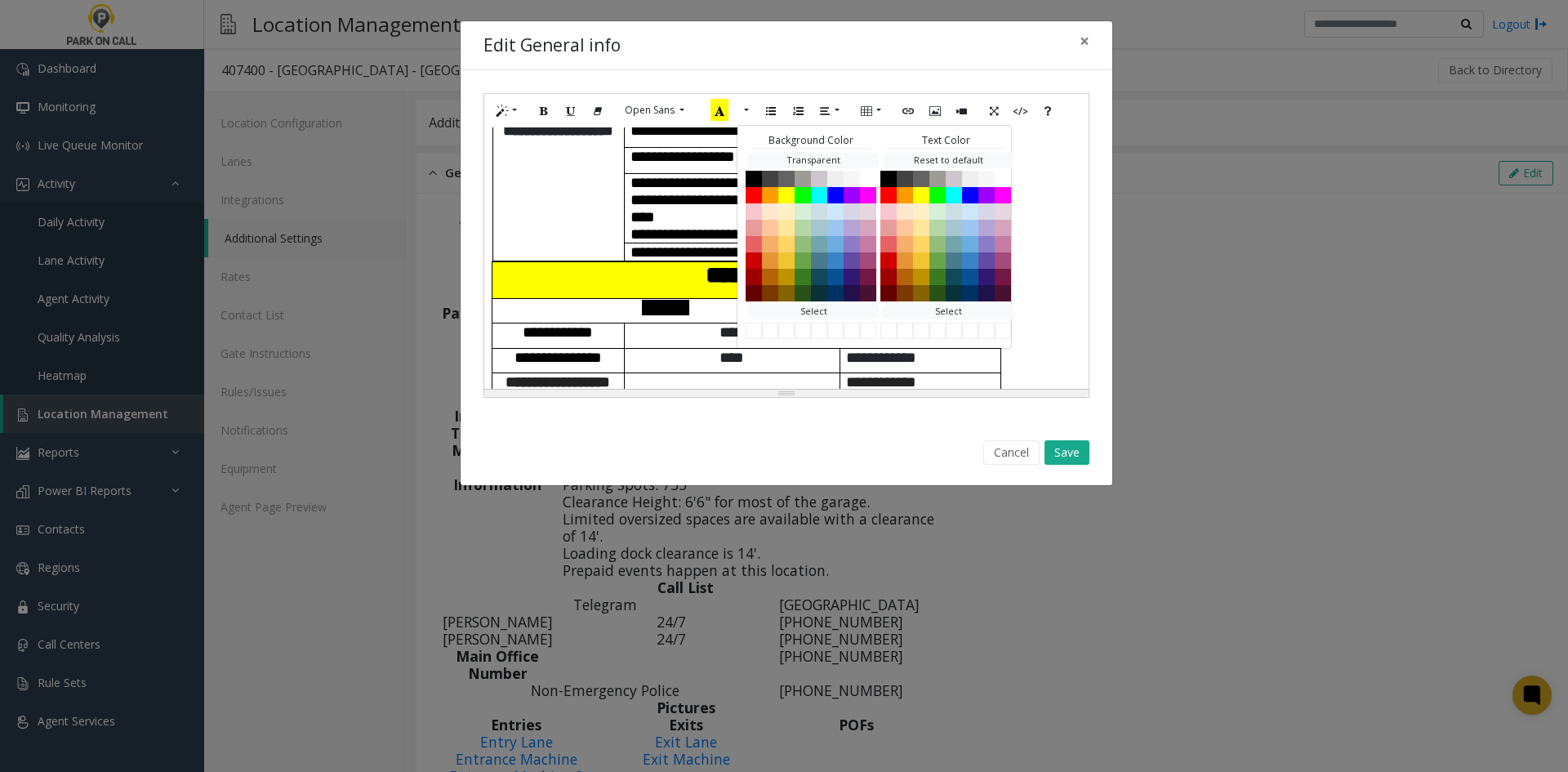
click at [832, 150] on div "Background Color Transparent Select *******" at bounding box center [810, 236] width 131 height 208
click at [827, 155] on button "Transparent" at bounding box center [813, 161] width 131 height 16
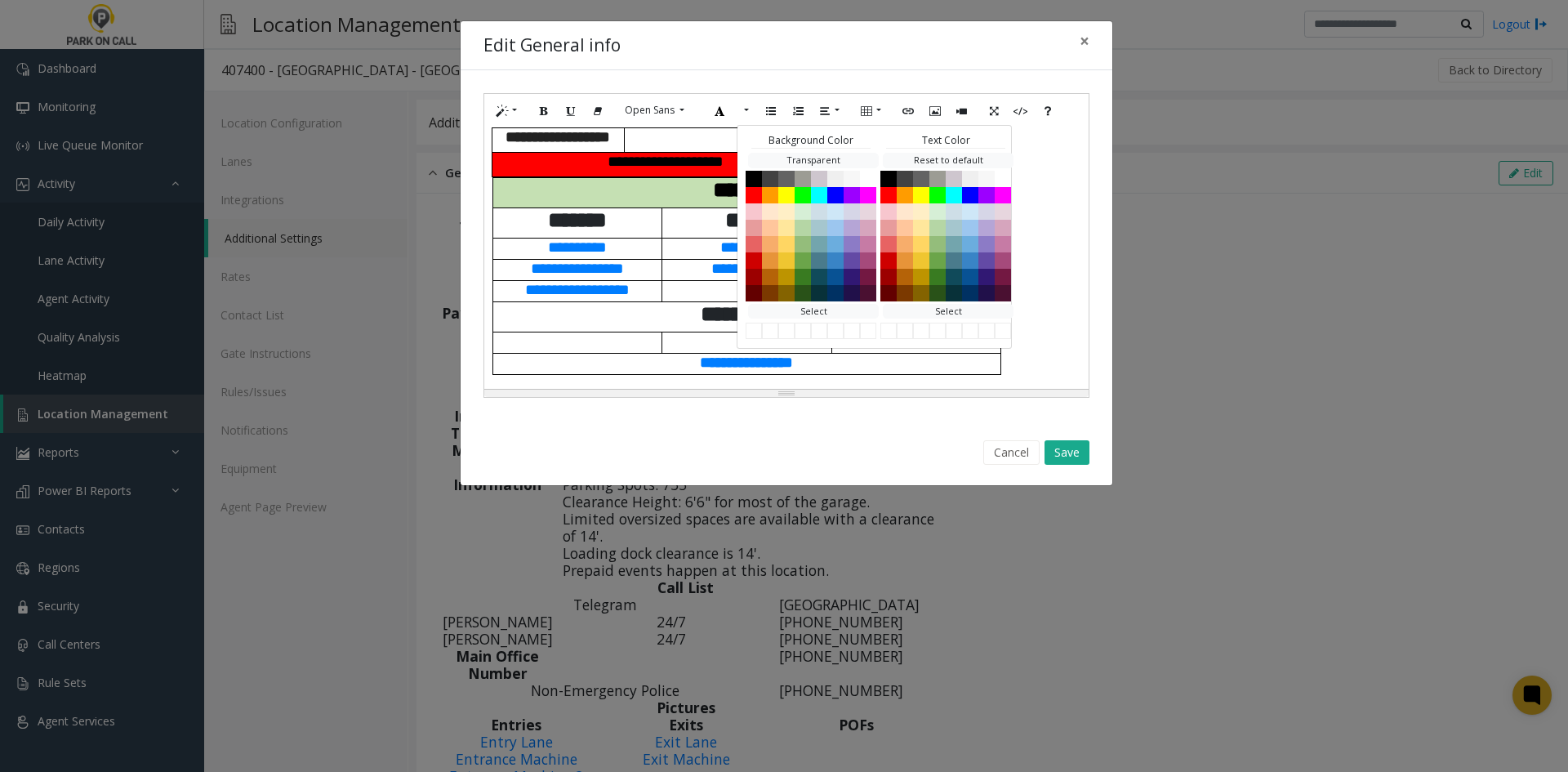
click at [673, 246] on p "*********" at bounding box center [746, 247] width 157 height 17
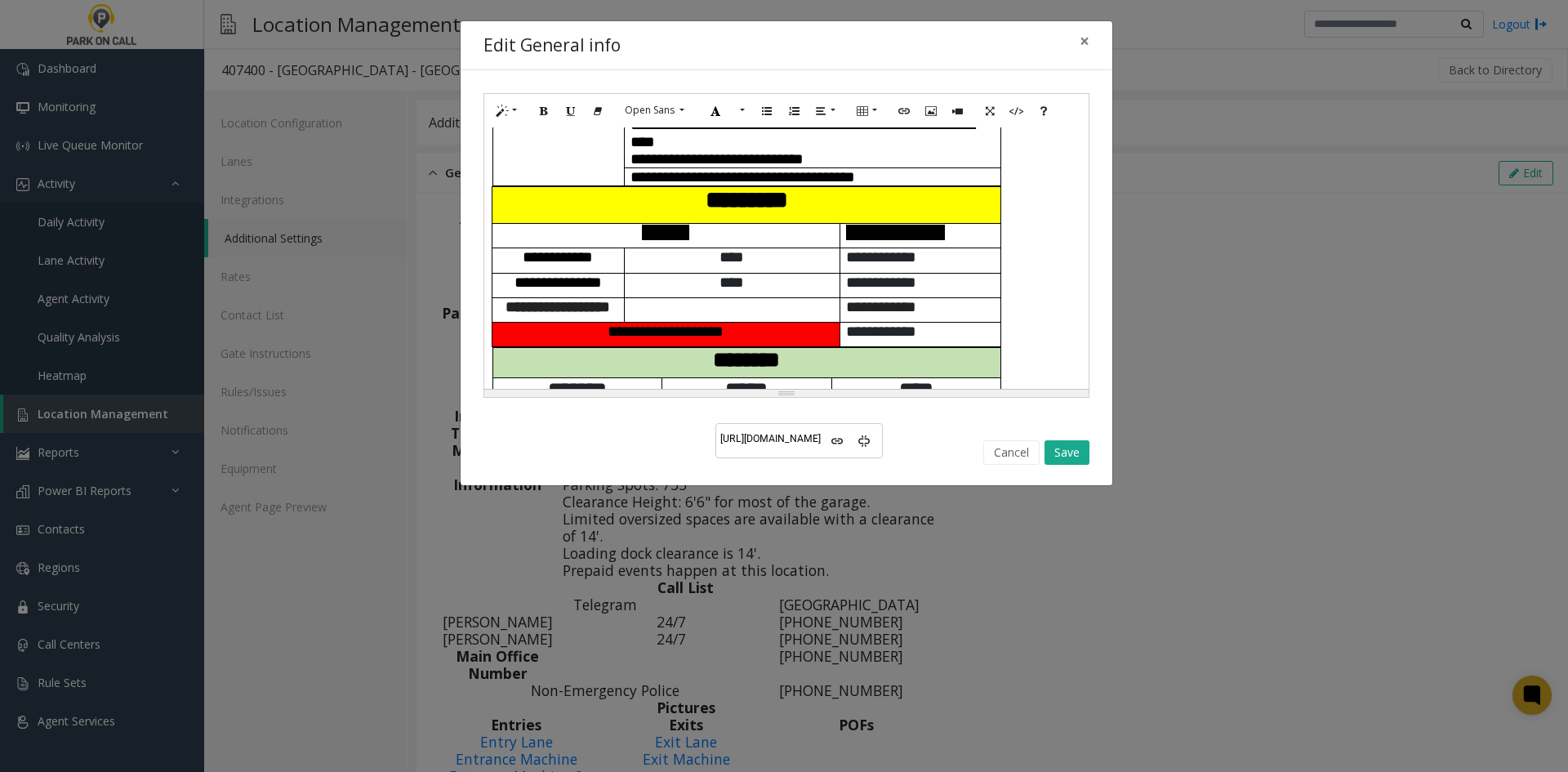
scroll to position [445, 0]
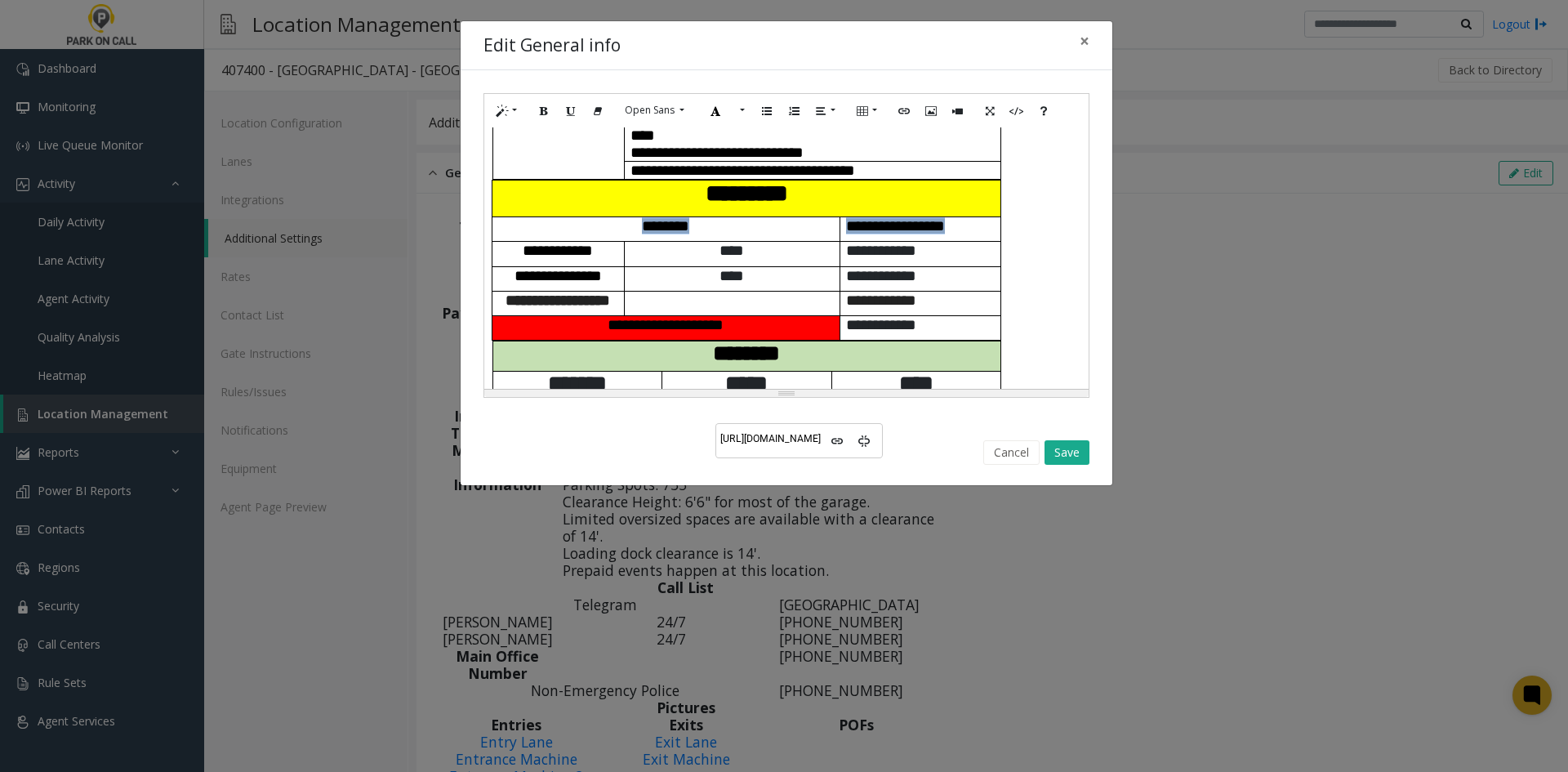
drag, startPoint x: 988, startPoint y: 227, endPoint x: 595, endPoint y: 221, distance: 393.0
click at [595, 221] on tr "******** ********* *******" at bounding box center [746, 229] width 508 height 25
click at [718, 110] on icon "Recent Color" at bounding box center [715, 110] width 18 height 22
click at [638, 292] on p at bounding box center [731, 300] width 215 height 17
click at [1055, 451] on button "Save" at bounding box center [1067, 452] width 45 height 25
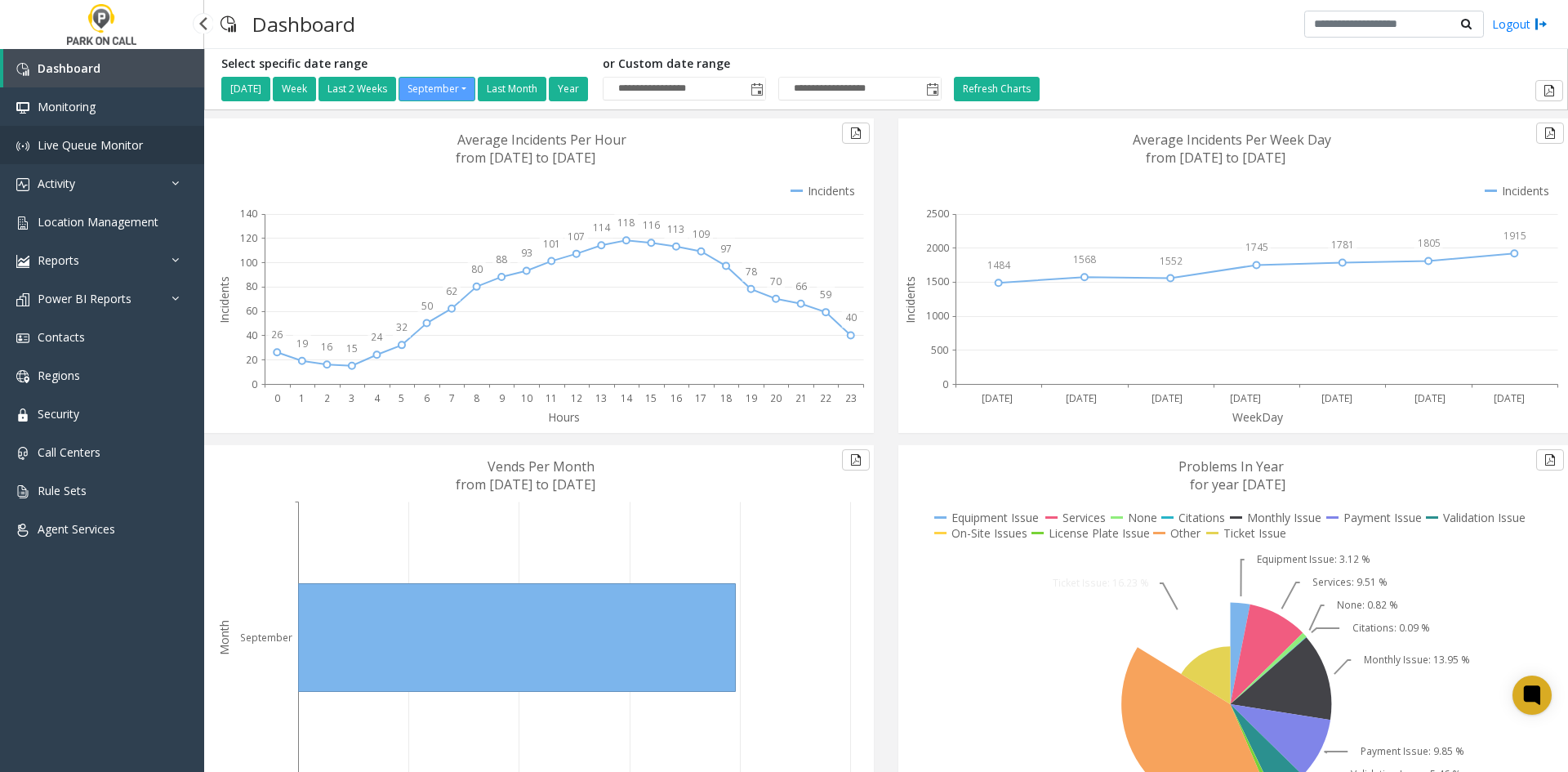
click at [161, 142] on link "Live Queue Monitor" at bounding box center [102, 145] width 204 height 38
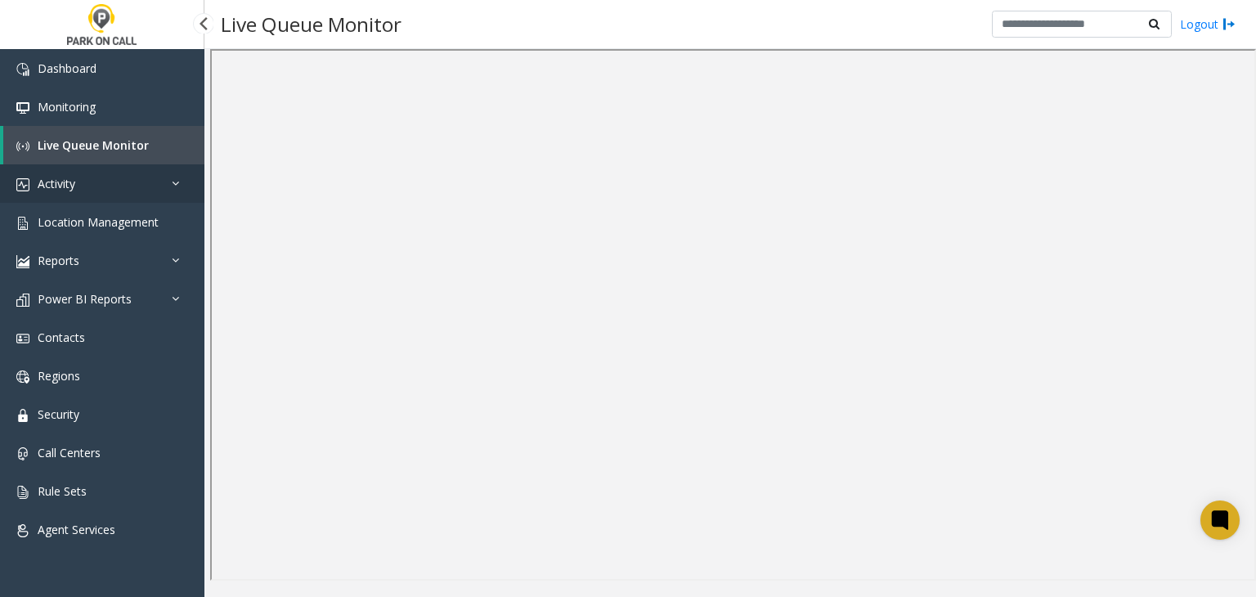
click at [119, 194] on link "Activity" at bounding box center [102, 183] width 204 height 38
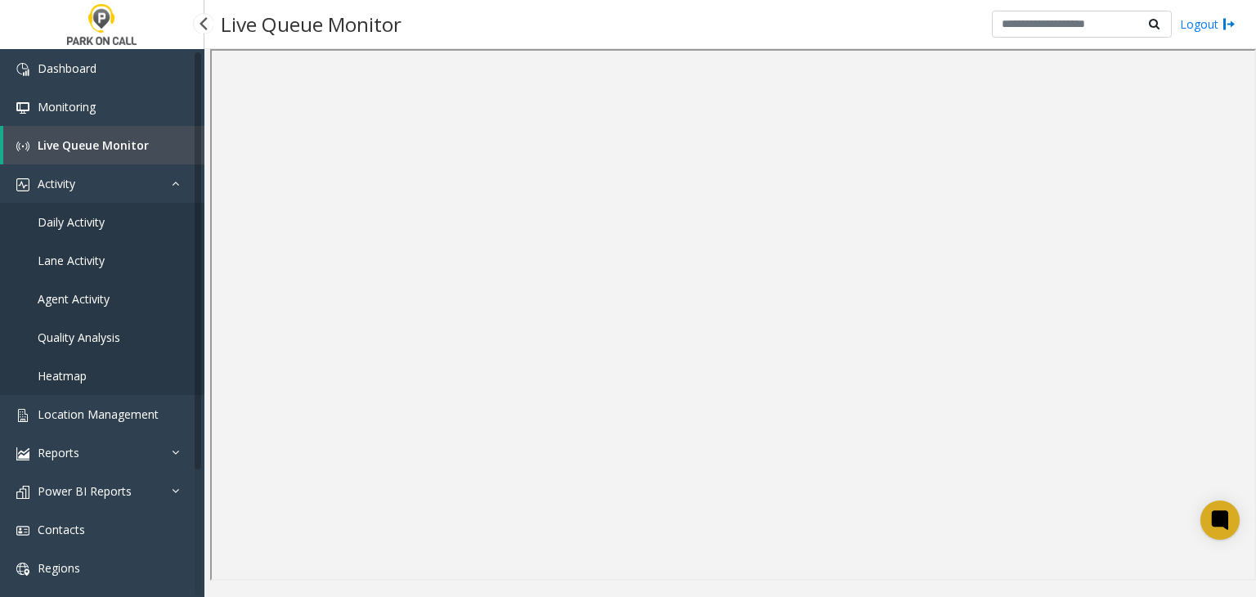
click at [114, 218] on link "Daily Activity" at bounding box center [102, 222] width 204 height 38
